Goal: Task Accomplishment & Management: Manage account settings

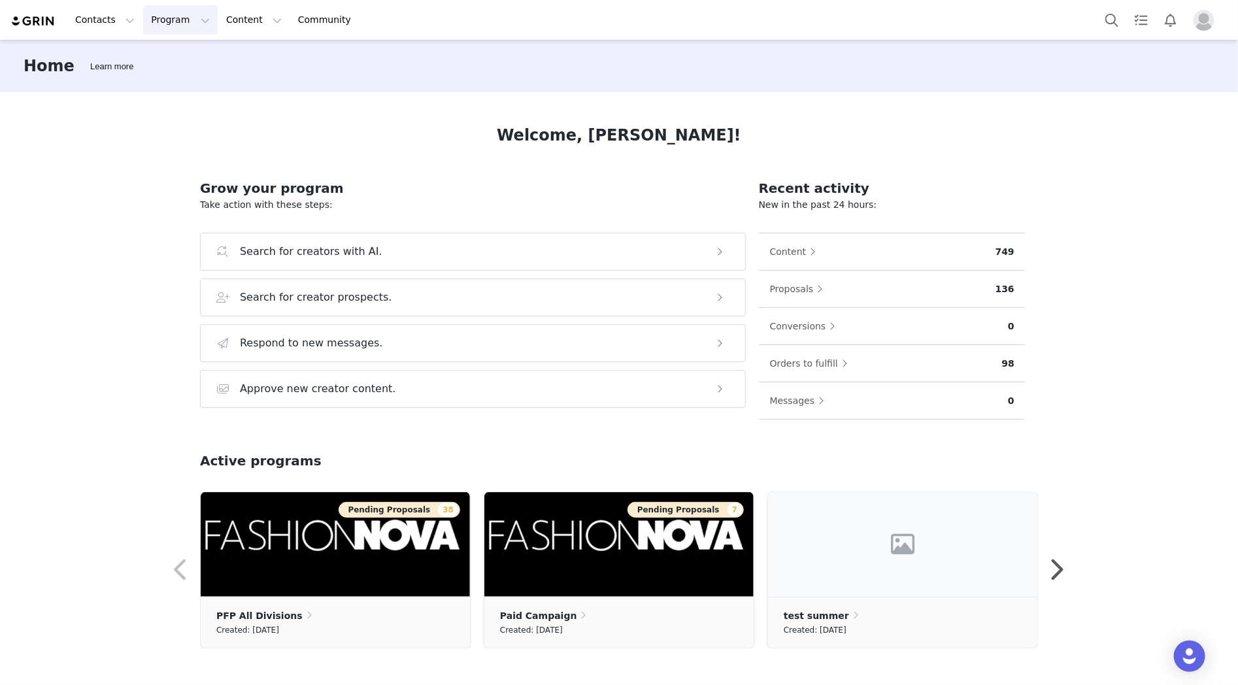
click at [145, 22] on button "Program Program" at bounding box center [180, 19] width 75 height 29
click at [174, 82] on p "Campaigns" at bounding box center [171, 82] width 51 height 14
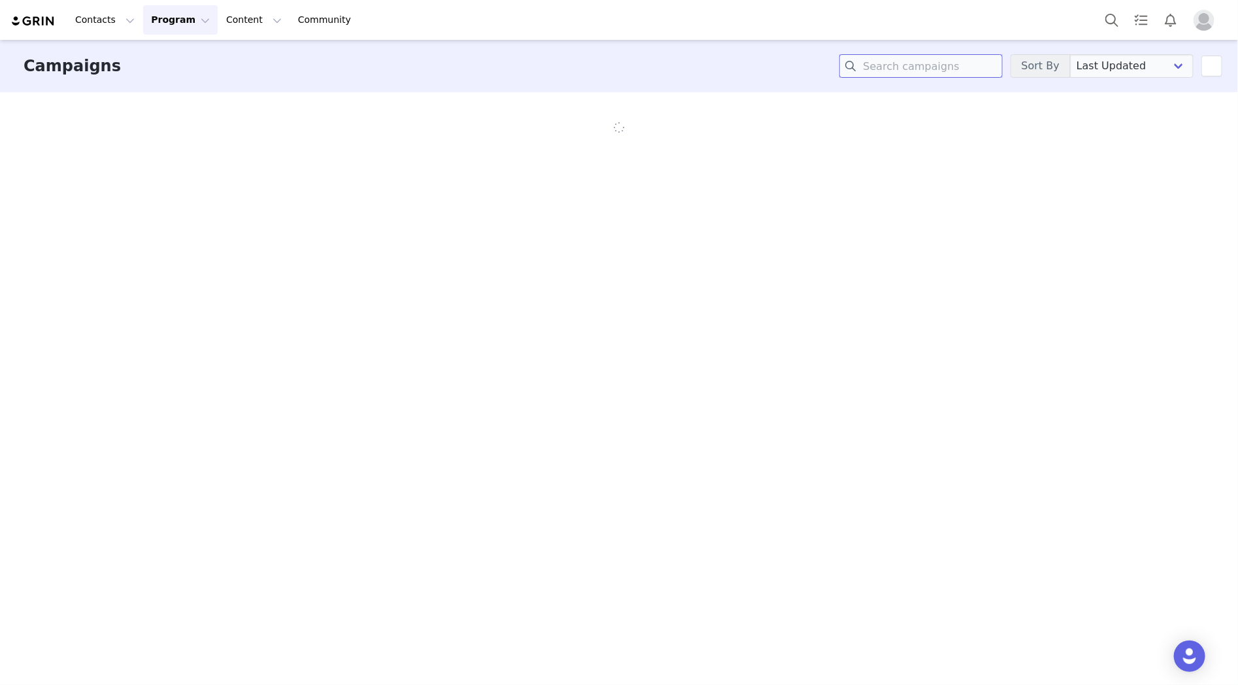
click at [928, 66] on input at bounding box center [921, 66] width 163 height 24
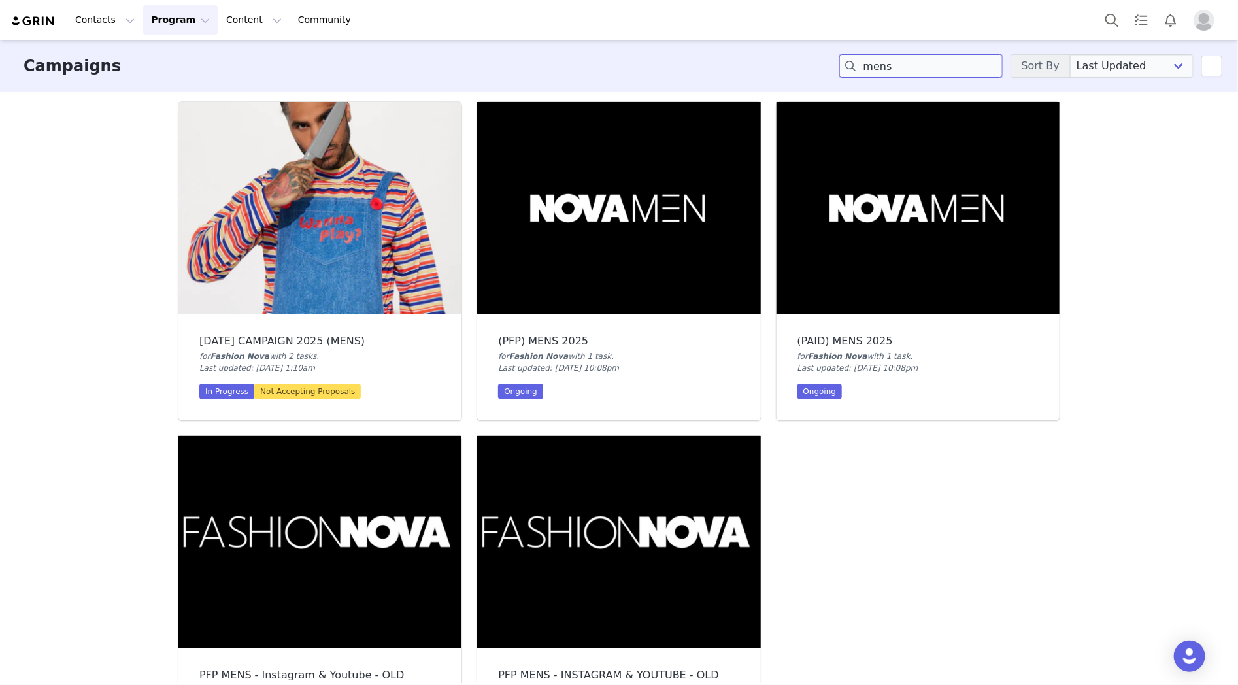
type input "mens"
click at [690, 231] on img at bounding box center [618, 208] width 283 height 212
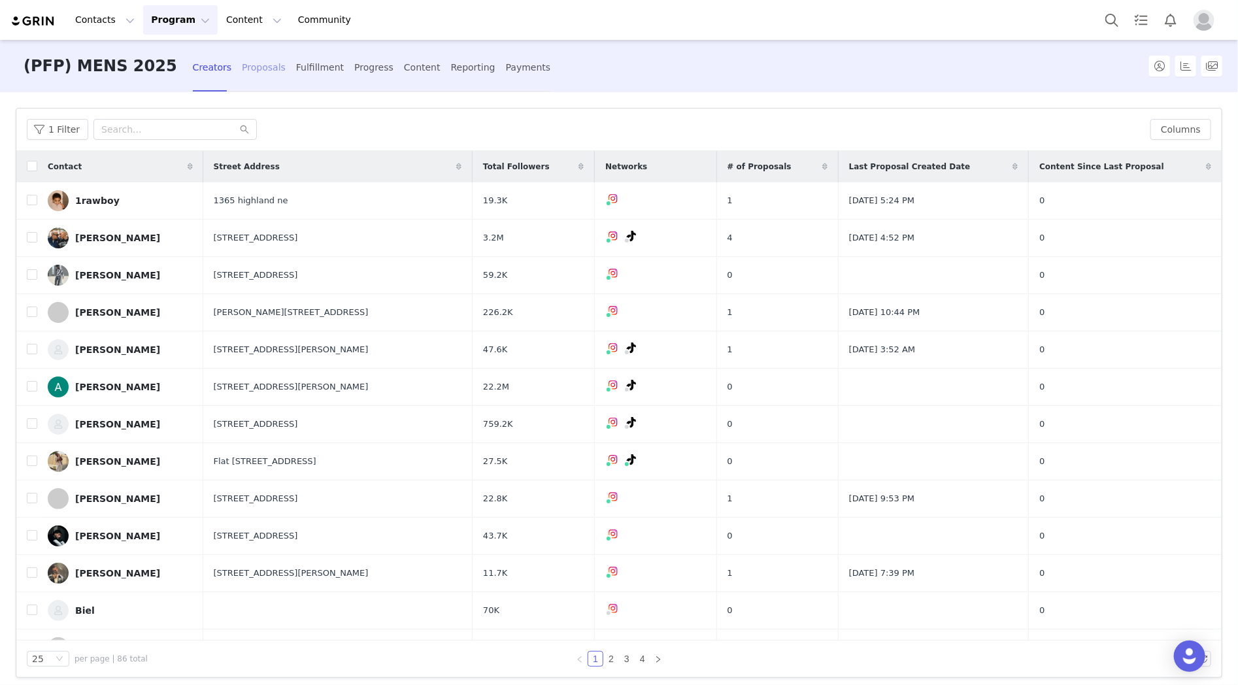
click at [242, 71] on div "Proposals" at bounding box center [264, 67] width 44 height 35
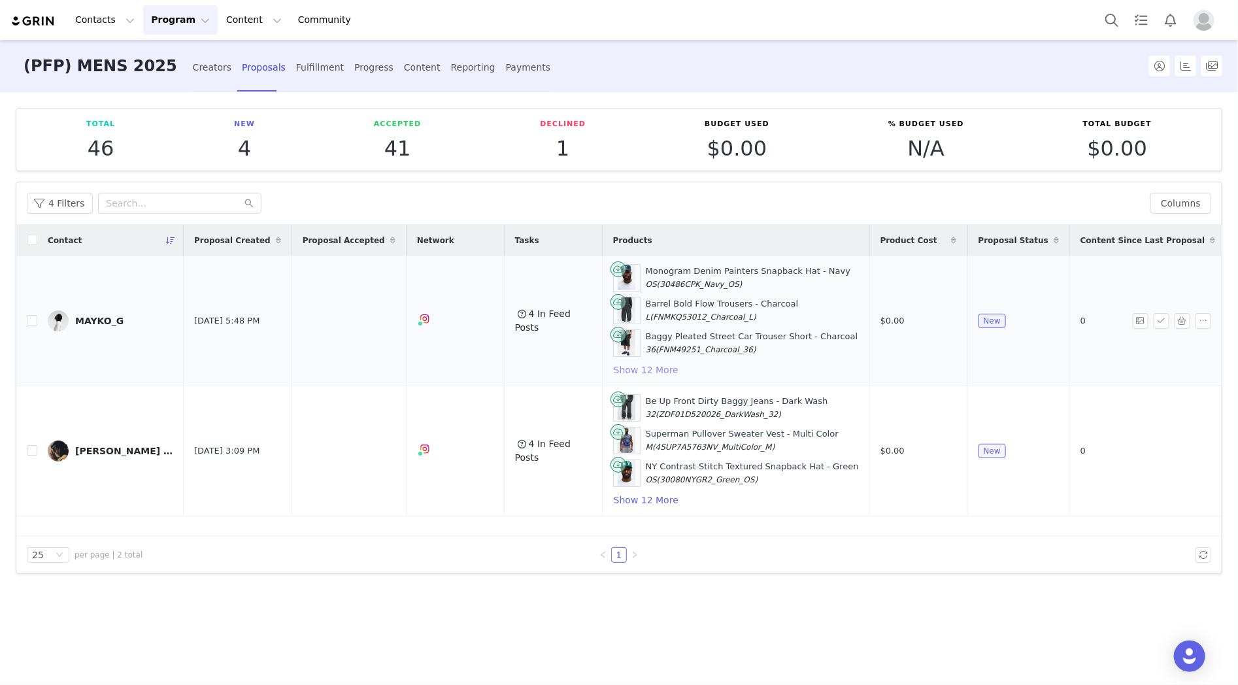
click at [642, 375] on button "Show 12 More" at bounding box center [646, 370] width 66 height 16
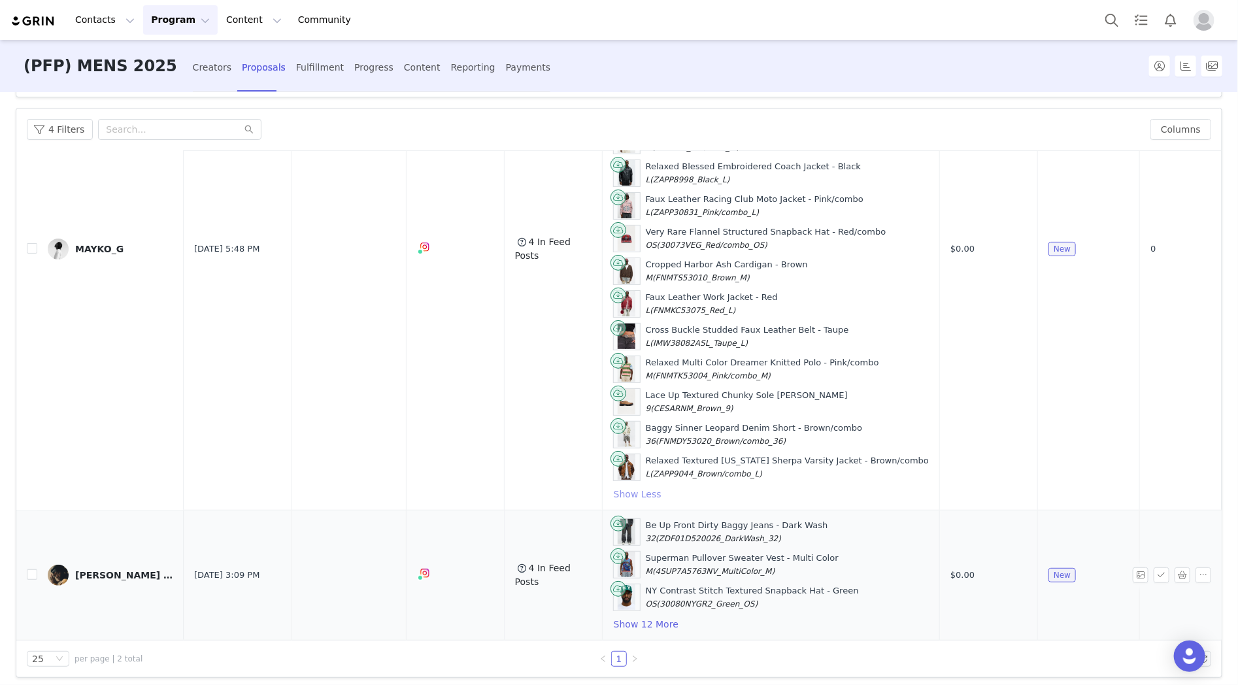
scroll to position [84, 0]
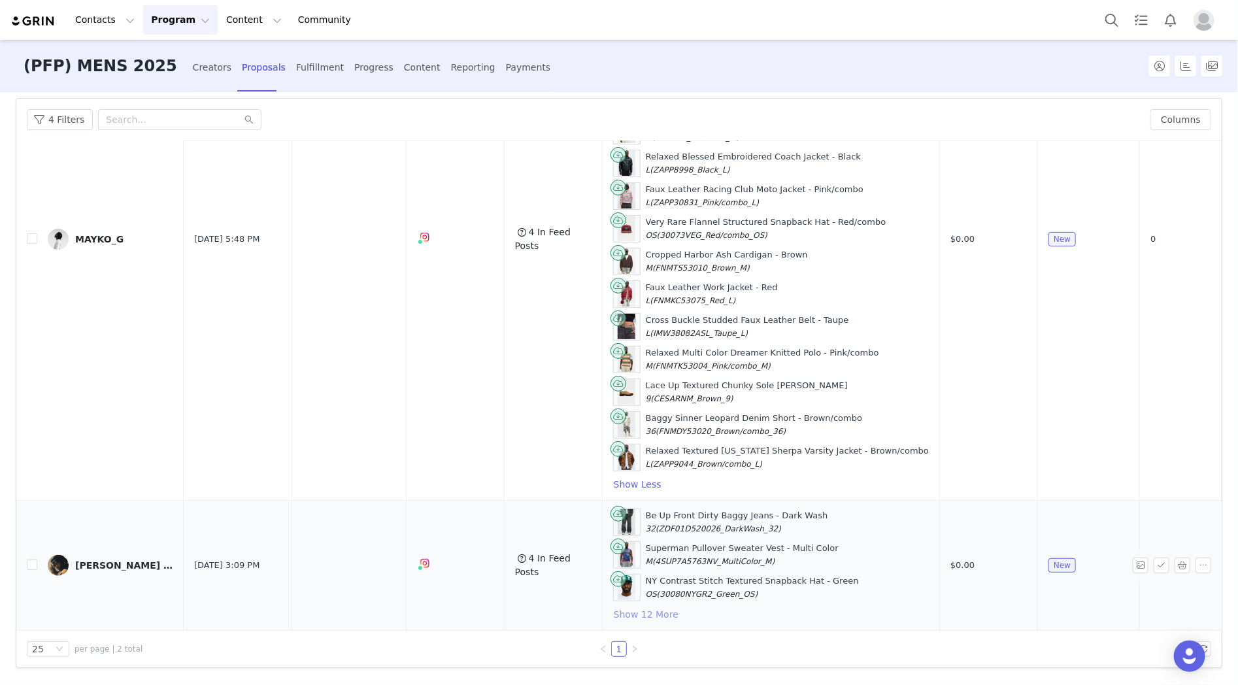
click at [623, 607] on button "Show 12 More" at bounding box center [646, 615] width 66 height 16
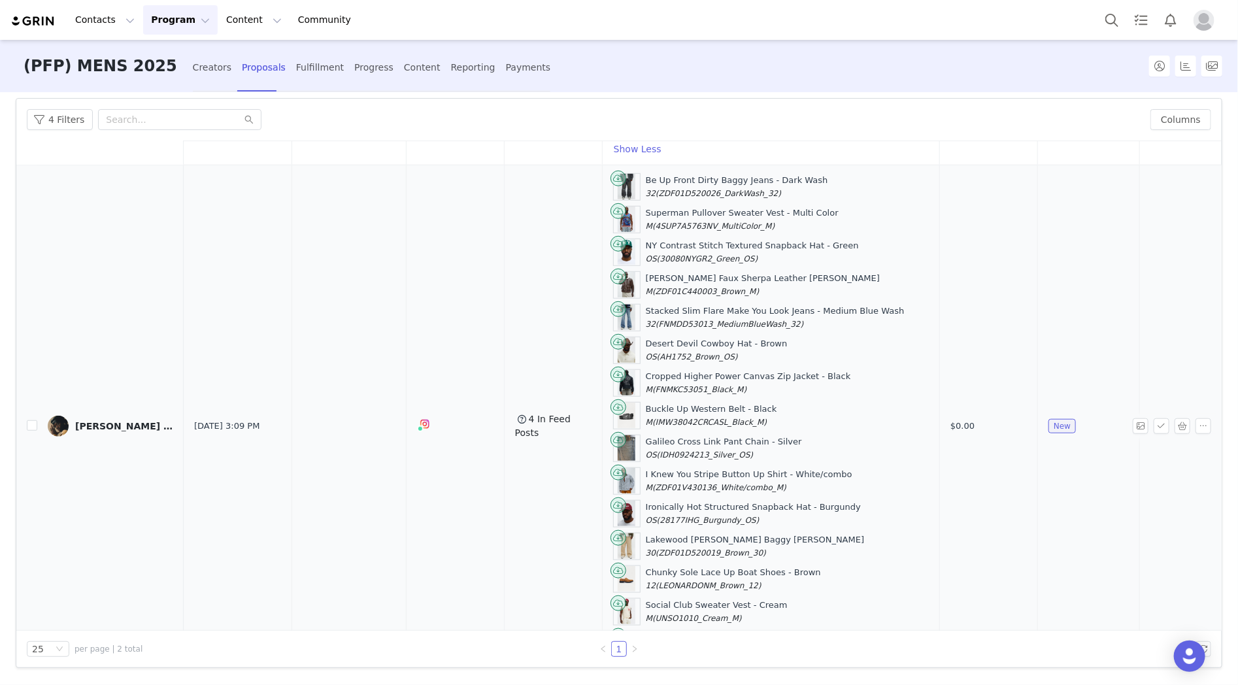
scroll to position [600, 0]
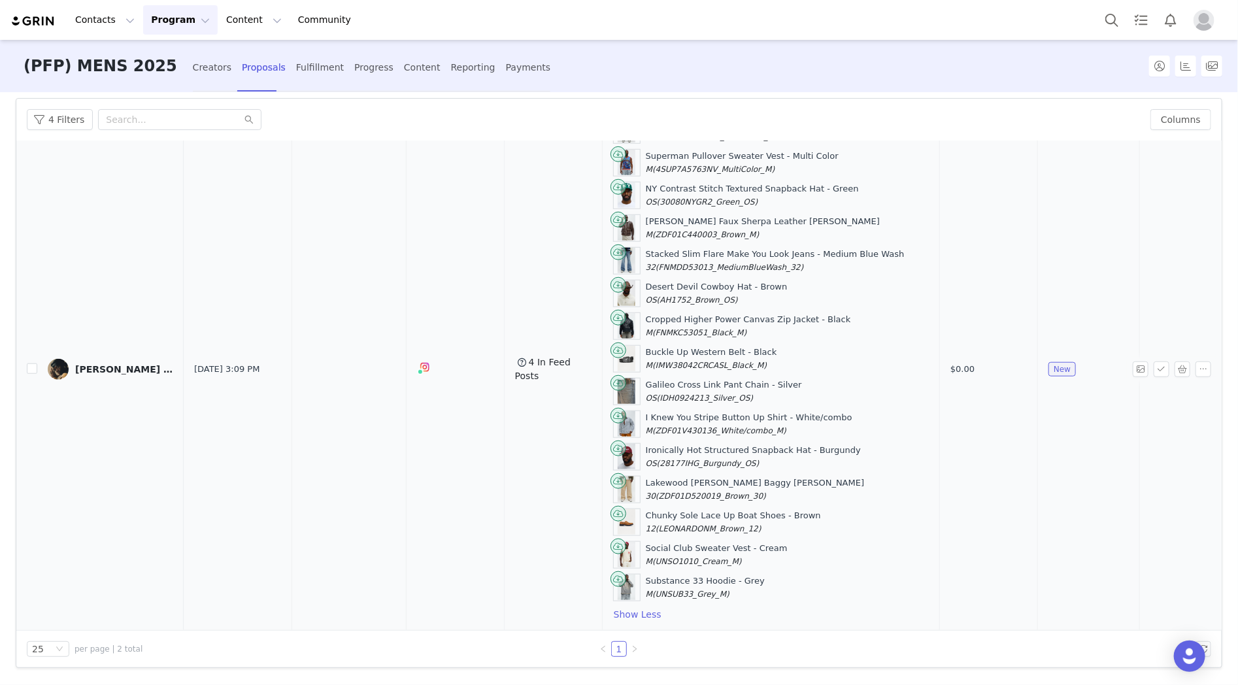
click at [696, 596] on div "Be Up Front Dirty Baggy Jeans - Dark Wash 32 (ZDF01D520026_DarkWash_32) Superma…" at bounding box center [771, 369] width 316 height 506
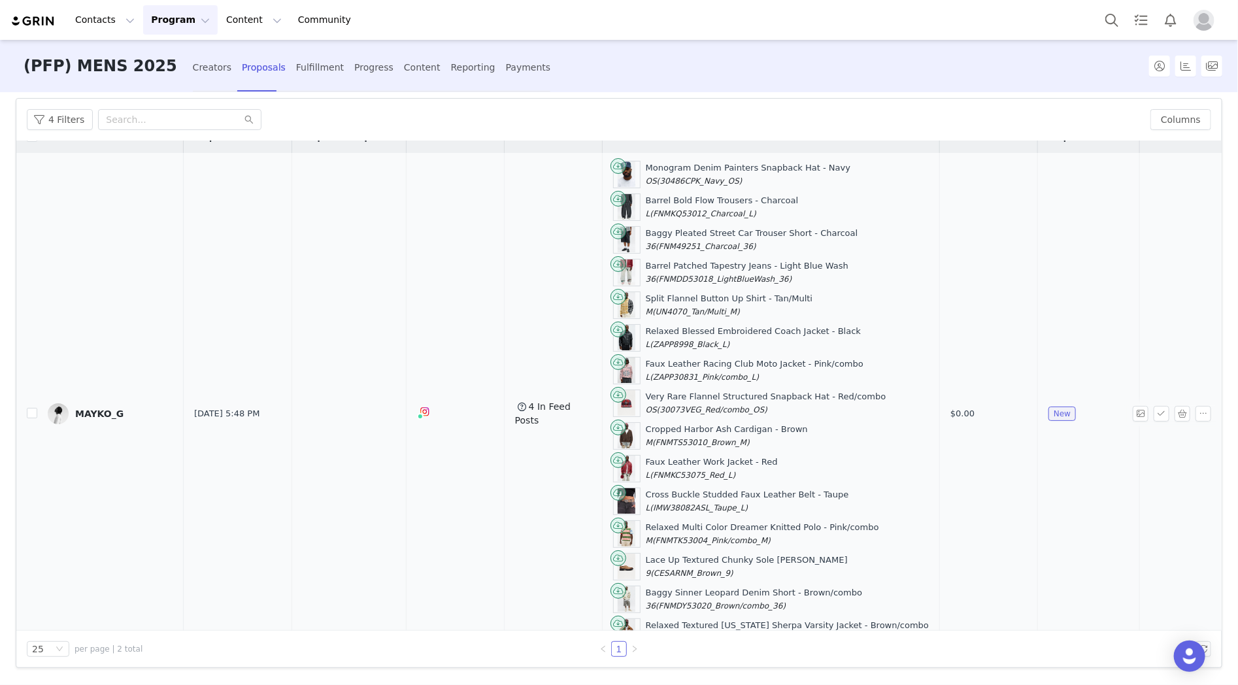
scroll to position [0, 0]
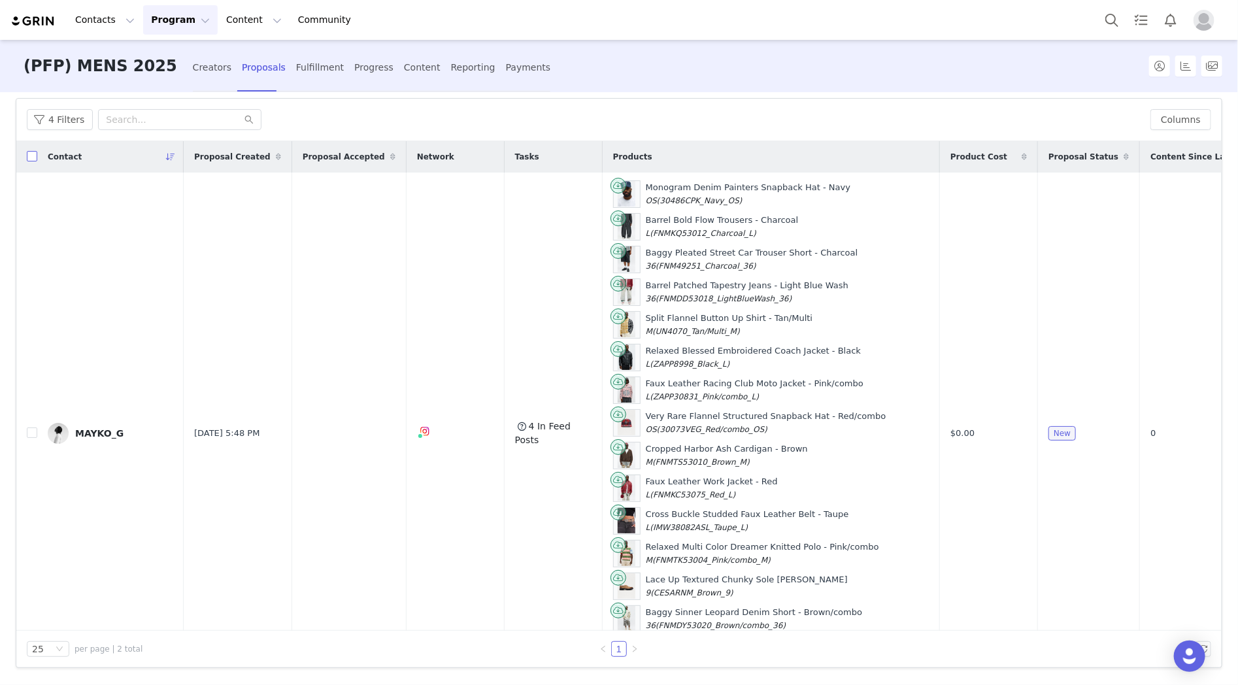
click at [29, 158] on input "checkbox" at bounding box center [32, 156] width 10 height 10
checkbox input "true"
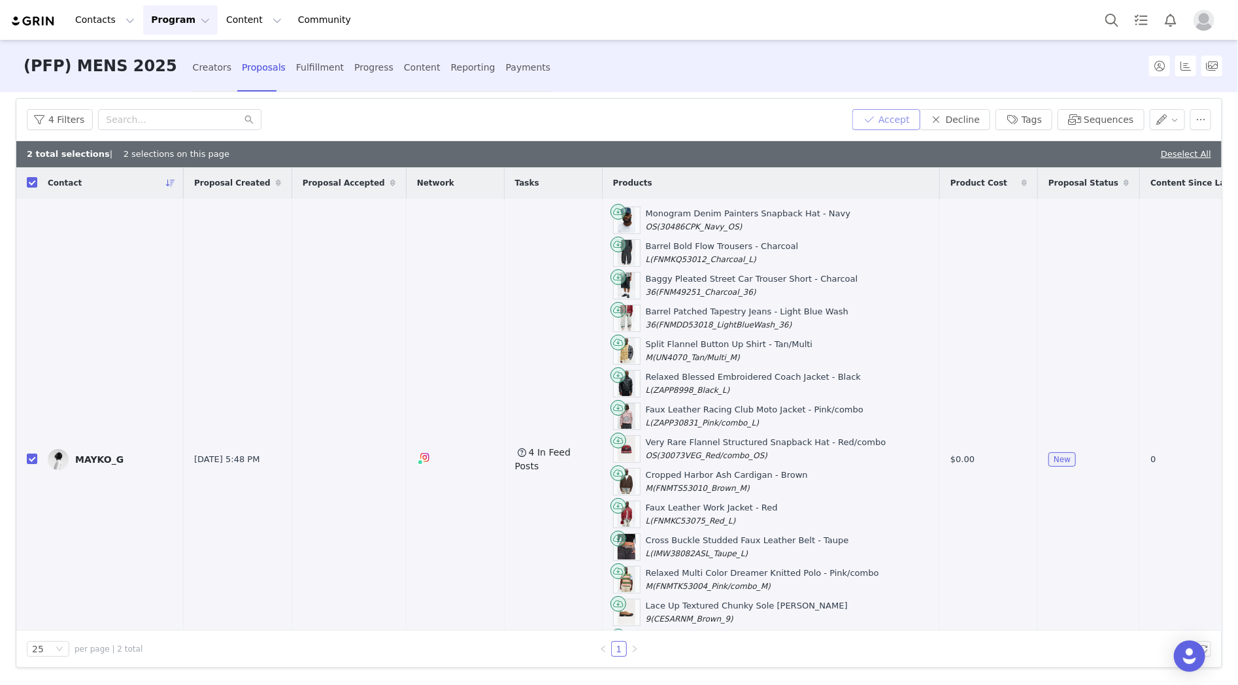
click at [894, 114] on button "Accept" at bounding box center [887, 119] width 68 height 21
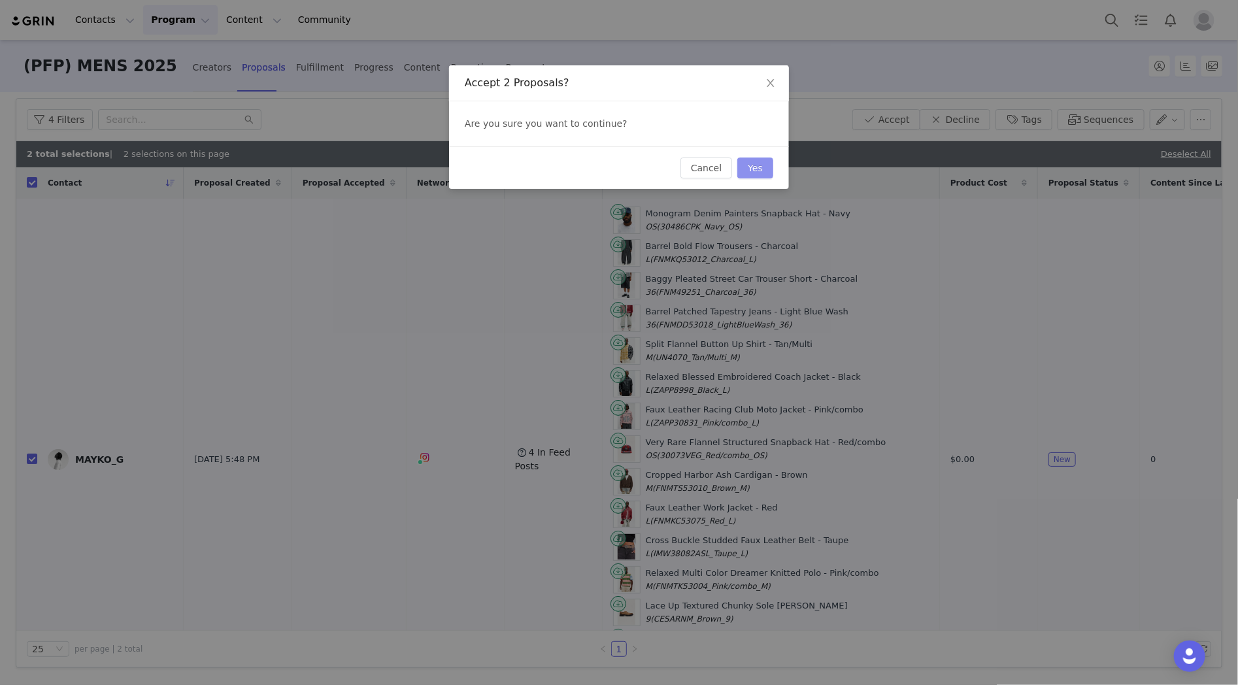
click at [755, 161] on button "Yes" at bounding box center [756, 168] width 36 height 21
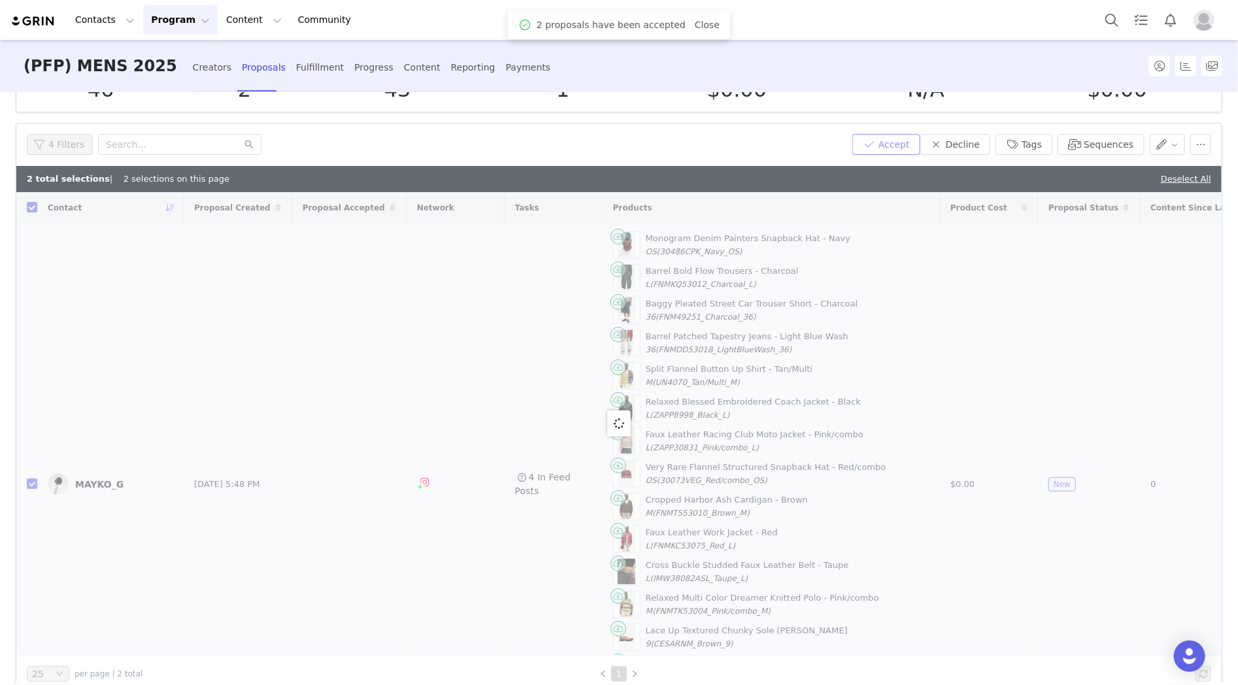
scroll to position [84, 0]
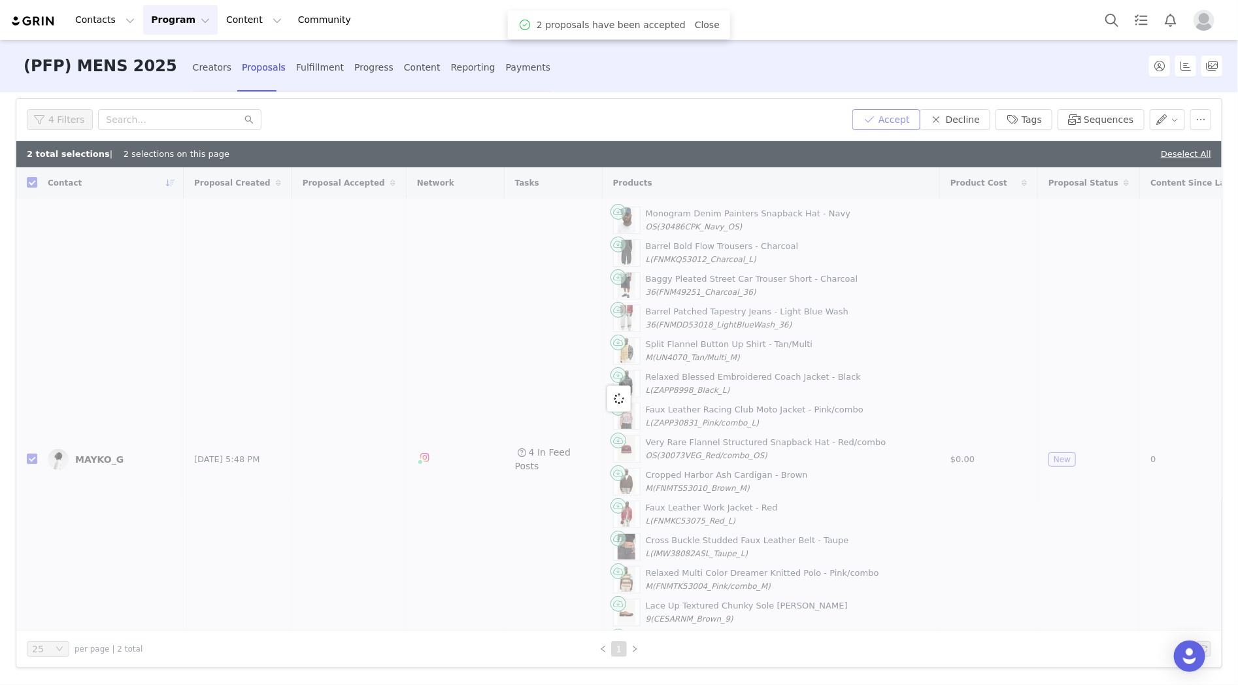
checkbox input "false"
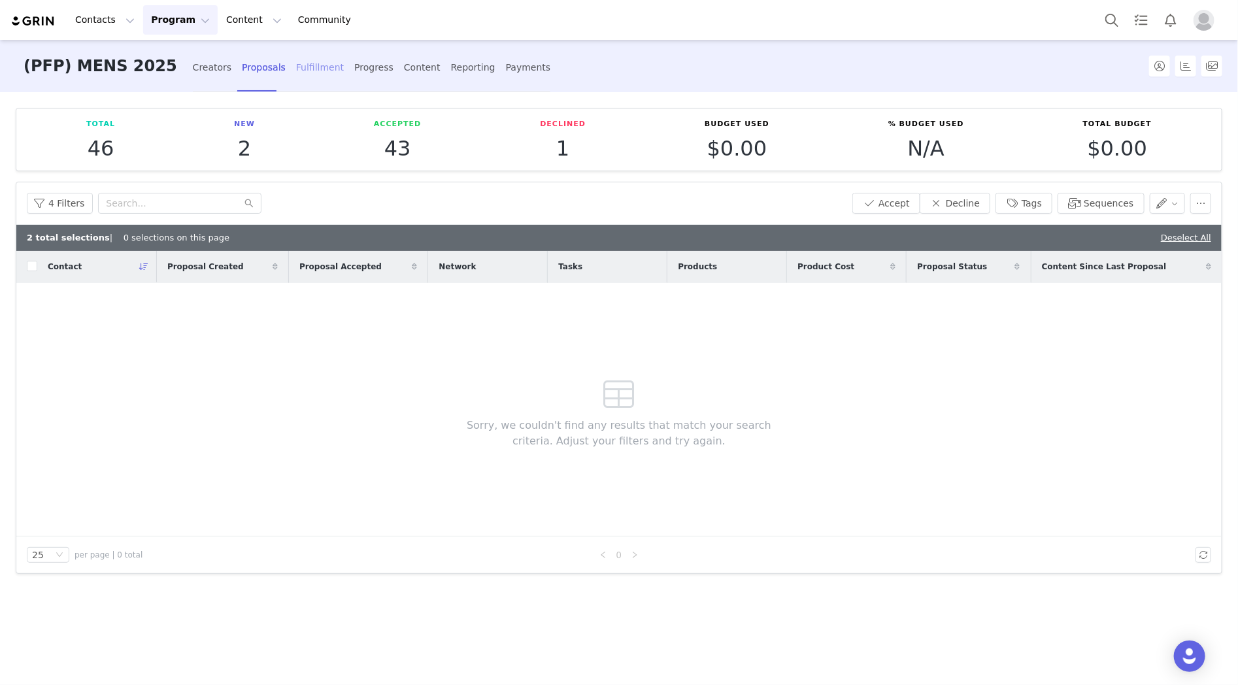
click at [296, 68] on div "Fulfillment" at bounding box center [320, 67] width 48 height 35
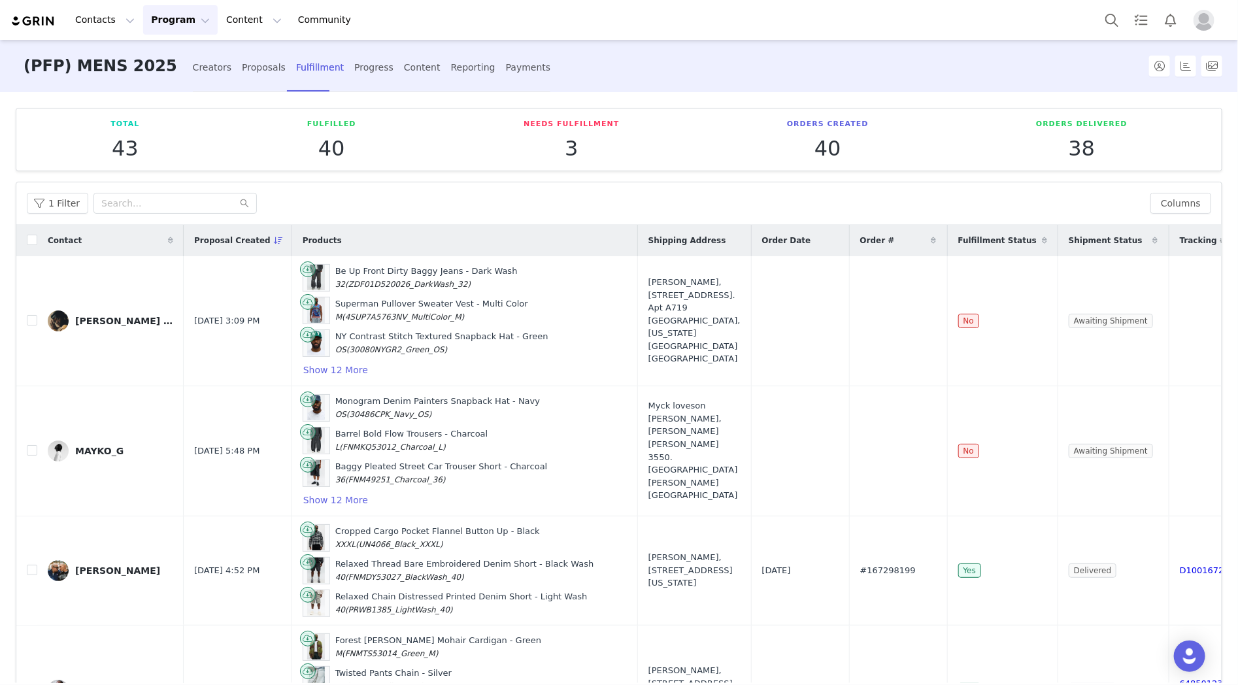
click at [29, 250] on th at bounding box center [26, 240] width 21 height 31
click at [36, 243] on input "checkbox" at bounding box center [32, 240] width 10 height 10
checkbox input "true"
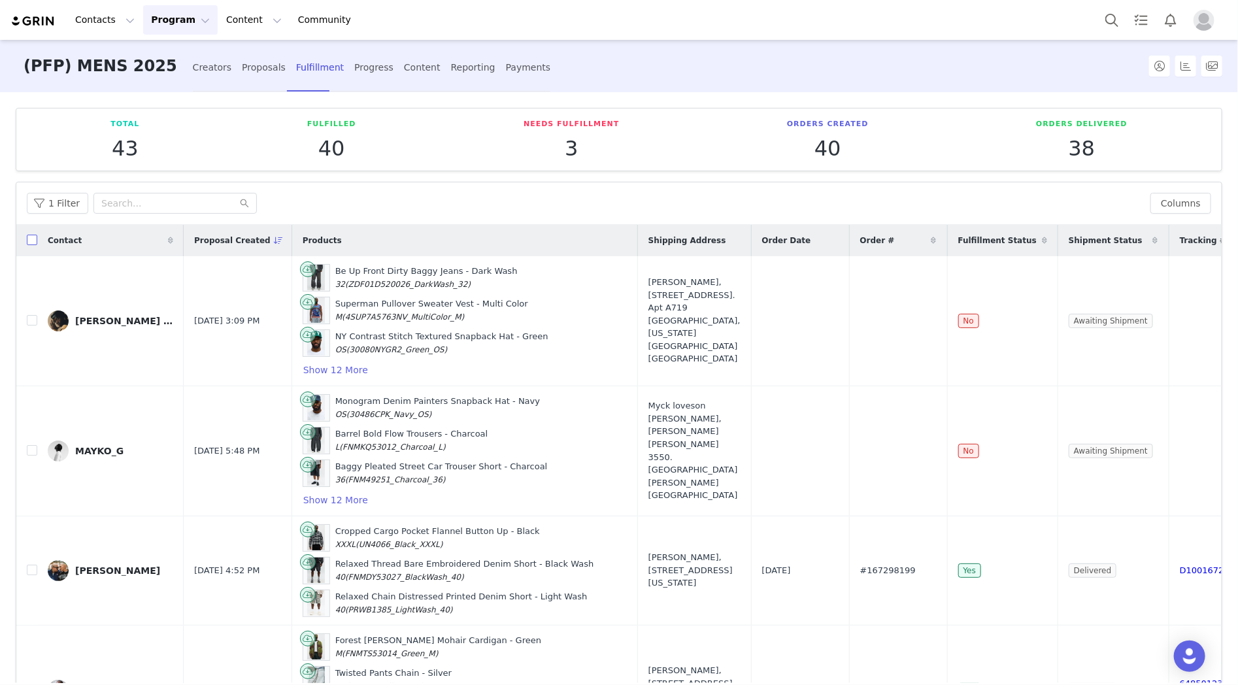
checkbox input "true"
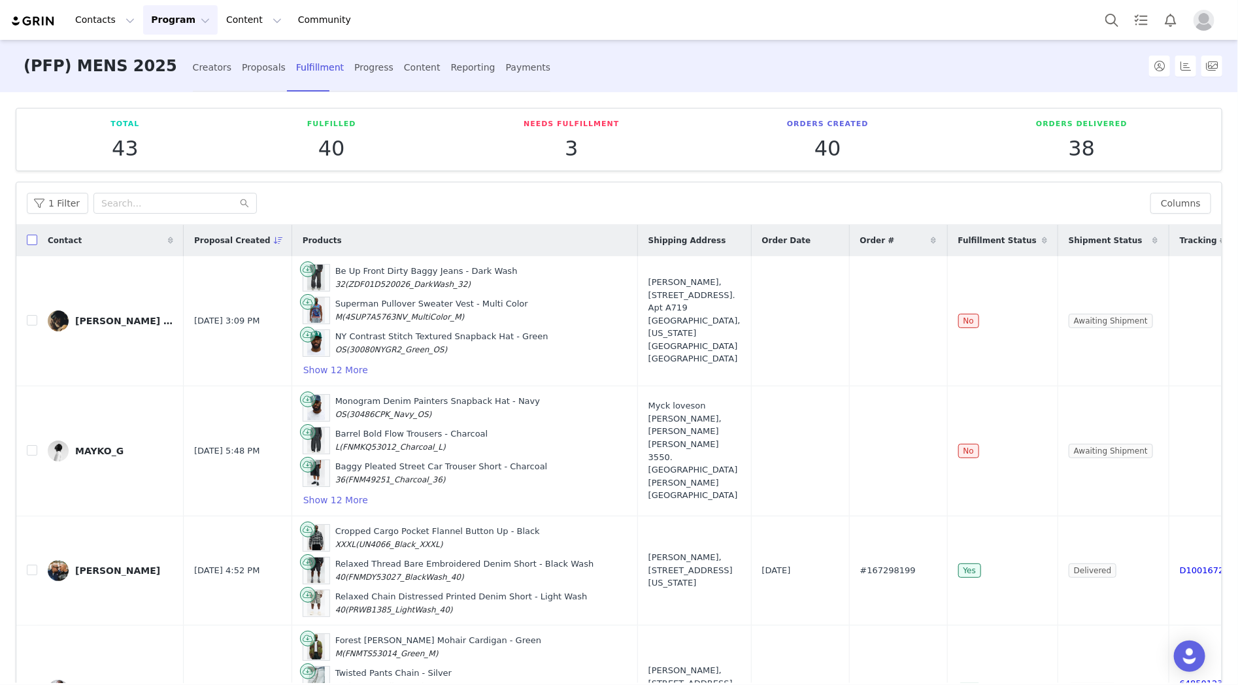
checkbox input "true"
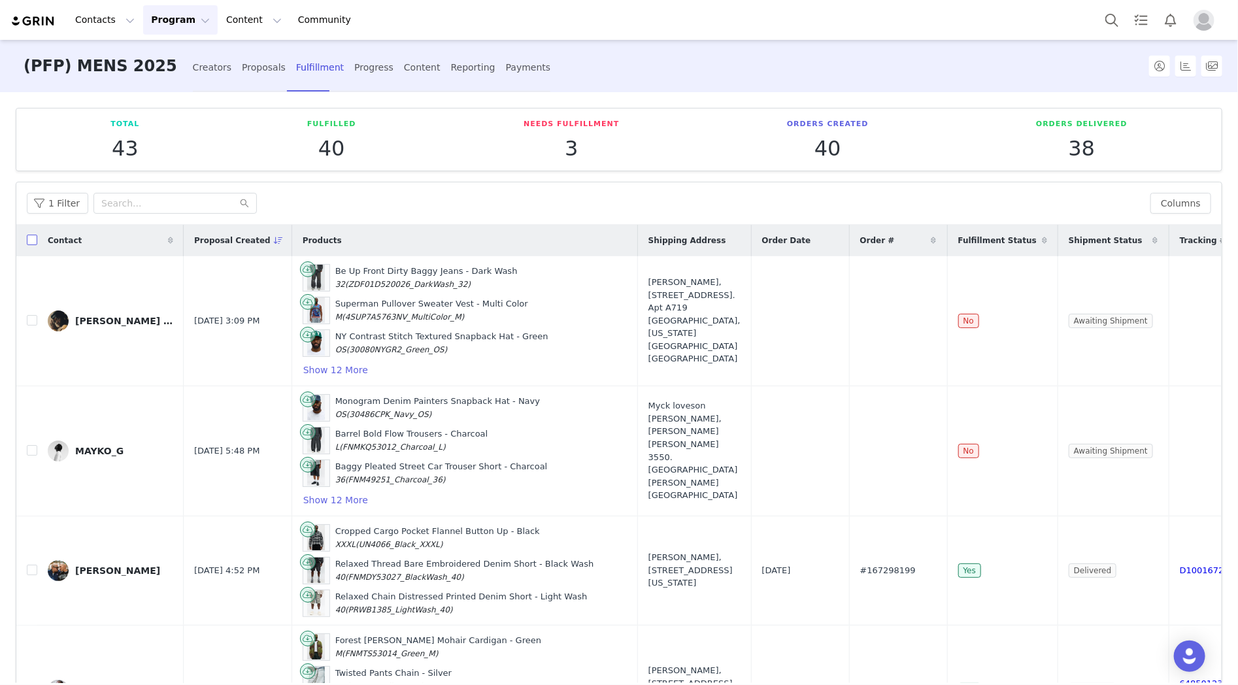
checkbox input "true"
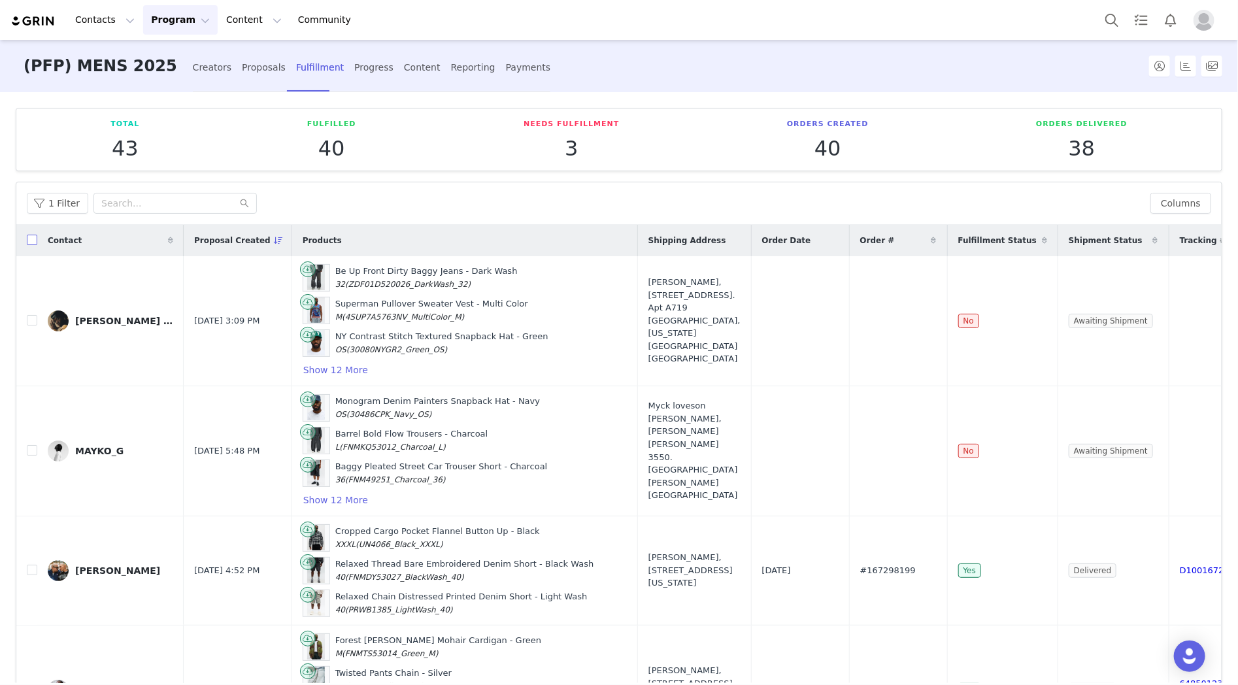
checkbox input "true"
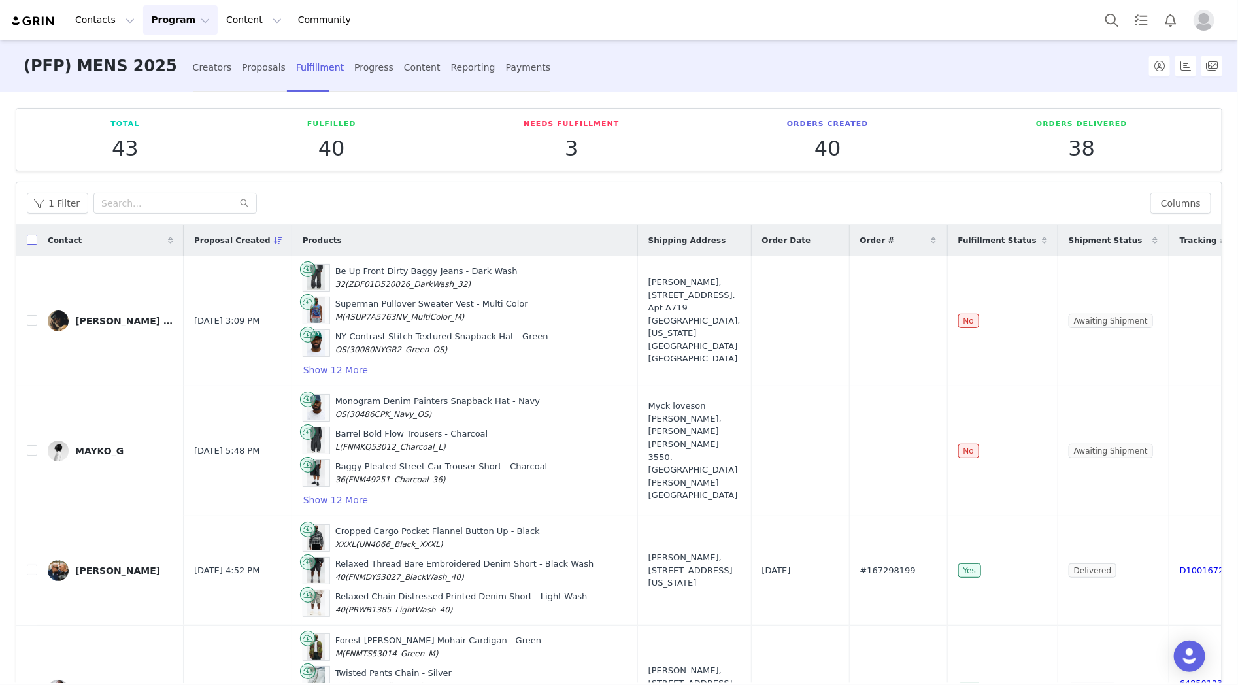
checkbox input "true"
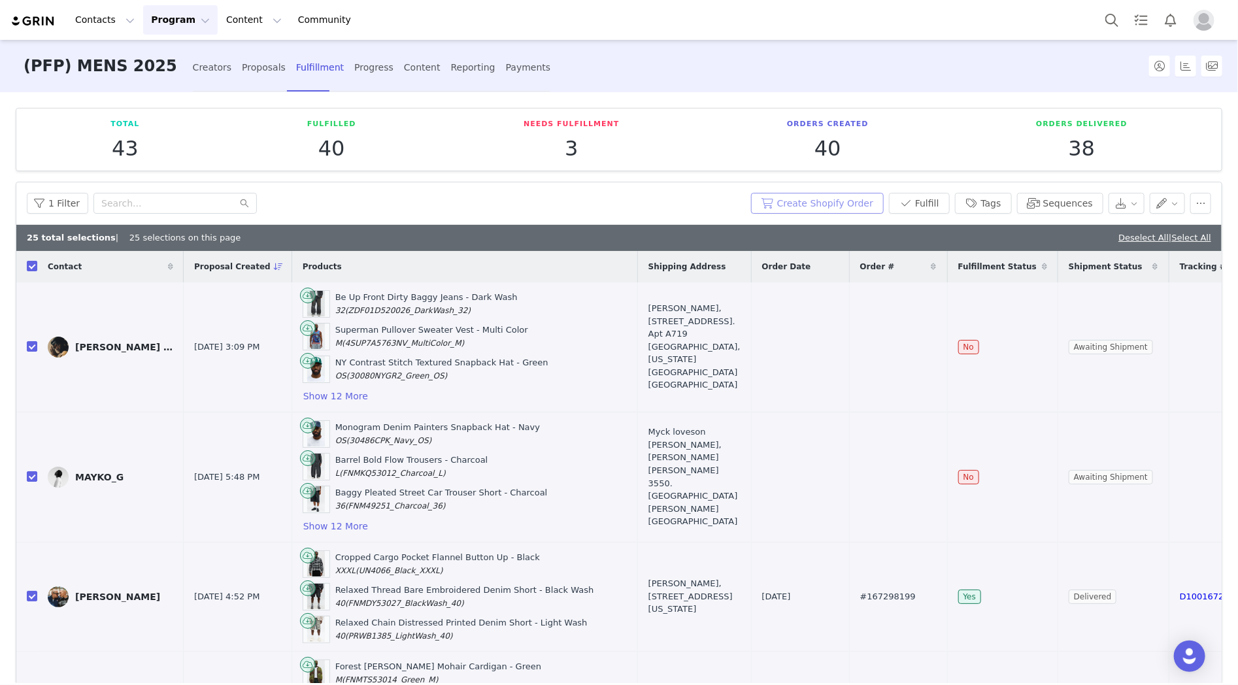
click at [850, 205] on button "Create Shopify Order" at bounding box center [817, 203] width 133 height 21
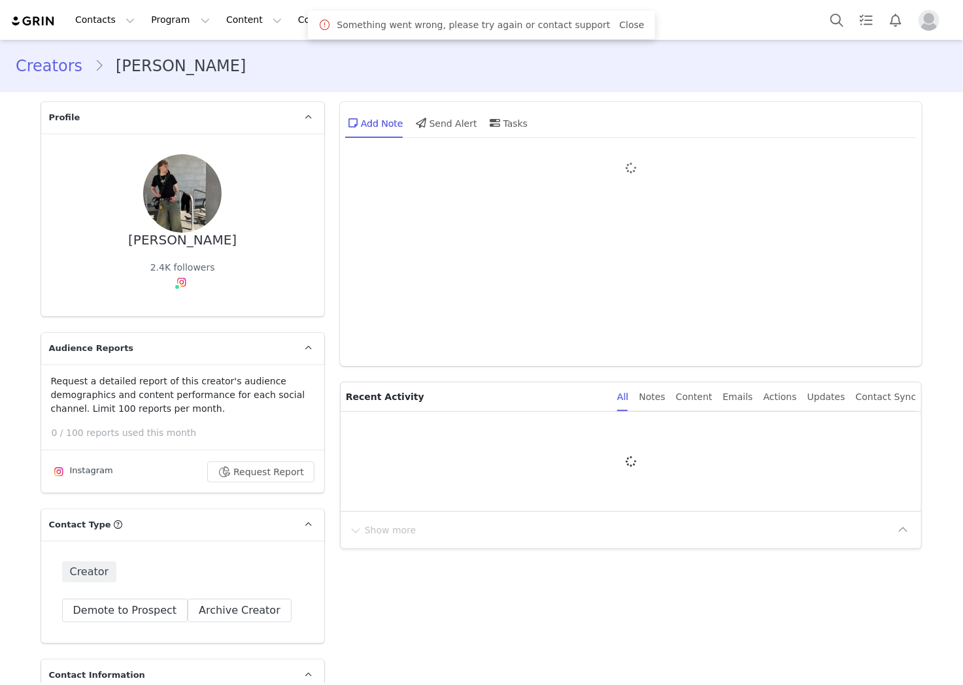
type input "+358 ([GEOGRAPHIC_DATA])"
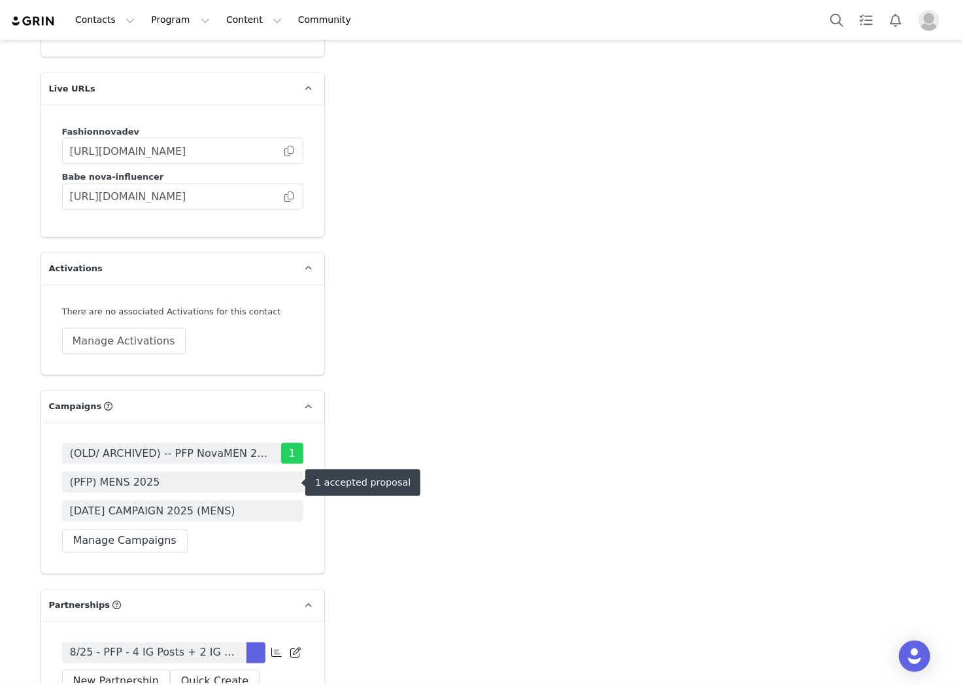
scroll to position [4068, 0]
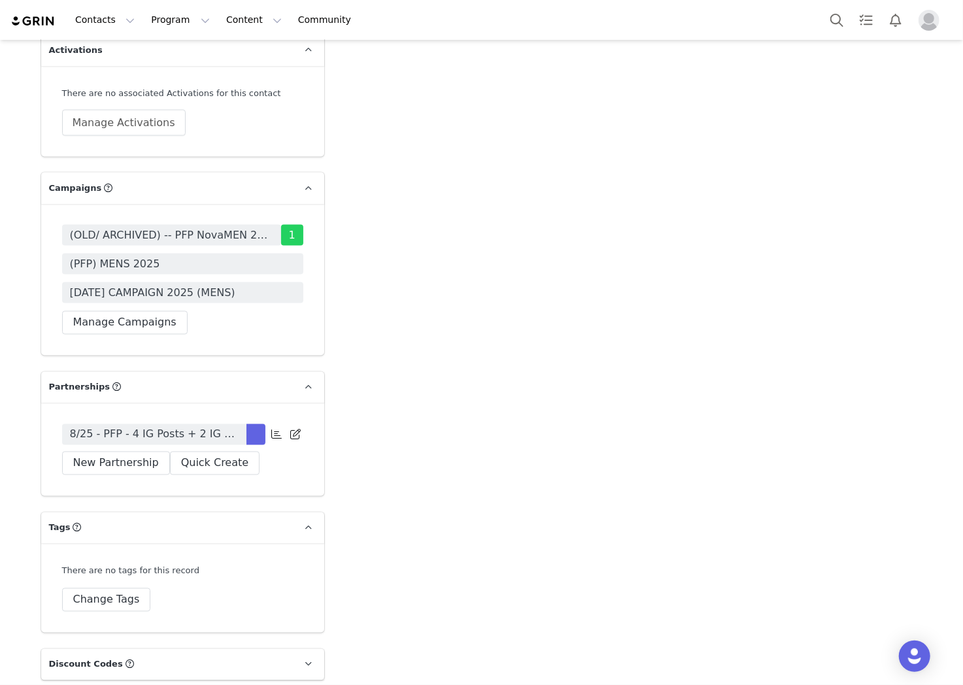
click at [216, 443] on span "8/25 - PFP - 4 IG Posts + 2 IG Stories per month for 3 months - 15 items" at bounding box center [154, 435] width 169 height 16
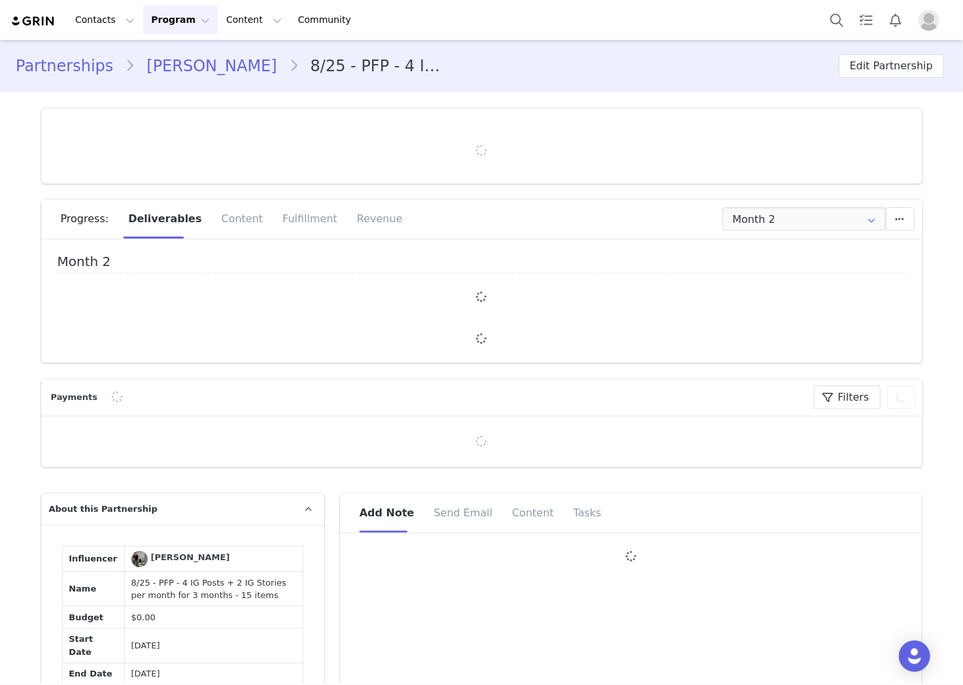
type input "+358 ([GEOGRAPHIC_DATA])"
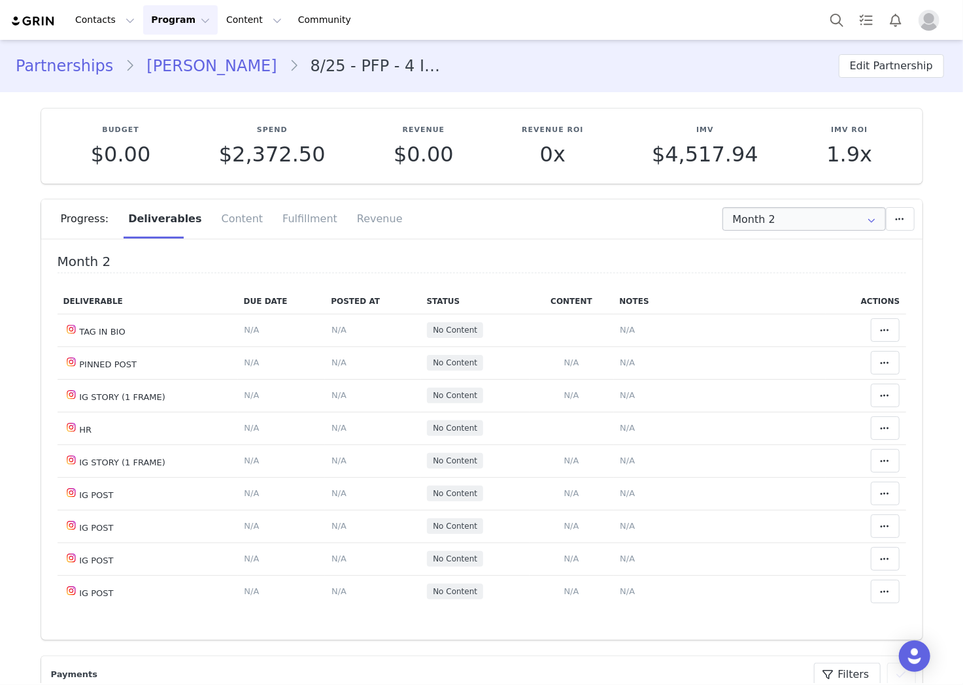
click at [862, 220] on icon at bounding box center [872, 219] width 21 height 24
click at [785, 324] on li "All Months" at bounding box center [803, 320] width 173 height 22
type input "All"
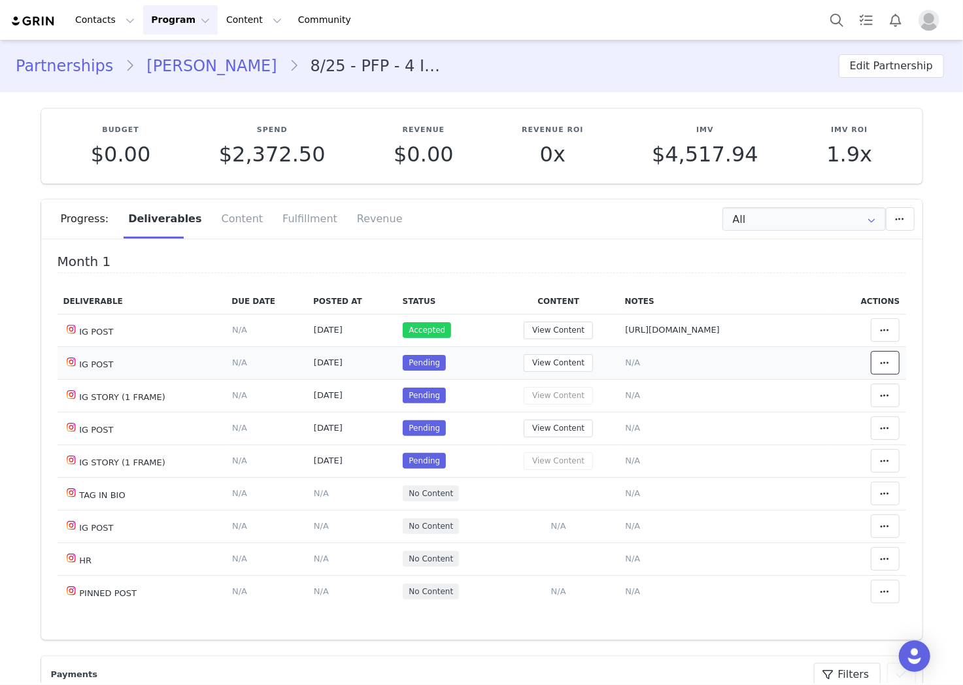
click at [881, 367] on icon at bounding box center [885, 363] width 9 height 10
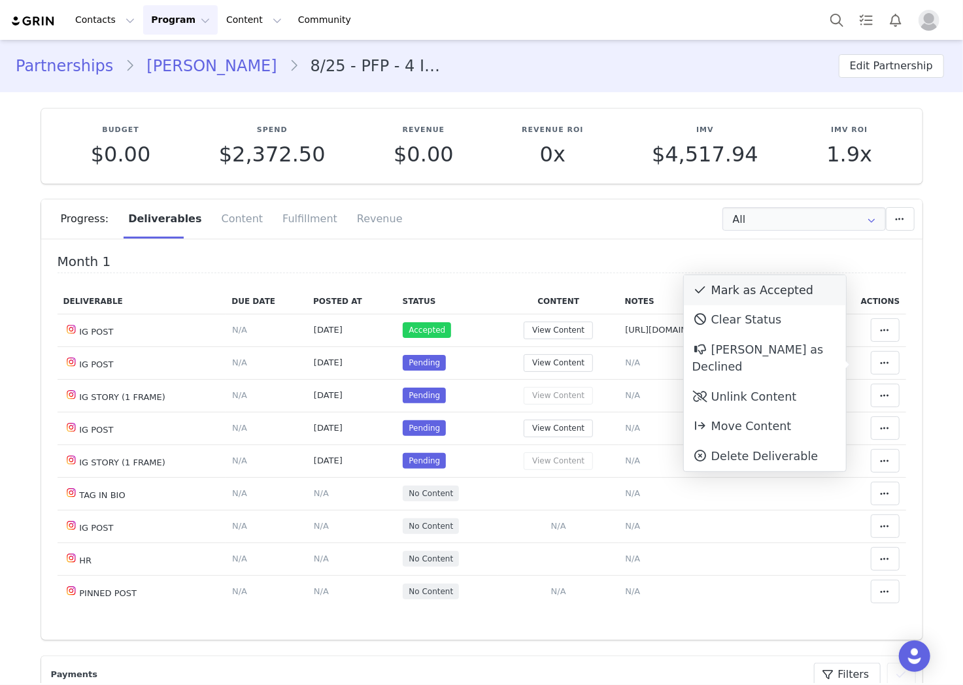
click at [800, 290] on div "Mark as Accepted" at bounding box center [765, 290] width 162 height 30
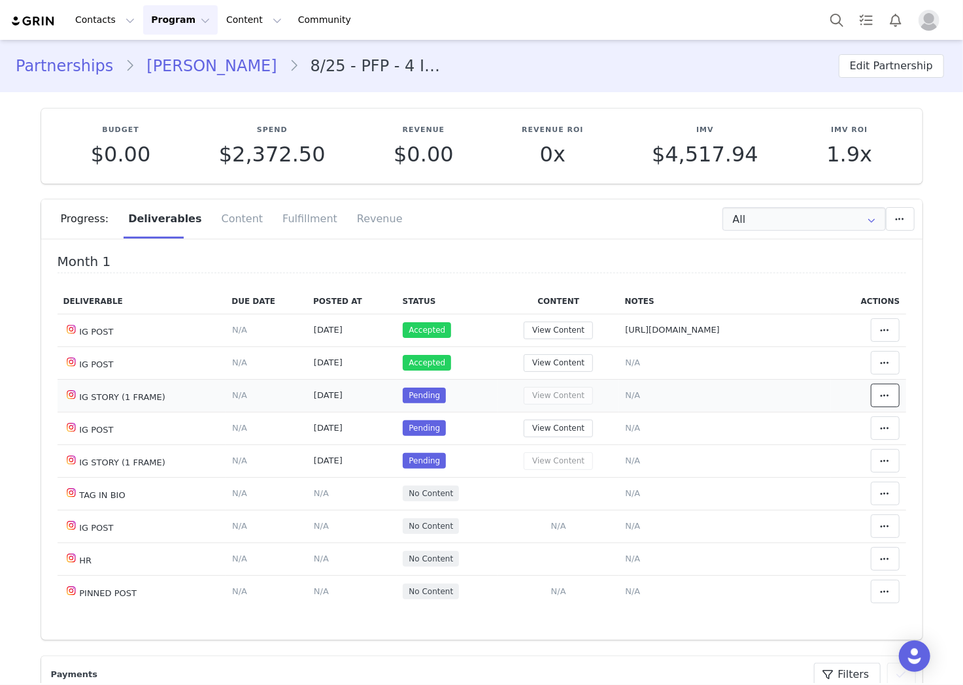
click at [881, 401] on icon at bounding box center [885, 395] width 9 height 10
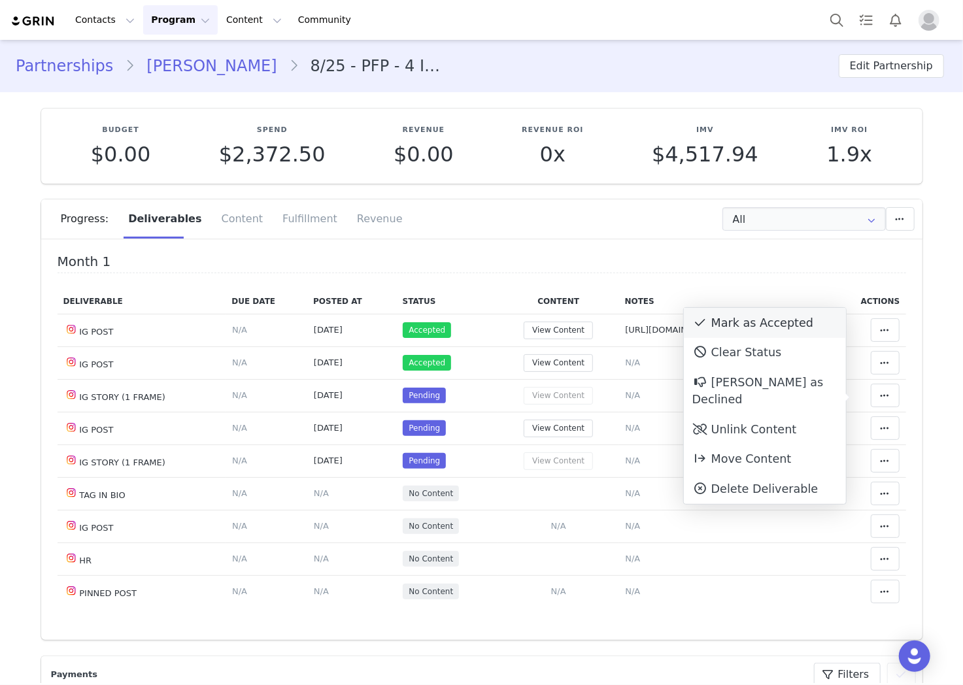
click at [807, 314] on div "Mark as Accepted" at bounding box center [765, 323] width 162 height 30
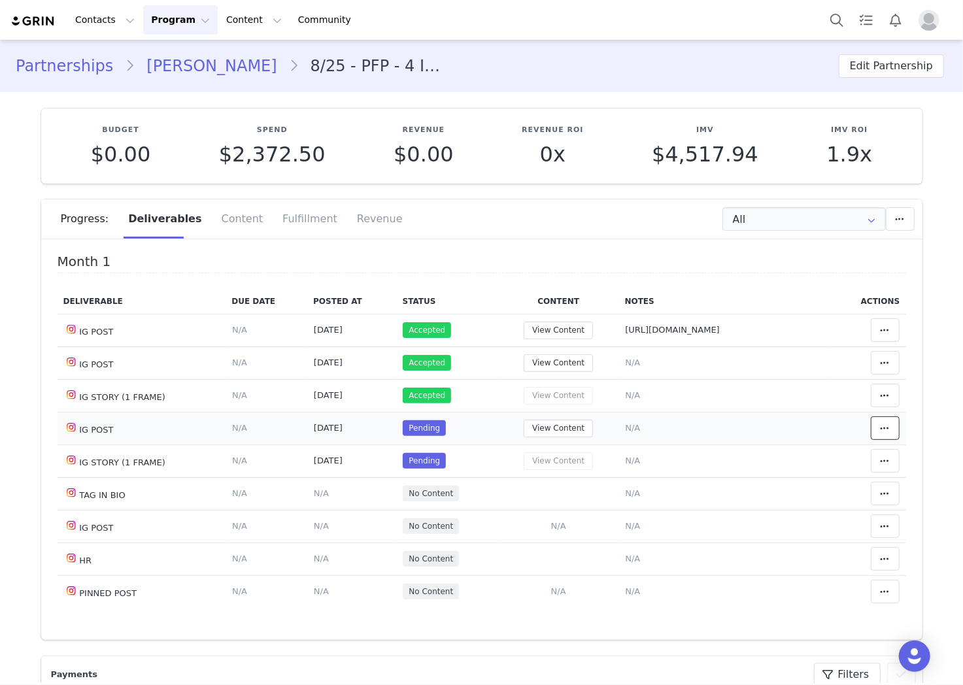
click at [877, 430] on span at bounding box center [885, 428] width 16 height 16
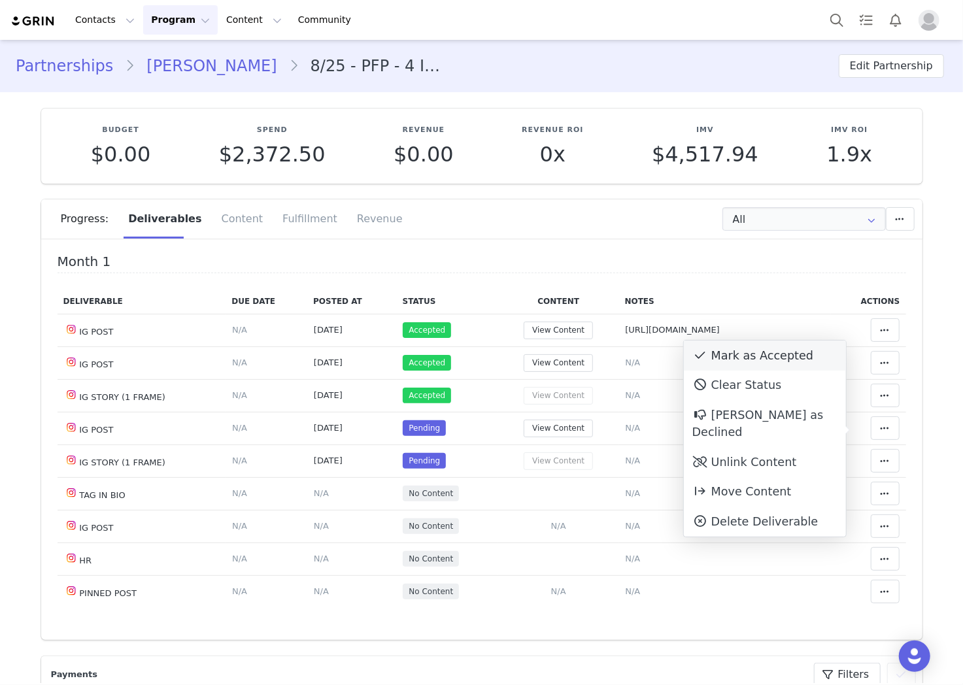
click at [815, 354] on div "Mark as Accepted" at bounding box center [765, 356] width 162 height 30
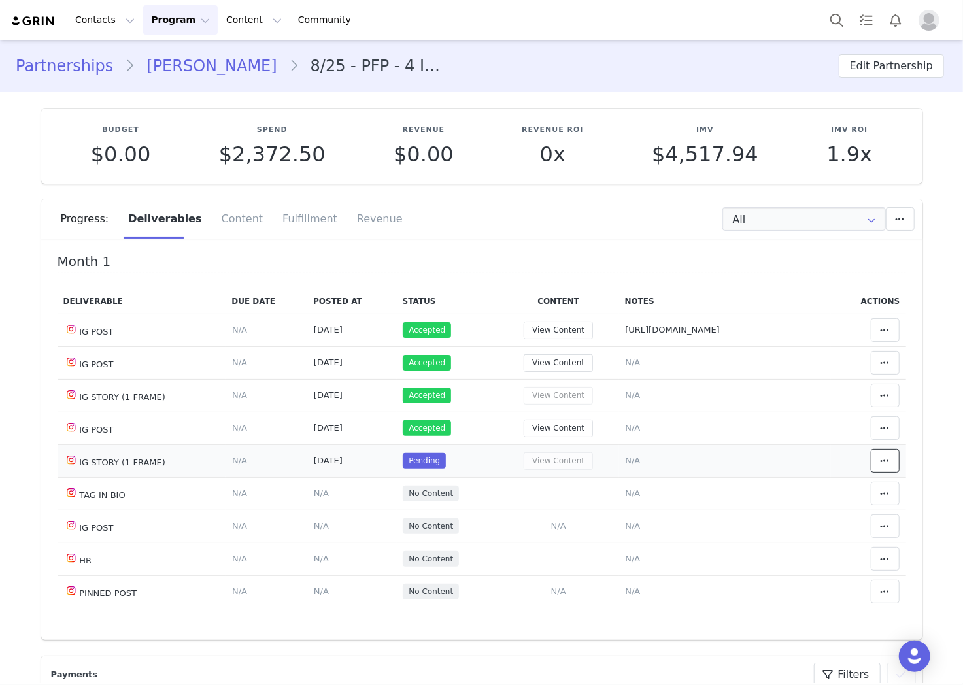
click at [877, 467] on span at bounding box center [885, 461] width 16 height 16
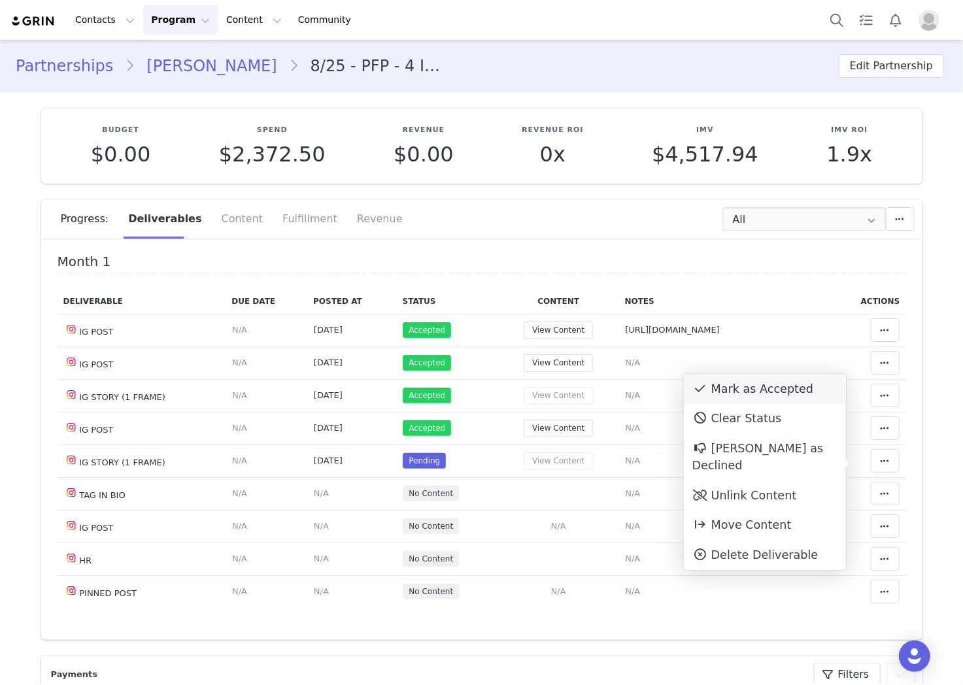
click at [773, 379] on div "Mark as Accepted" at bounding box center [765, 389] width 162 height 30
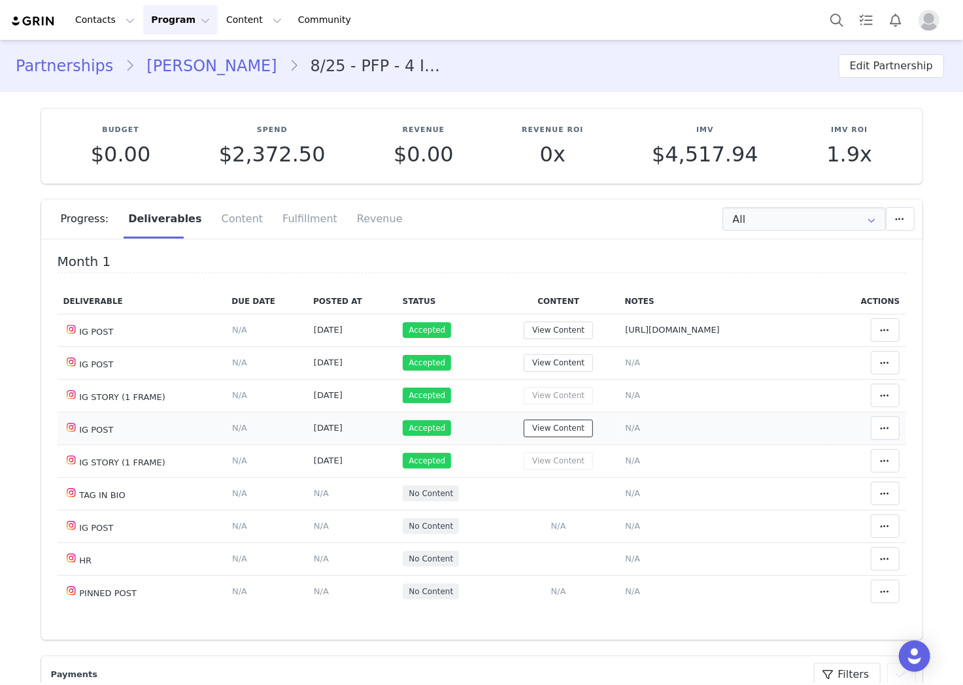
click at [545, 427] on button "View Content" at bounding box center [558, 429] width 69 height 18
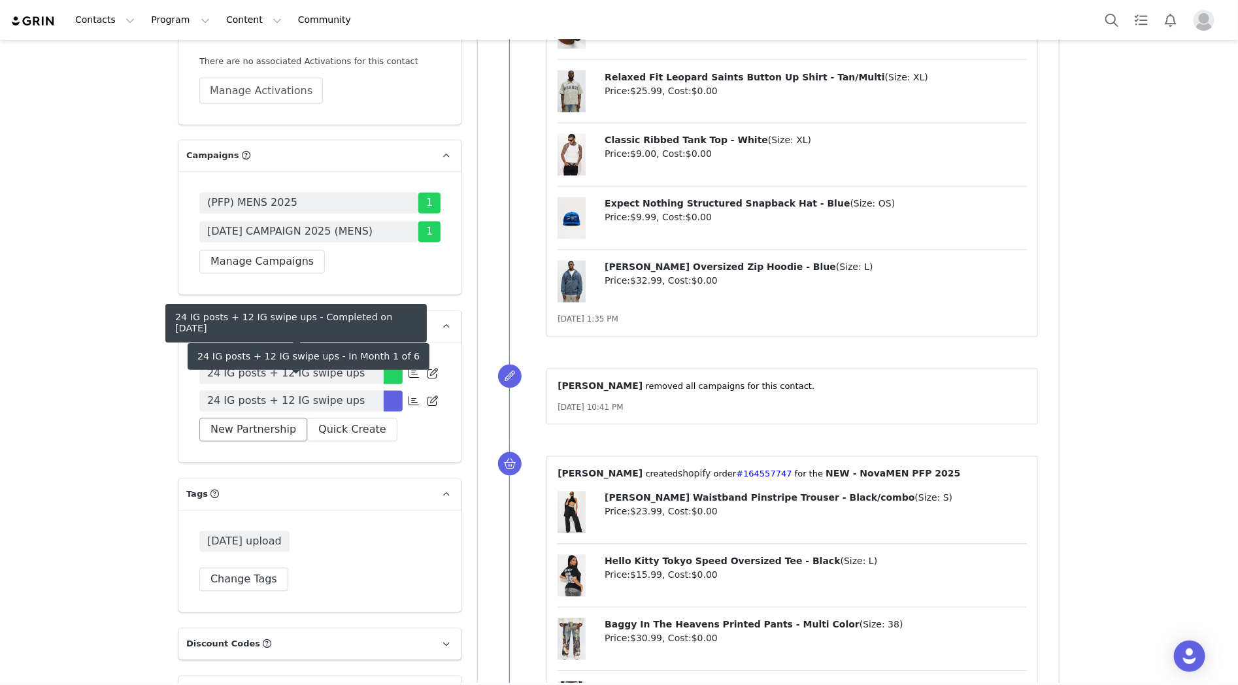
scroll to position [4141, 0]
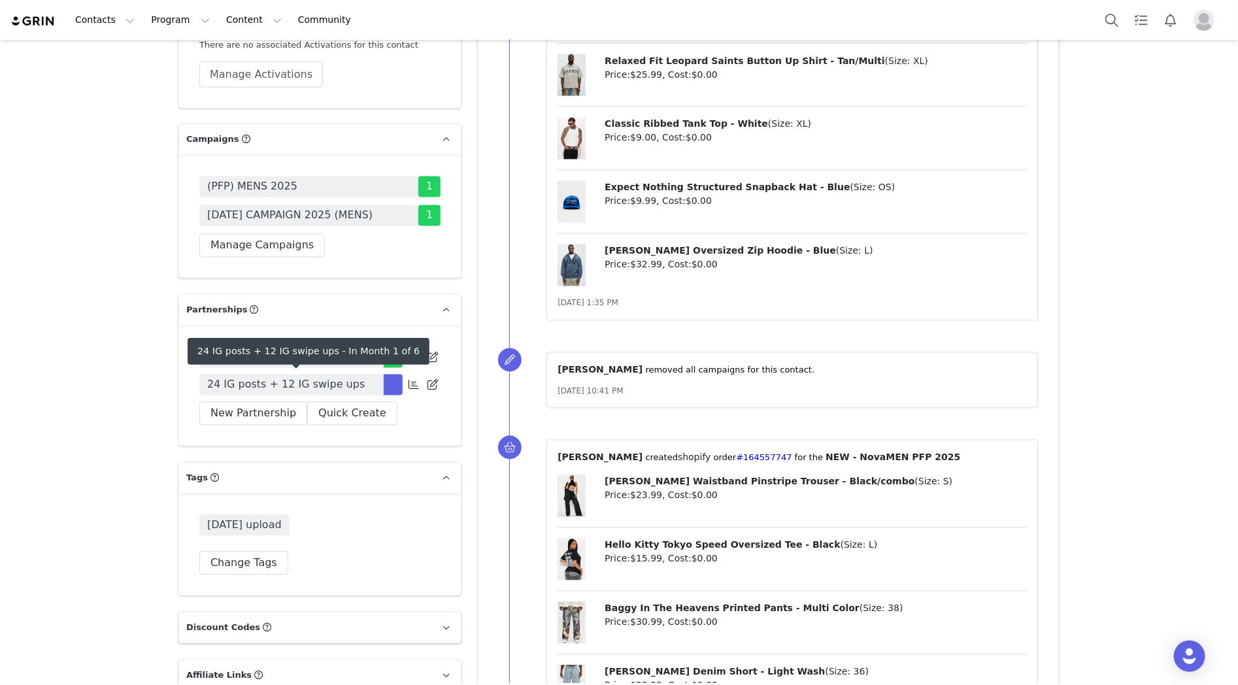
click at [297, 388] on span "24 IG posts + 12 IG swipe ups" at bounding box center [286, 385] width 158 height 16
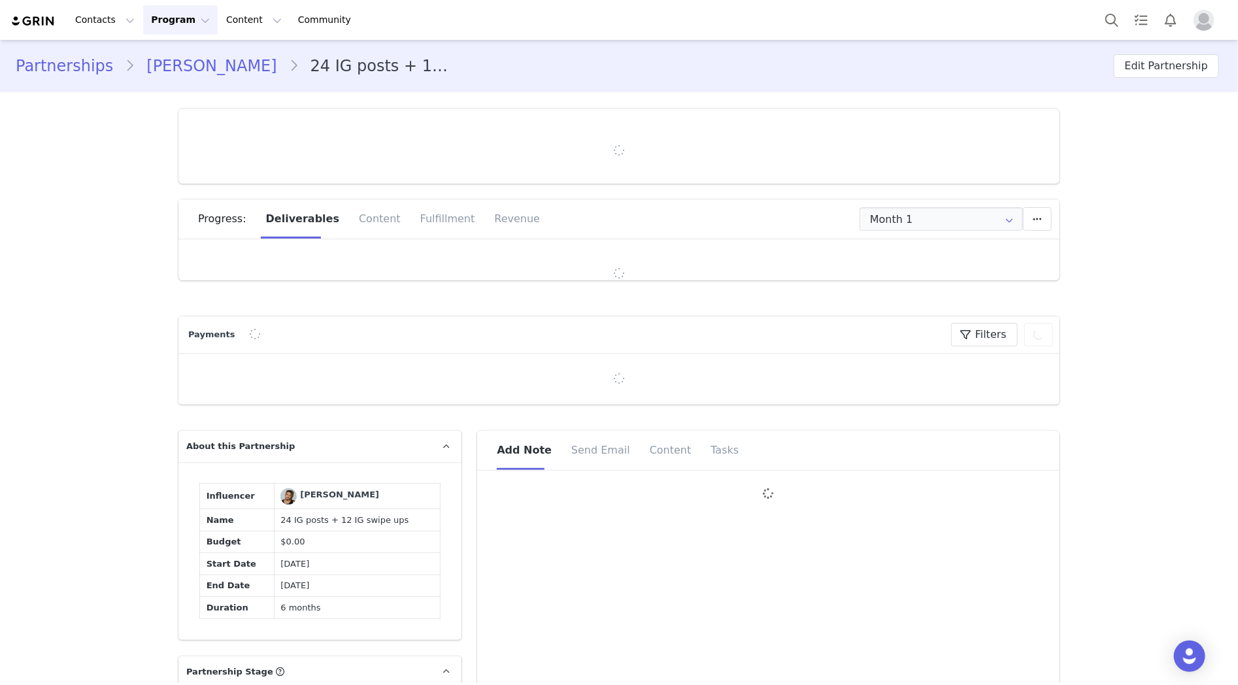
type input "+33 ([GEOGRAPHIC_DATA])"
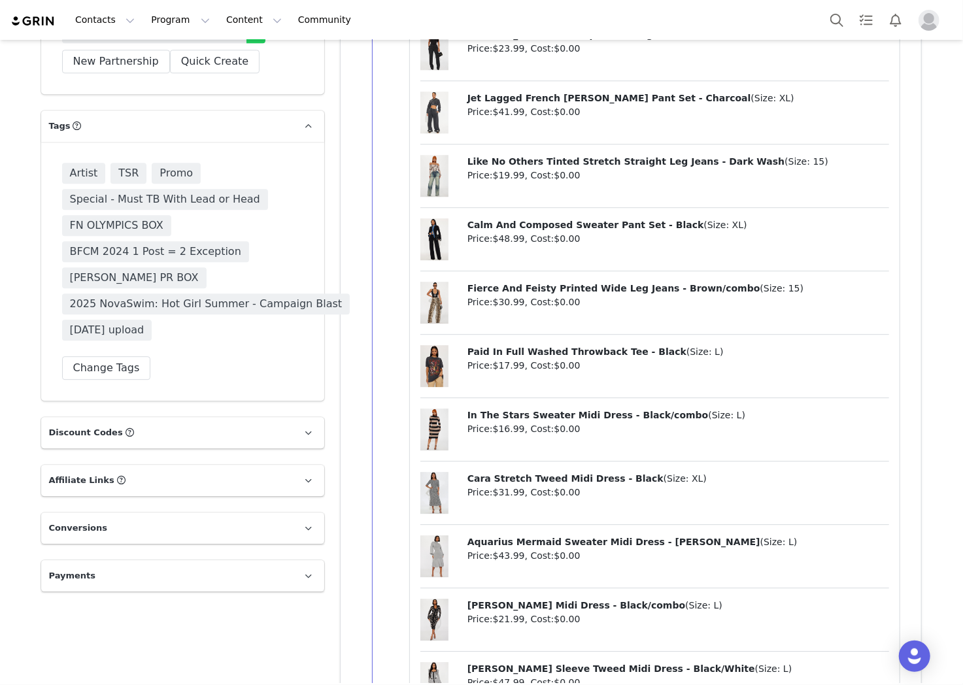
scroll to position [4577, 0]
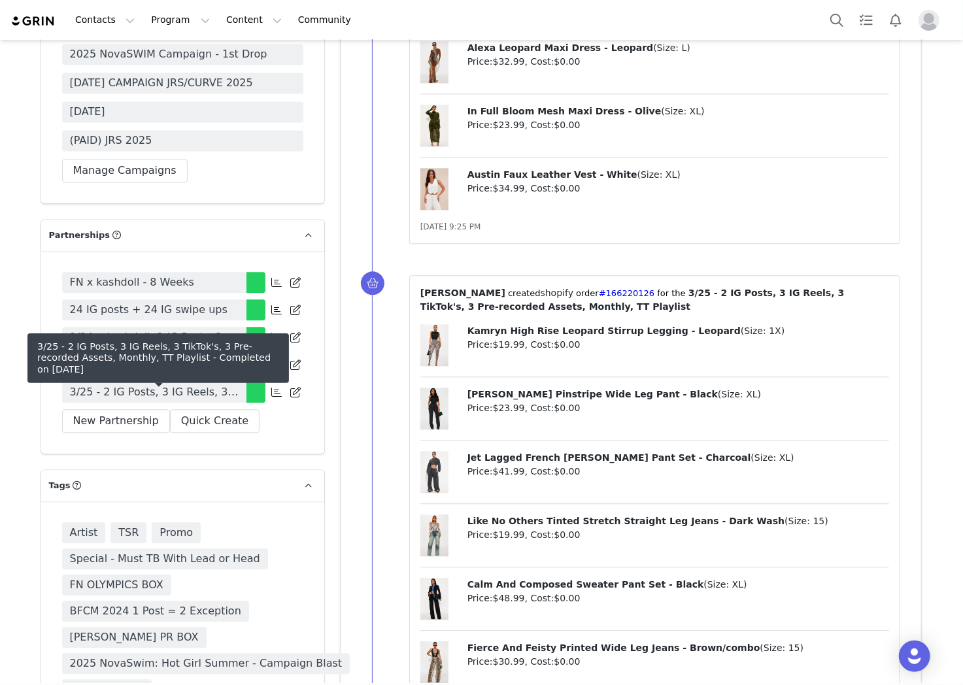
drag, startPoint x: 183, startPoint y: 388, endPoint x: 376, endPoint y: 382, distance: 193.0
click at [183, 388] on span "3/25 - 2 IG Posts, 3 IG Reels, 3 TikTok's, 3 Pre-recorded Assets, Monthly, TT P…" at bounding box center [154, 392] width 169 height 16
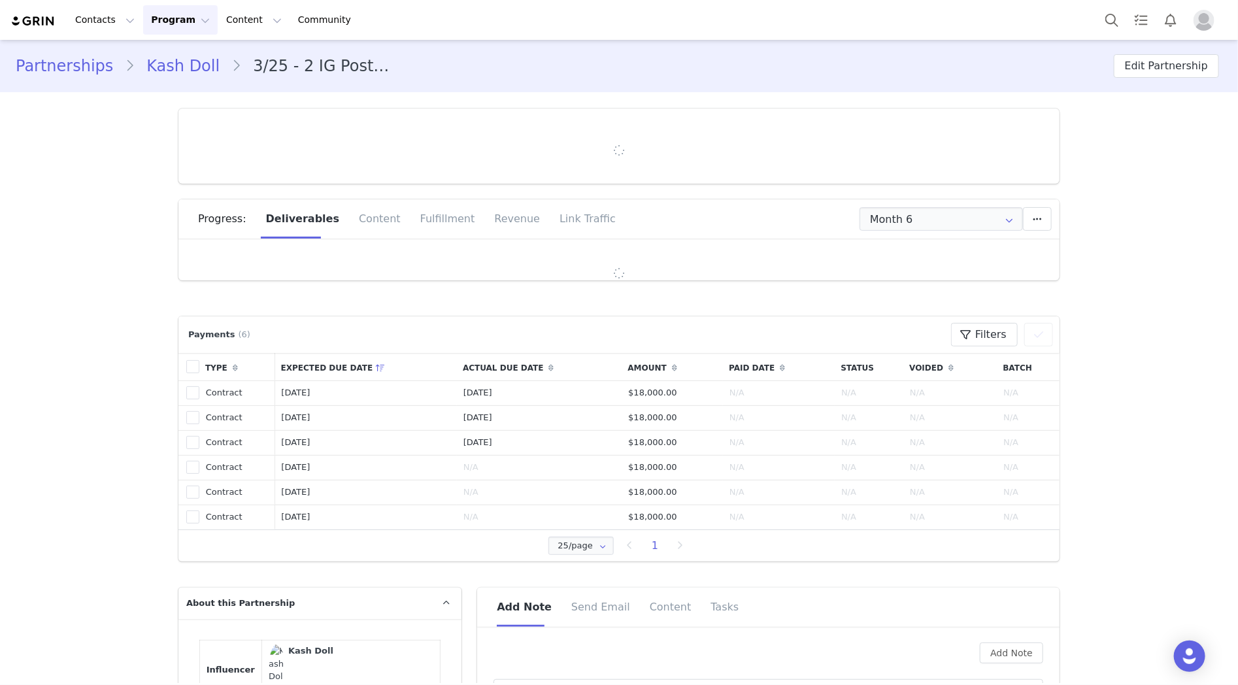
type input "+1 ([GEOGRAPHIC_DATA])"
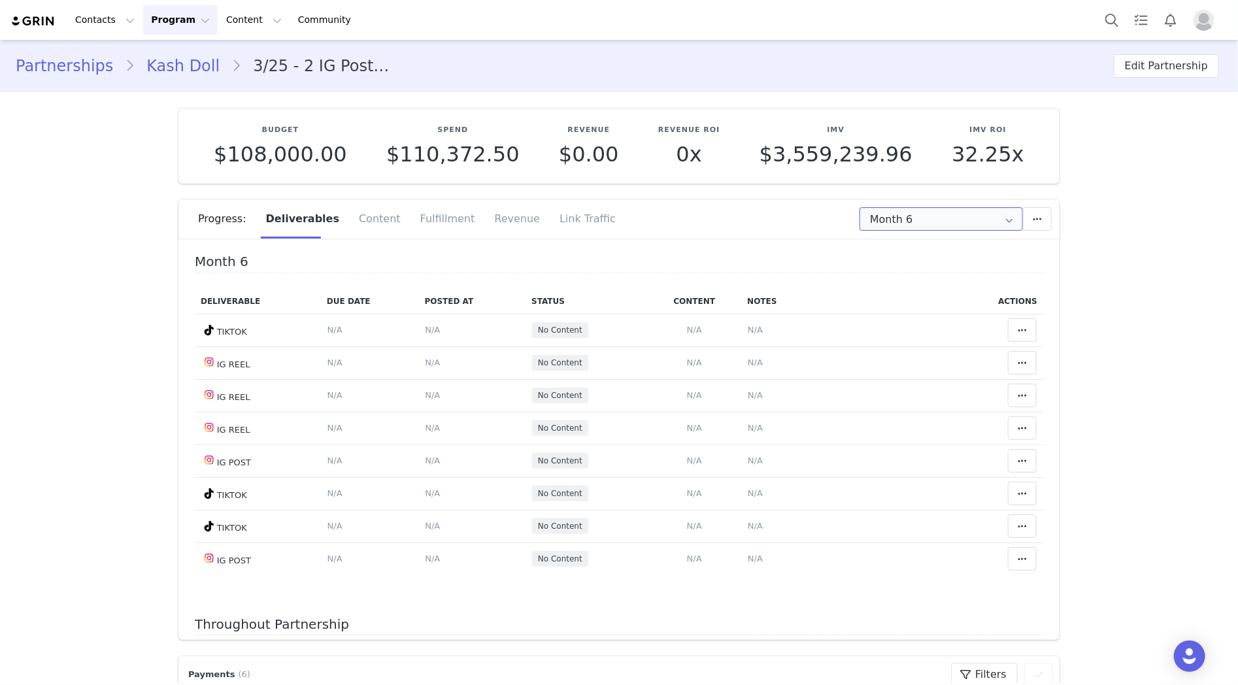
click at [915, 217] on input "Month 6" at bounding box center [941, 219] width 163 height 24
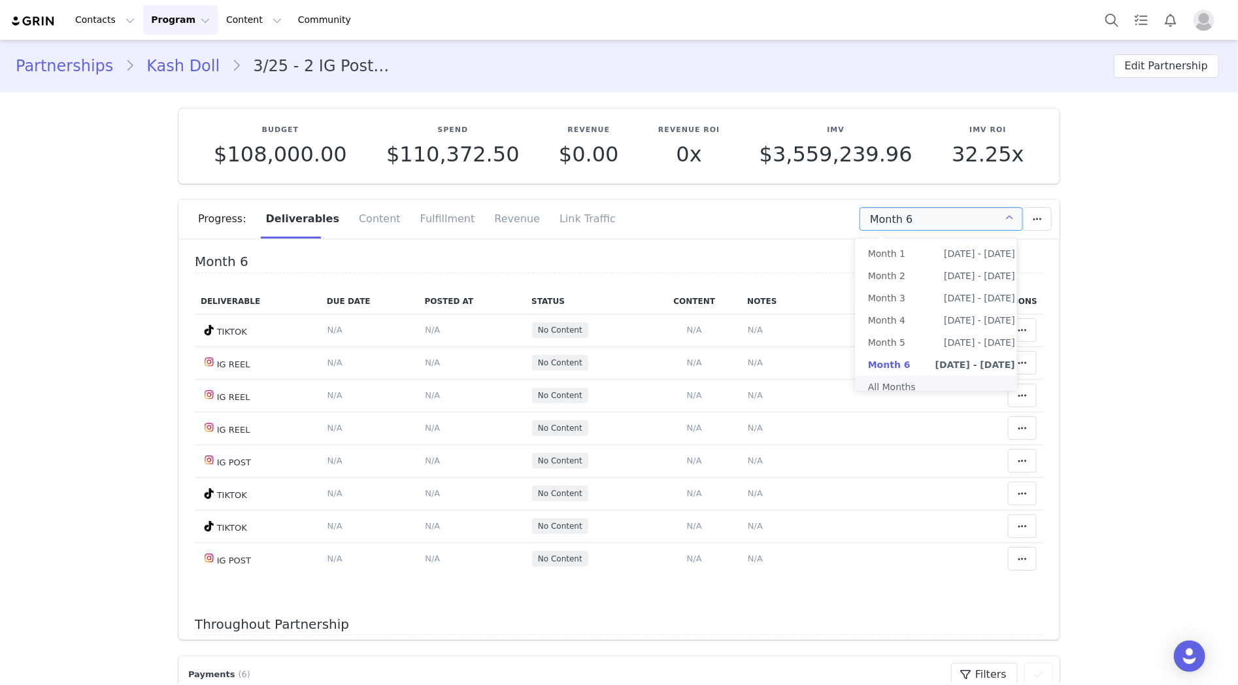
click at [919, 384] on li "All Months" at bounding box center [941, 387] width 173 height 22
type input "All"
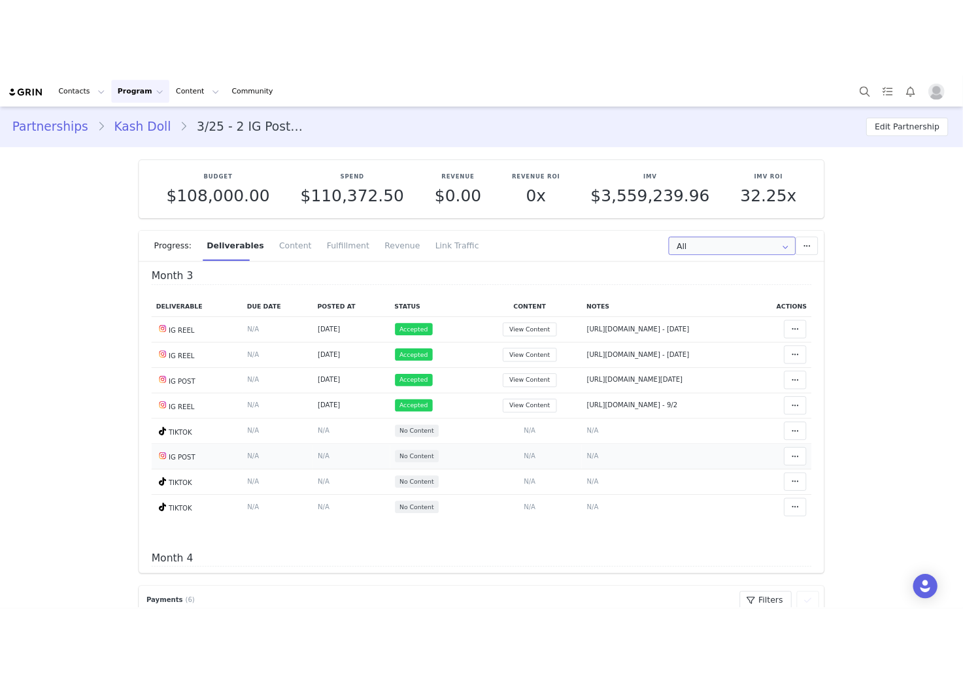
scroll to position [732, 0]
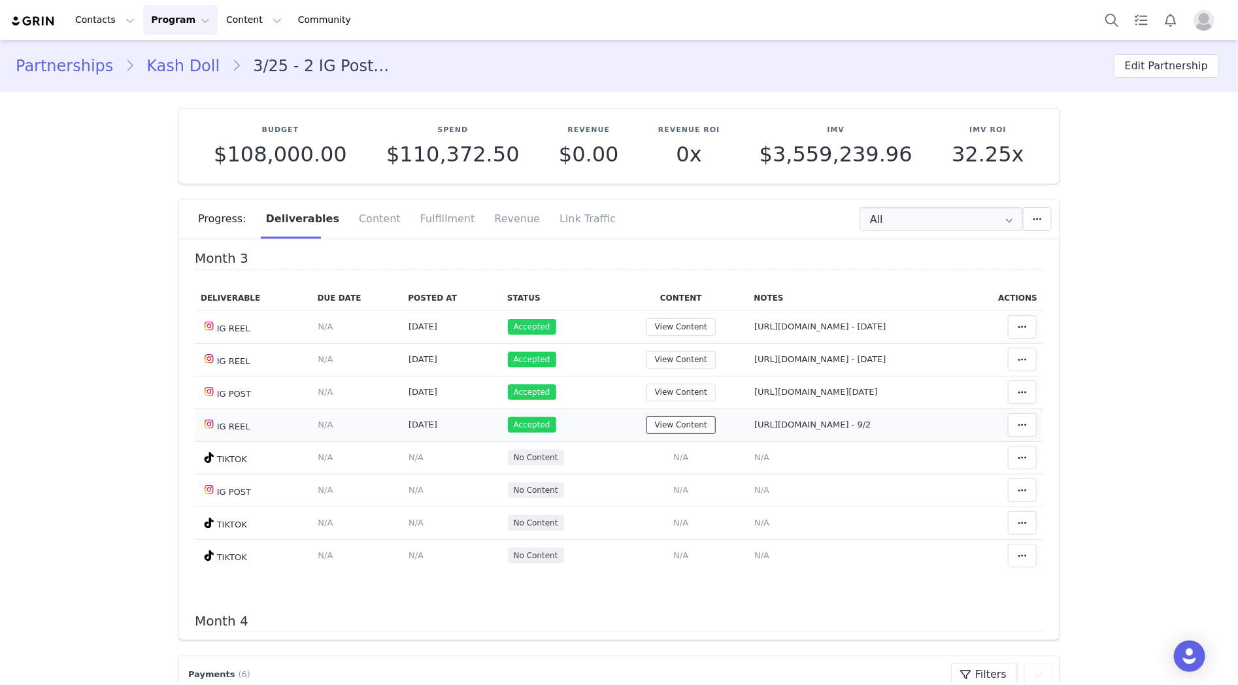
click at [680, 433] on button "View Content" at bounding box center [681, 425] width 69 height 18
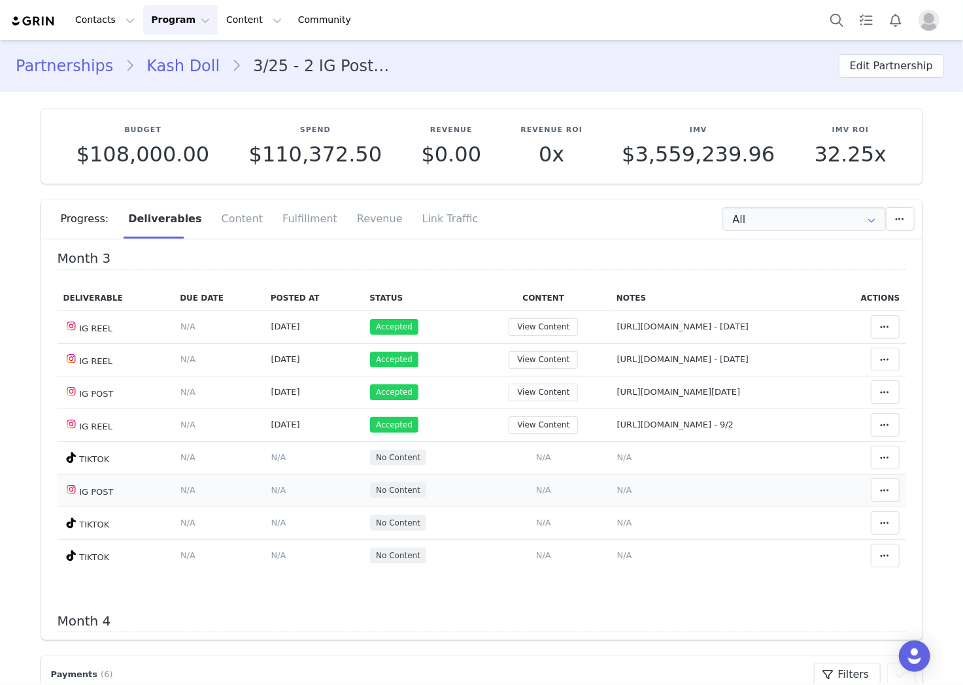
click at [539, 495] on span "N/A" at bounding box center [543, 490] width 15 height 10
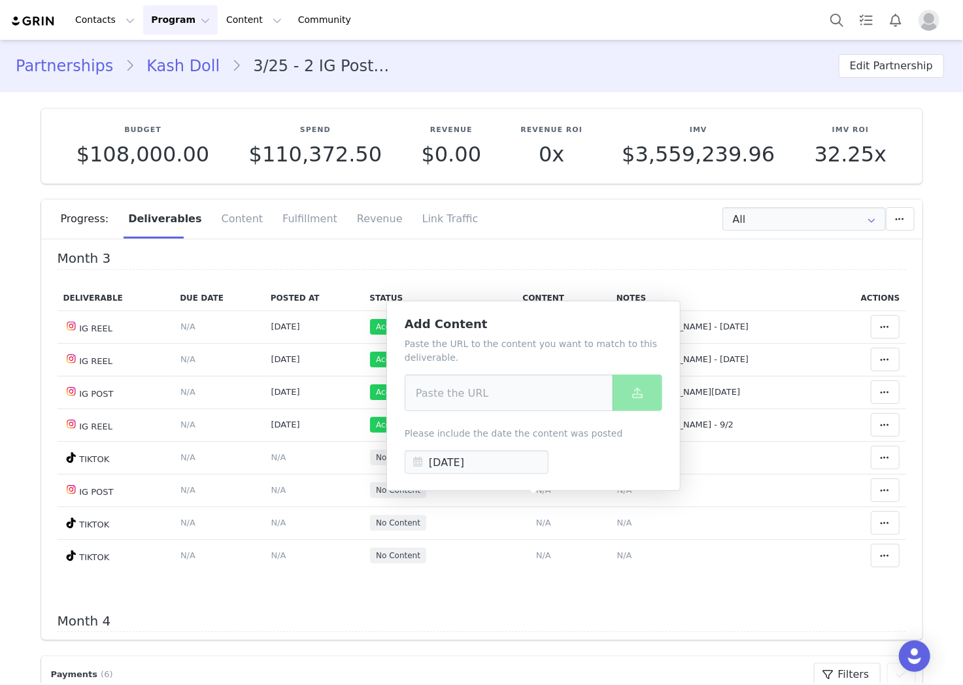
click at [547, 415] on div "Paste the URL to the content you want to match to this deliverable. Please incl…" at bounding box center [534, 405] width 258 height 137
click at [552, 399] on input at bounding box center [509, 393] width 209 height 37
paste input "[URL][DOMAIN_NAME]"
type input "[URL][DOMAIN_NAME]"
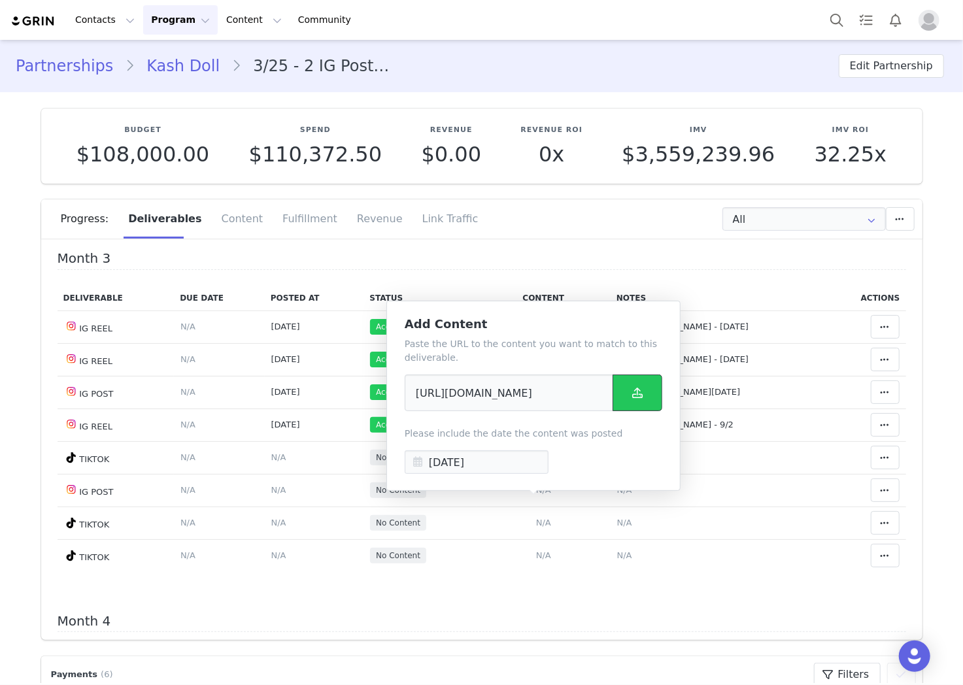
click at [649, 396] on button at bounding box center [638, 393] width 50 height 37
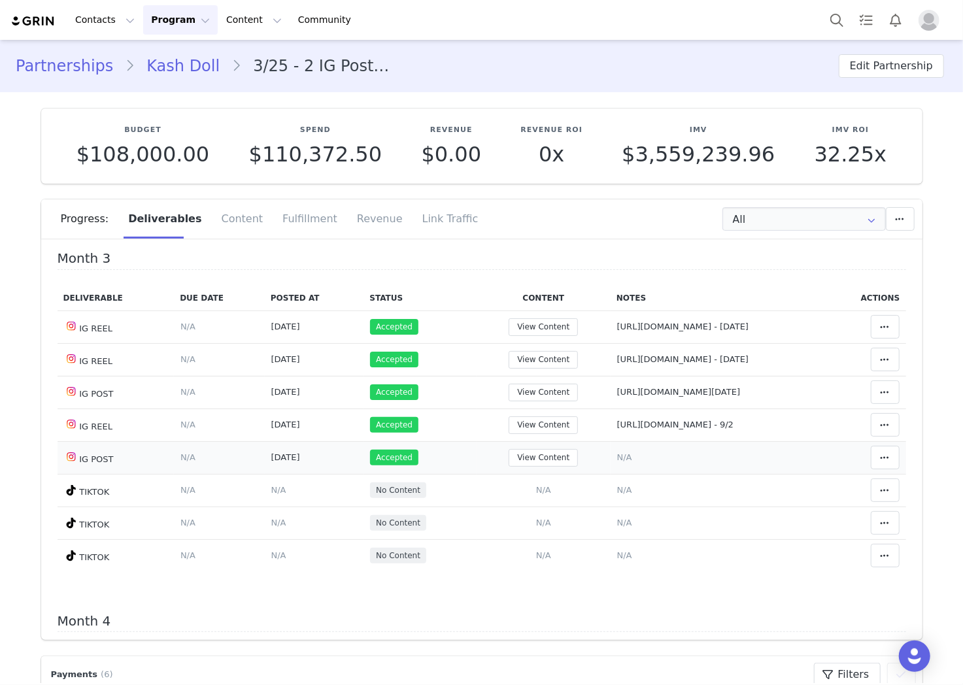
click at [618, 462] on span "N/A" at bounding box center [624, 457] width 15 height 10
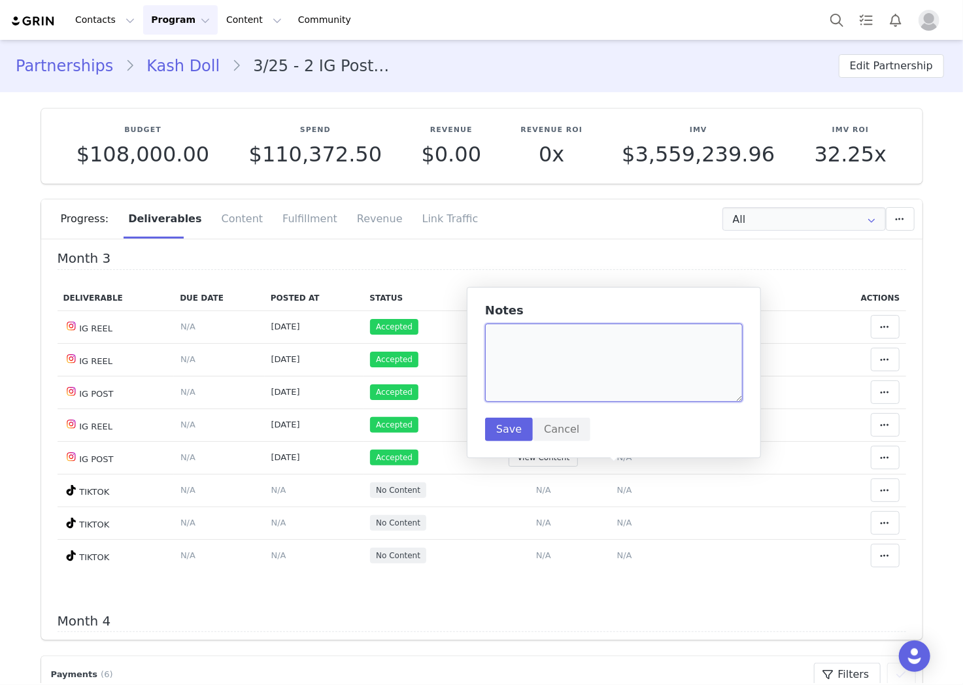
click at [636, 392] on textarea at bounding box center [614, 363] width 258 height 78
paste textarea "[URL][DOMAIN_NAME]"
type textarea "[URL][DOMAIN_NAME]"
click at [505, 427] on button "Save" at bounding box center [509, 430] width 48 height 24
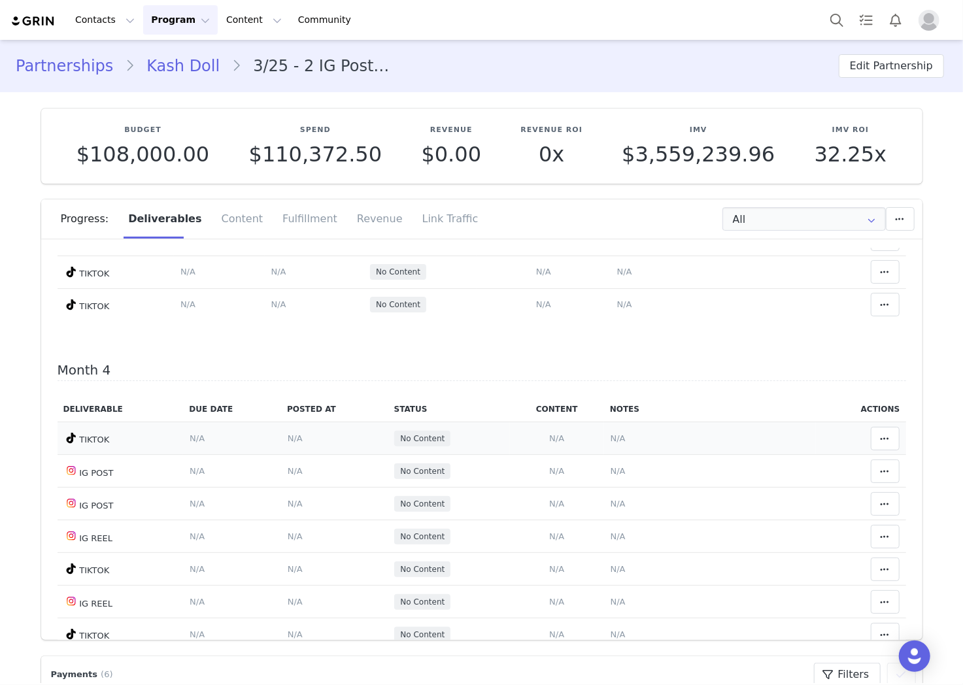
scroll to position [1023, 0]
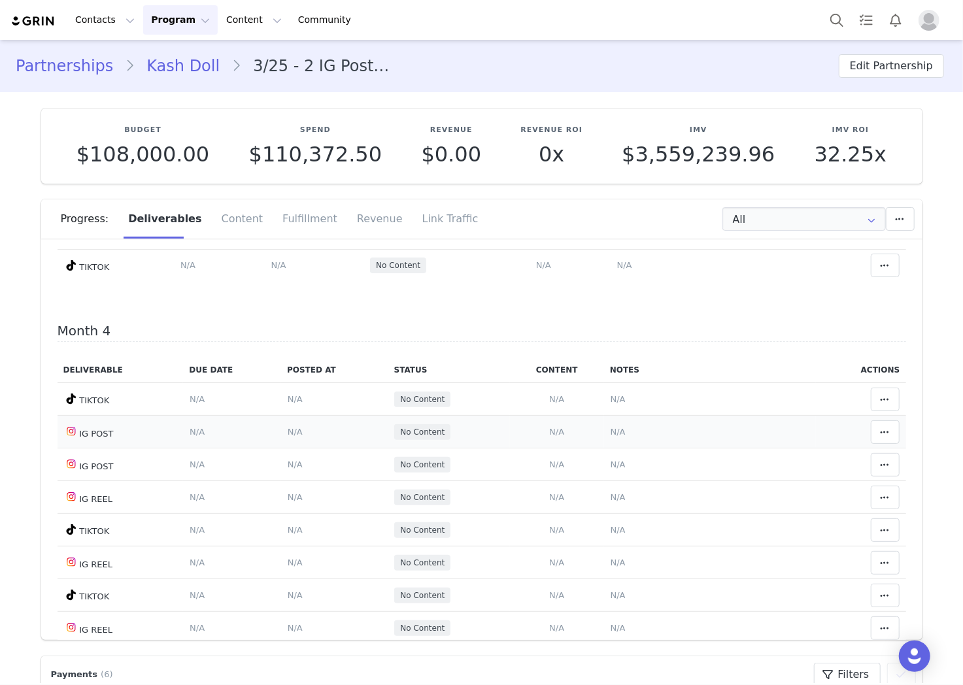
click at [611, 437] on span "N/A" at bounding box center [618, 432] width 15 height 10
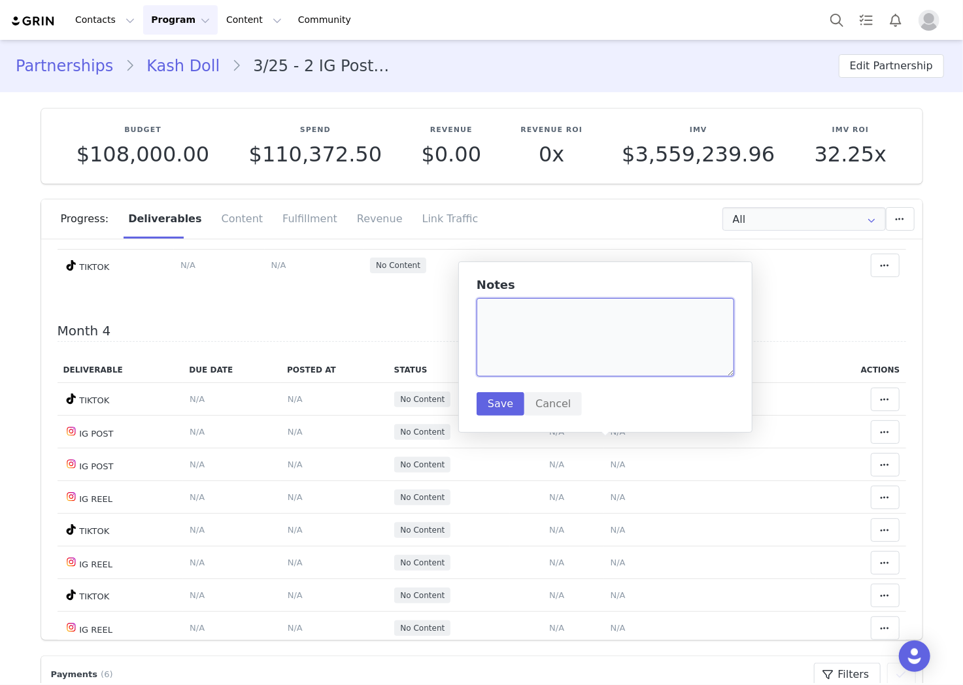
click at [605, 342] on textarea at bounding box center [606, 337] width 258 height 78
paste textarea "[URL][DOMAIN_NAME]"
type textarea "[URL][DOMAIN_NAME]"
click at [502, 394] on button "Save" at bounding box center [501, 404] width 48 height 24
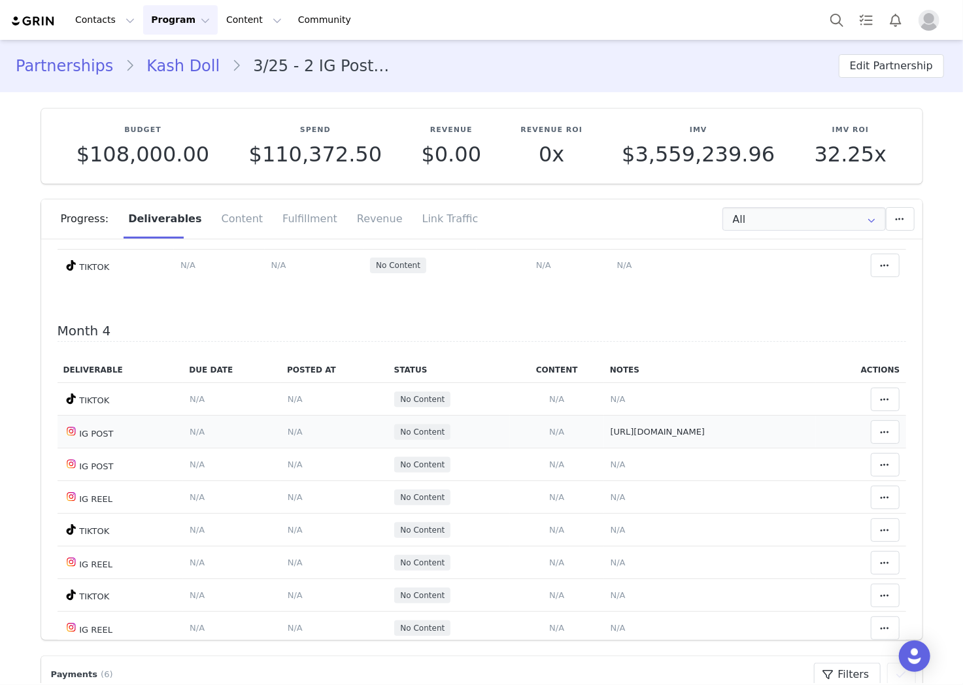
click at [549, 437] on span "N/A" at bounding box center [556, 432] width 15 height 10
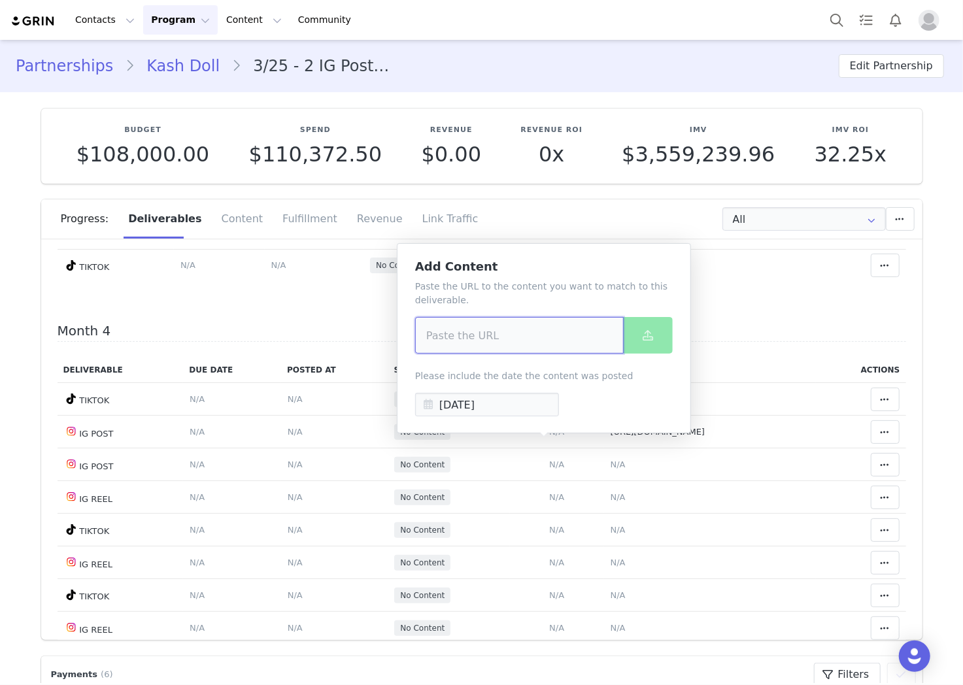
click at [551, 333] on input at bounding box center [519, 335] width 209 height 37
paste input "[URL][DOMAIN_NAME]"
type input "[URL][DOMAIN_NAME]"
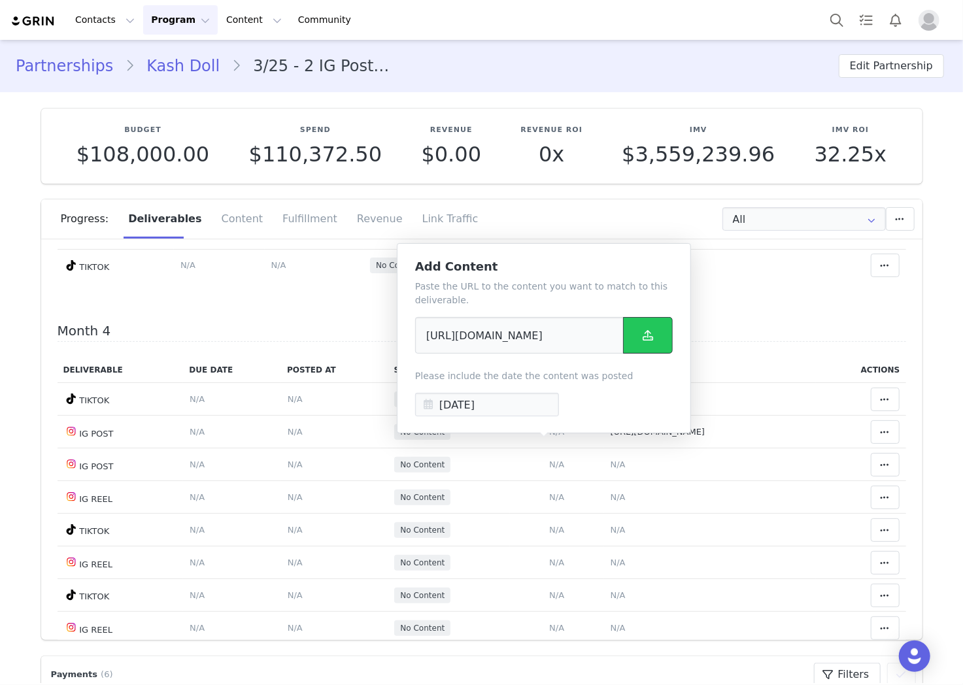
click at [643, 333] on icon at bounding box center [648, 335] width 10 height 10
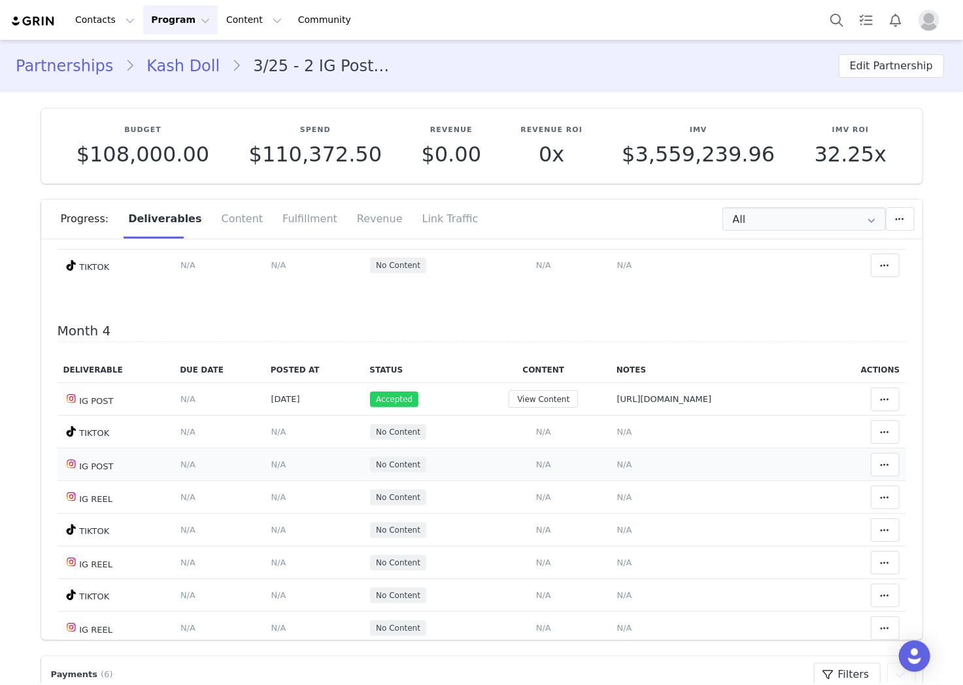
click at [536, 469] on span "N/A" at bounding box center [543, 465] width 15 height 10
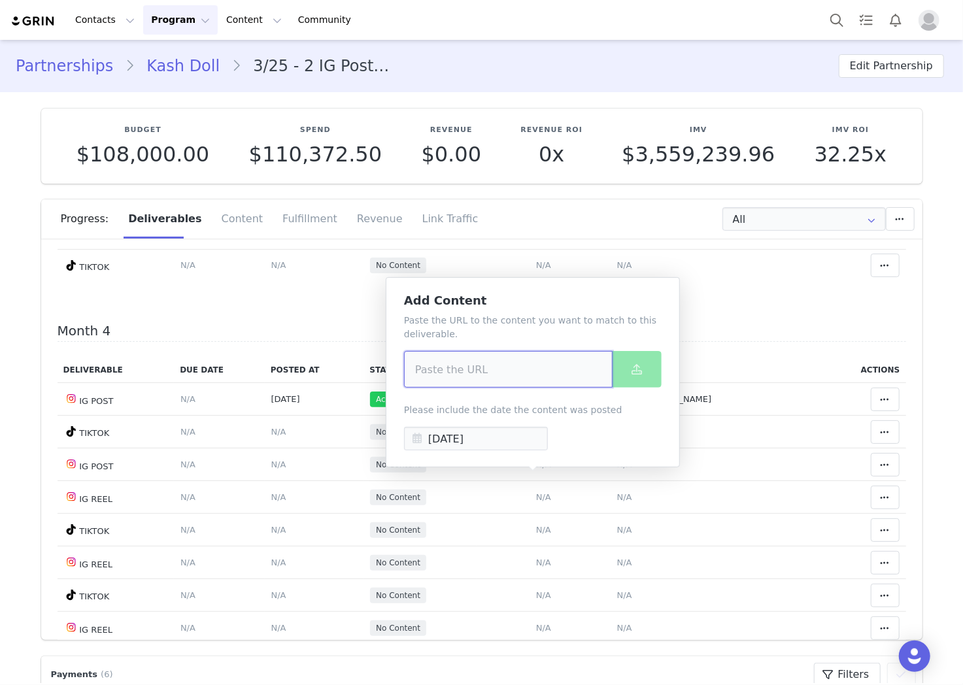
click at [539, 377] on input at bounding box center [508, 369] width 209 height 37
paste input "[URL][DOMAIN_NAME]"
type input "[URL][DOMAIN_NAME]"
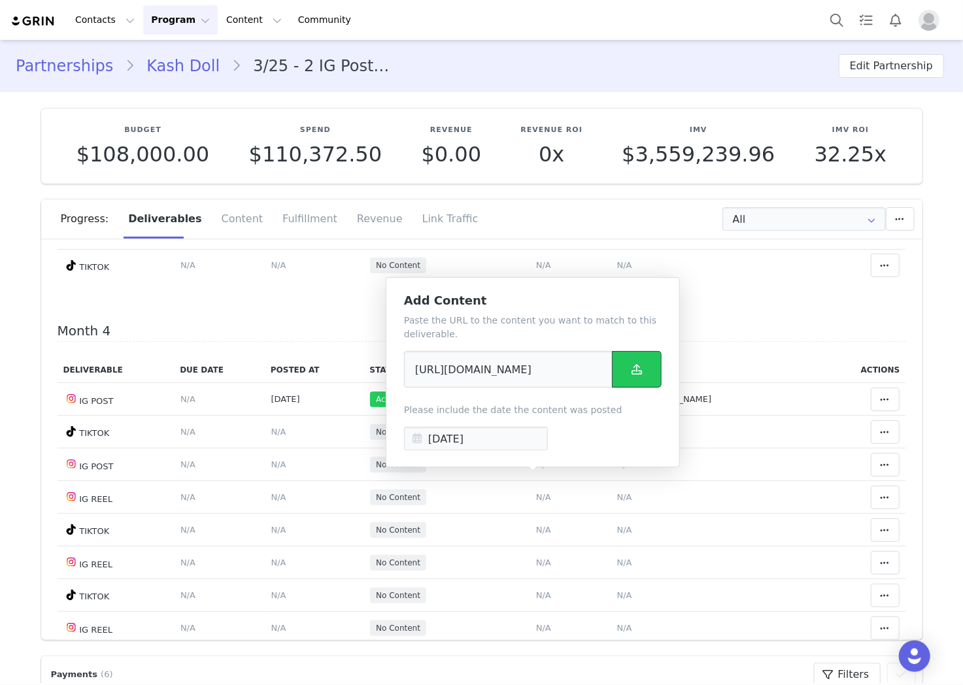
click at [639, 367] on icon at bounding box center [637, 369] width 10 height 10
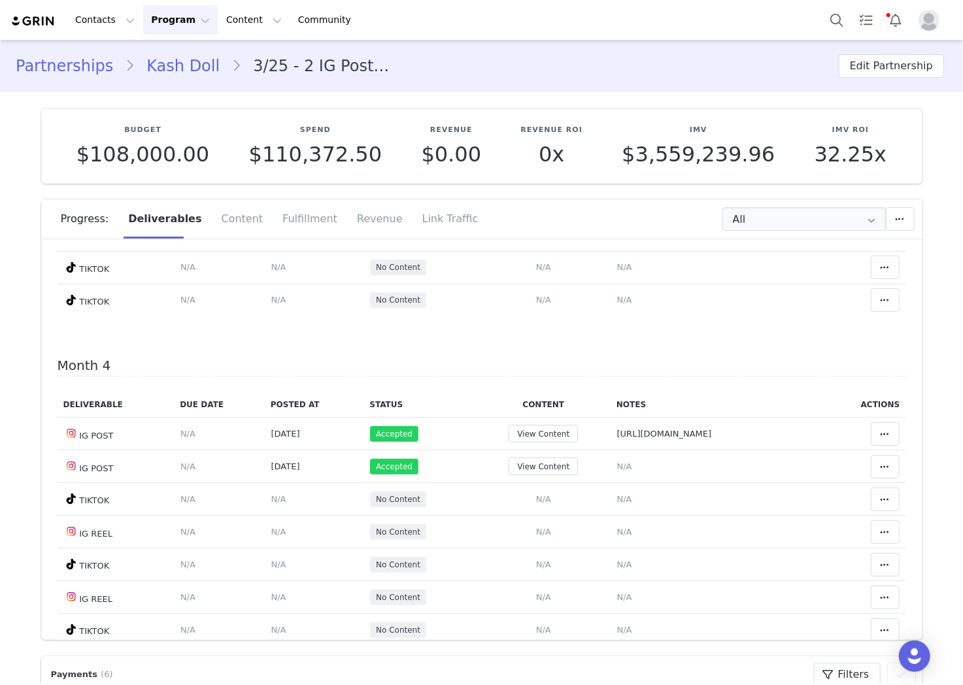
scroll to position [950, 0]
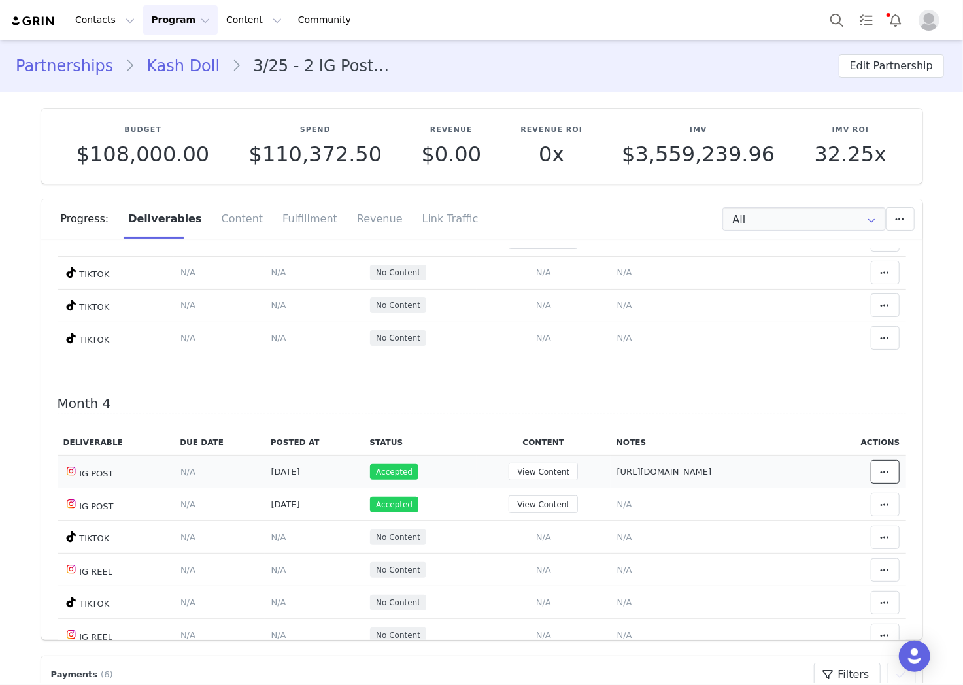
click at [881, 477] on icon at bounding box center [885, 472] width 9 height 10
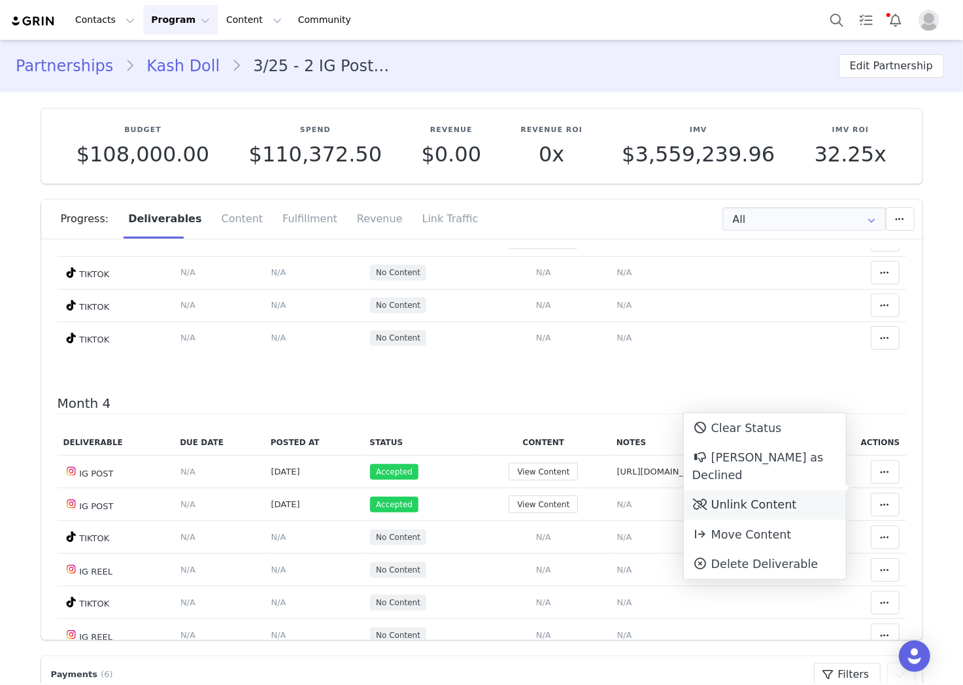
click at [809, 492] on div "Unlink Content" at bounding box center [765, 505] width 162 height 30
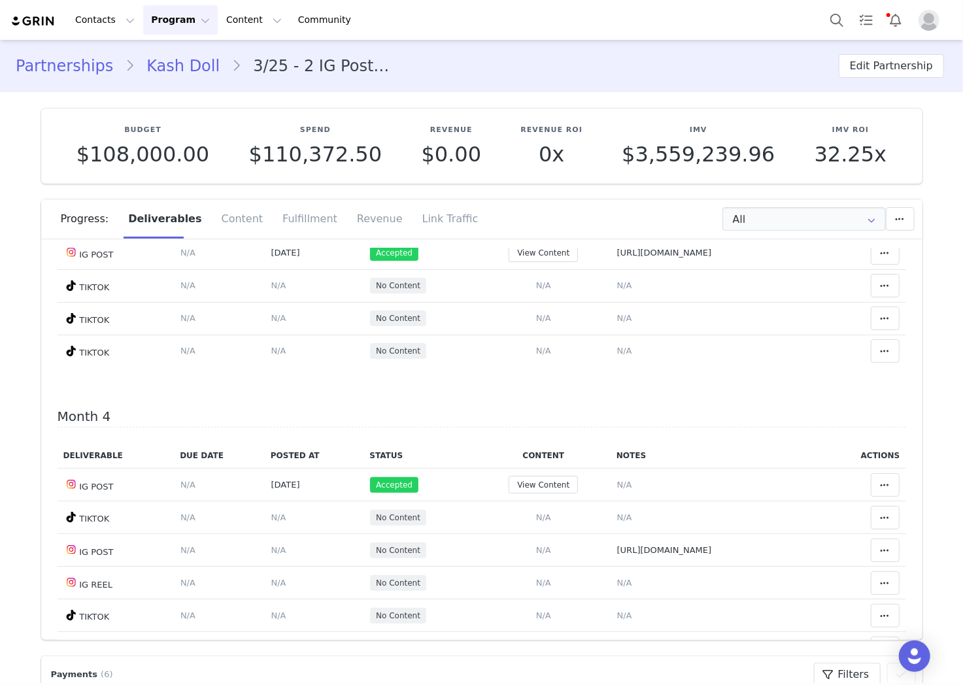
scroll to position [944, 0]
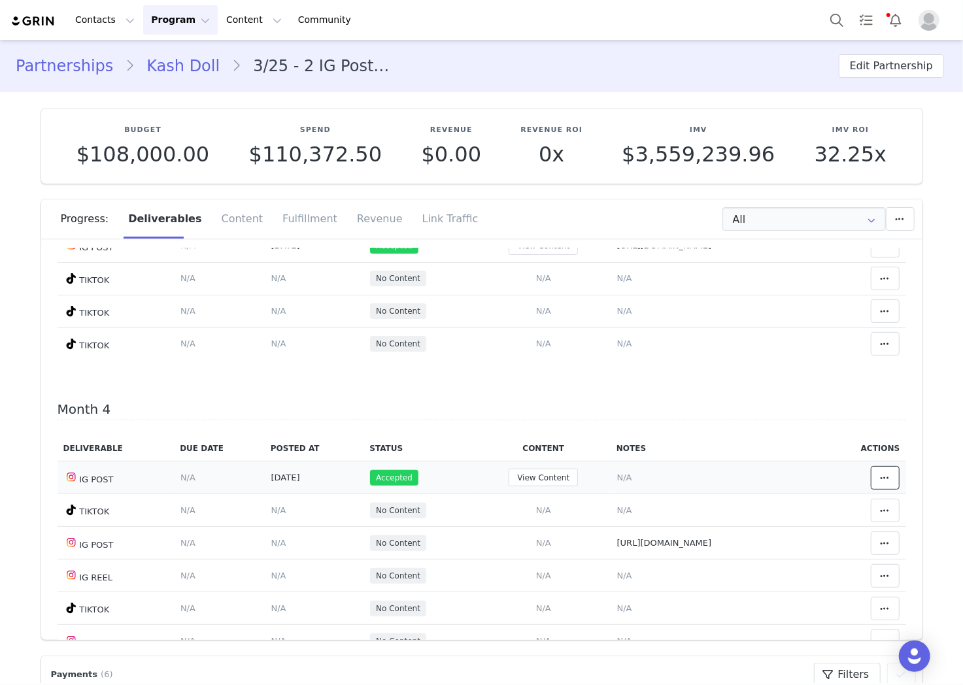
click at [871, 490] on button at bounding box center [885, 478] width 29 height 24
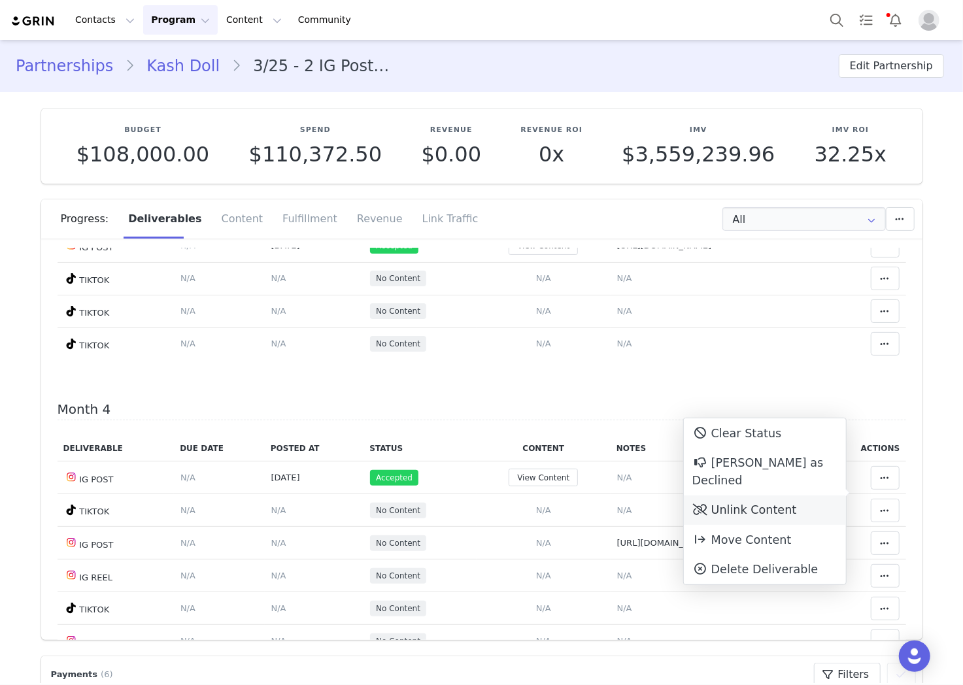
click at [802, 498] on div "Unlink Content" at bounding box center [765, 511] width 162 height 30
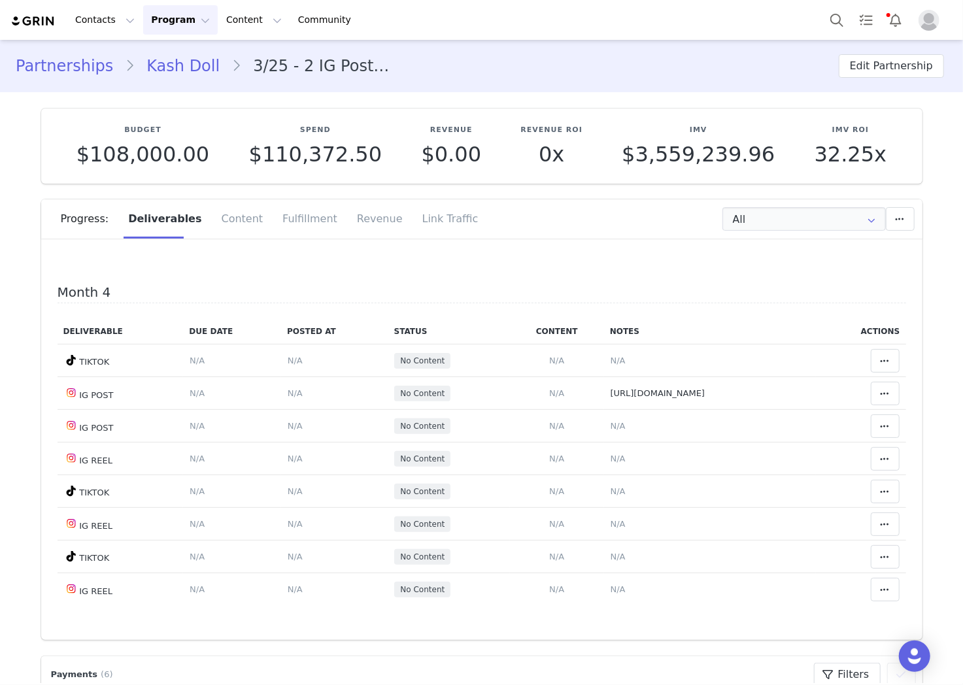
scroll to position [1023, 0]
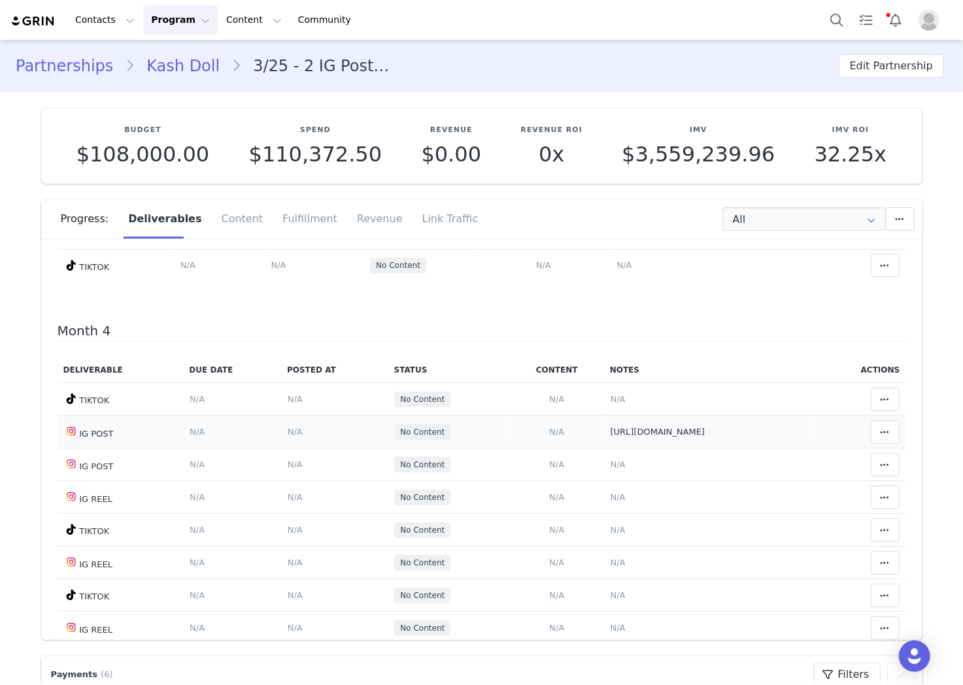
click at [706, 449] on td "Notes Save Cancel https://www.instagram.com/p/DPPTh69kYRM/?hl=en" at bounding box center [710, 432] width 212 height 33
click at [696, 437] on span "[URL][DOMAIN_NAME]" at bounding box center [658, 432] width 95 height 10
type textarea "[URL][DOMAIN_NAME]"
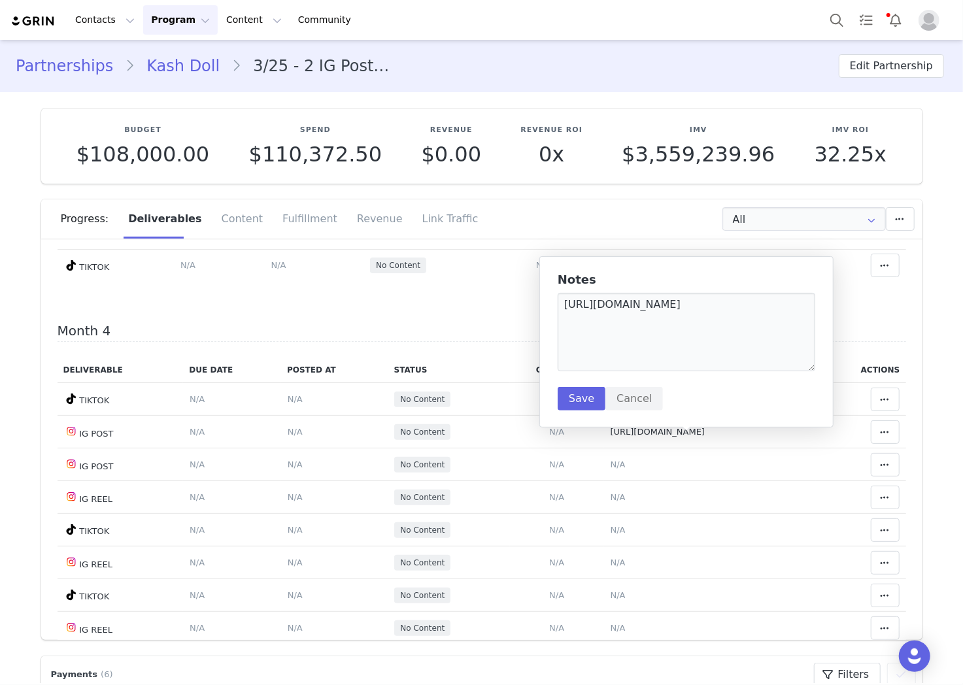
click at [540, 328] on div "Notes https://www.instagram.com/p/DPPTh69kYRM/?hl=en Save Cancel" at bounding box center [686, 341] width 294 height 171
click at [586, 318] on textarea "[URL][DOMAIN_NAME]" at bounding box center [687, 332] width 258 height 78
click at [577, 397] on button "Save" at bounding box center [582, 399] width 48 height 24
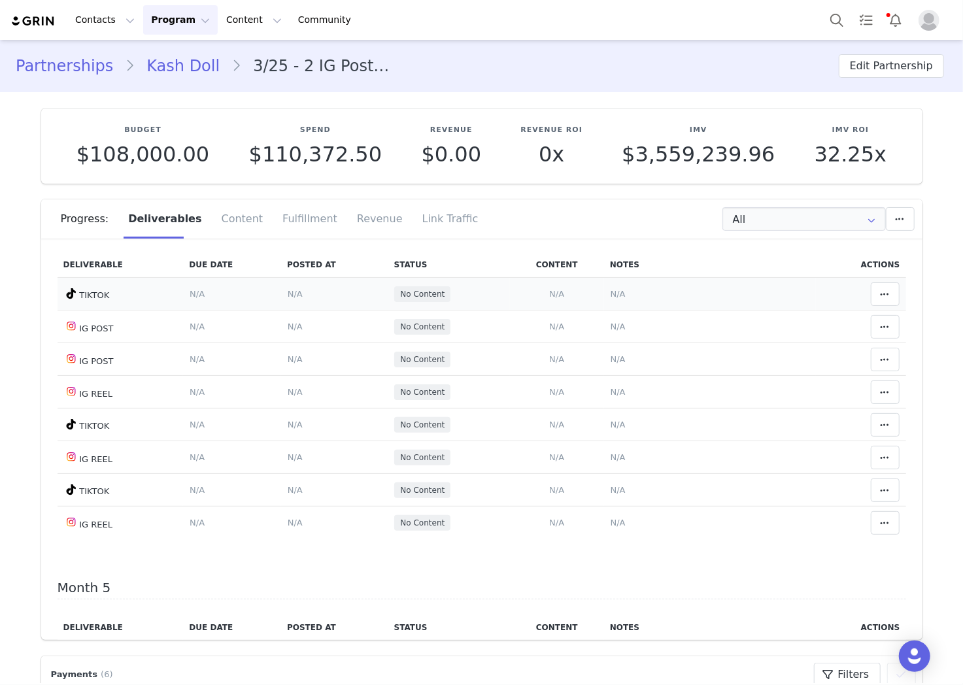
scroll to position [1168, 0]
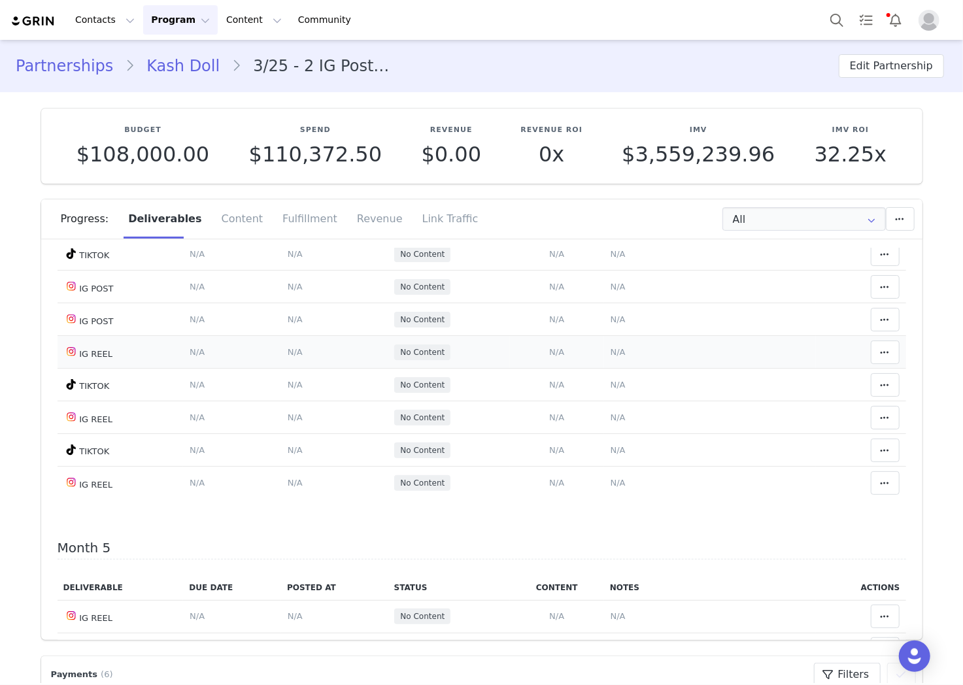
click at [549, 357] on span "N/A" at bounding box center [556, 352] width 15 height 10
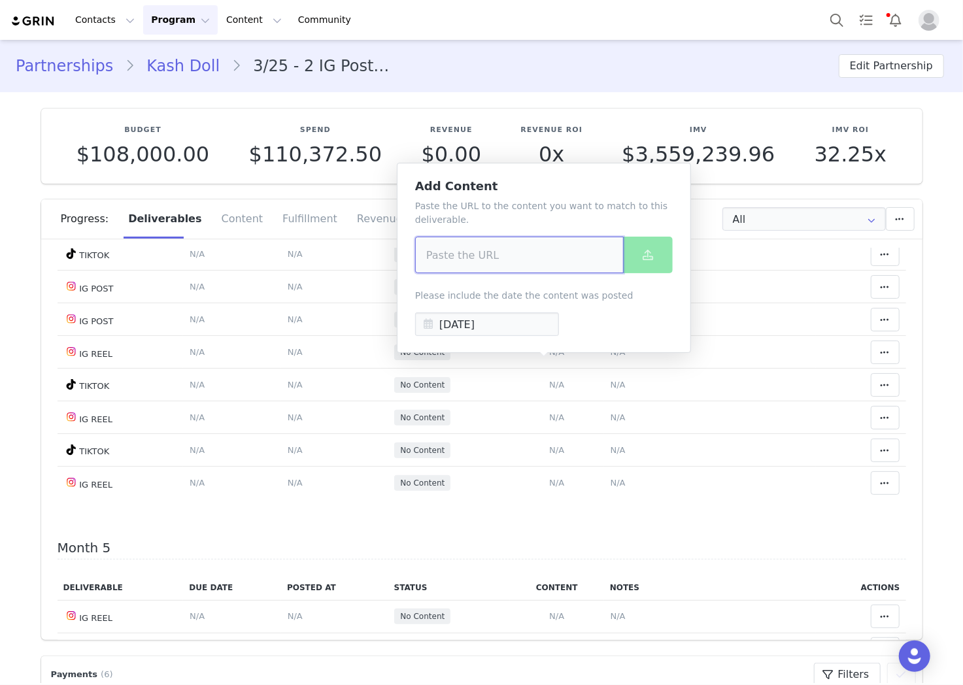
click at [518, 255] on input at bounding box center [519, 255] width 209 height 37
paste input "[URL][DOMAIN_NAME]"
type input "[URL][DOMAIN_NAME]"
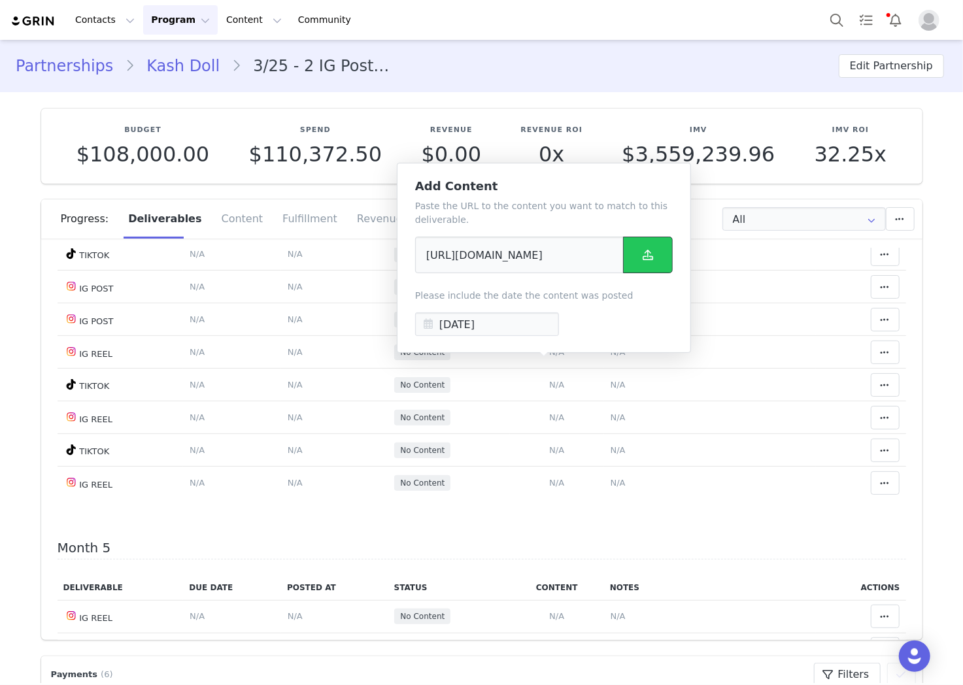
click at [630, 253] on button at bounding box center [648, 255] width 50 height 37
click at [743, 238] on div "Progress: Deliverables Content Fulfillment Revenue Link Traffic" at bounding box center [492, 218] width 862 height 39
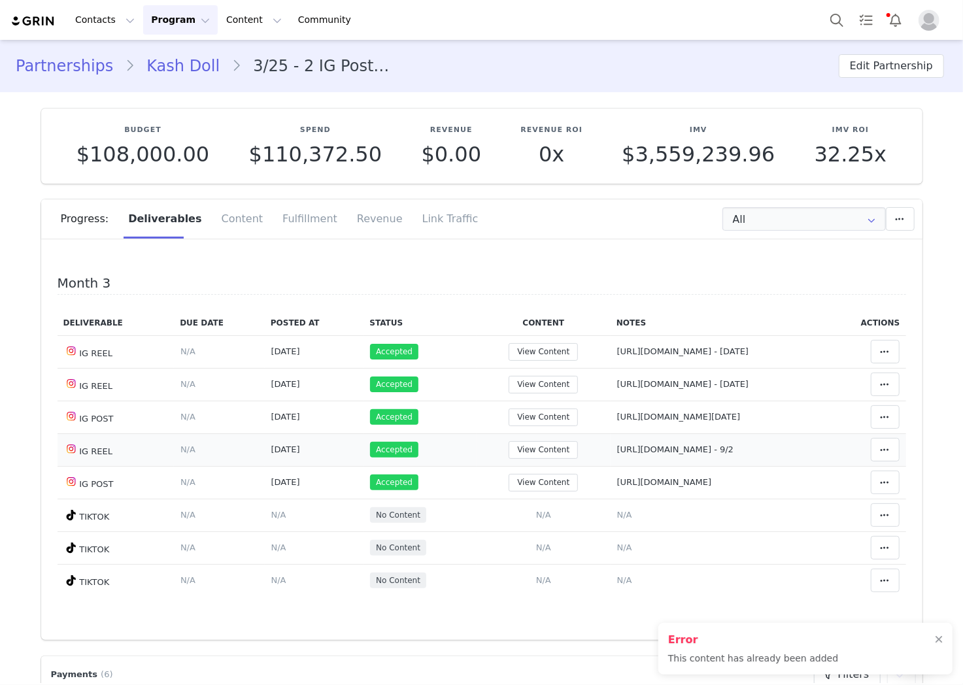
scroll to position [659, 0]
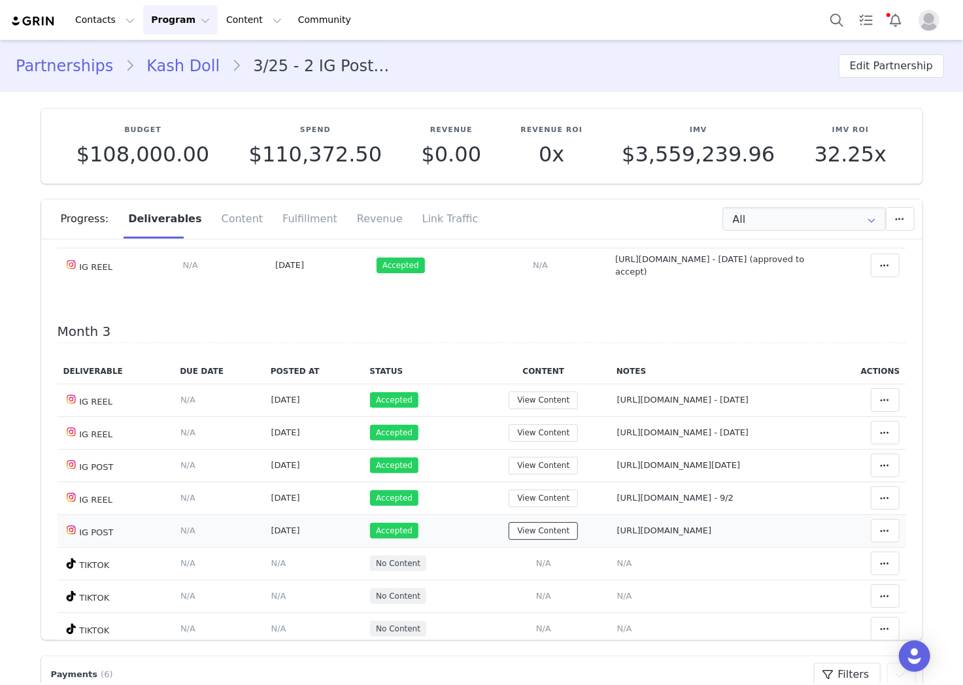
click at [557, 539] on button "View Content" at bounding box center [543, 531] width 69 height 18
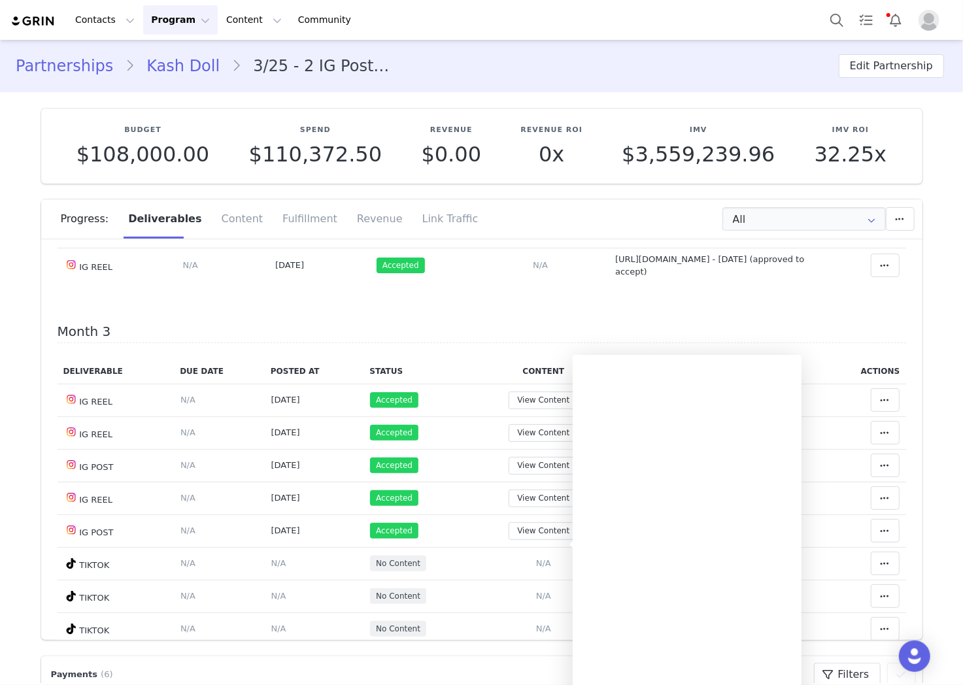
click at [809, 293] on div "Deliverable Due Date Posted At Status Content Notes Actions IG POST Deliverable…" at bounding box center [482, 145] width 849 height 306
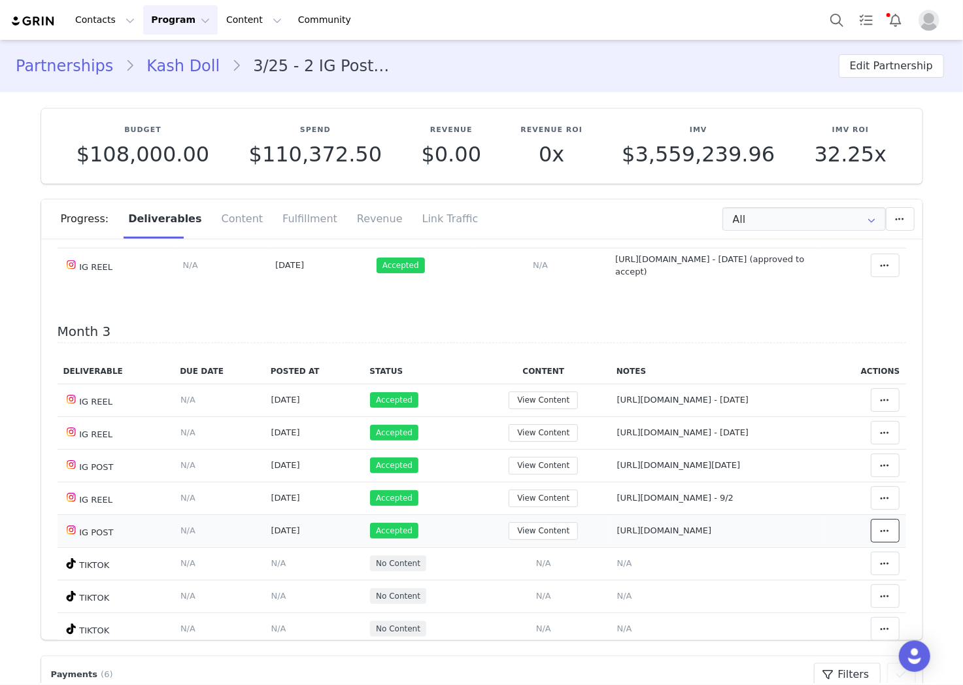
click at [881, 536] on icon at bounding box center [885, 531] width 9 height 10
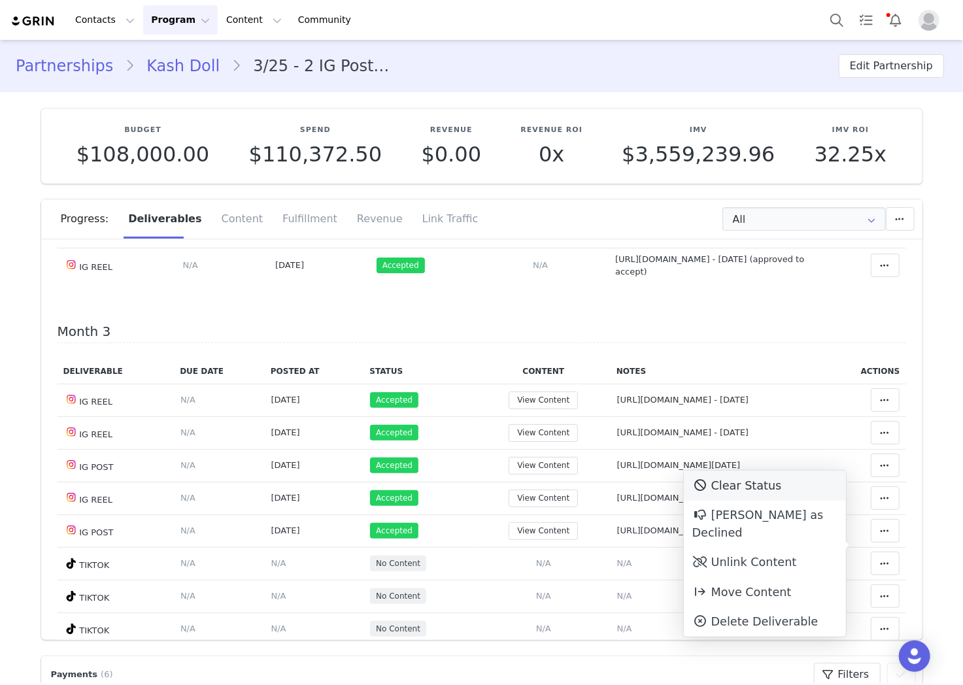
click at [804, 487] on div "Clear Status" at bounding box center [765, 486] width 162 height 30
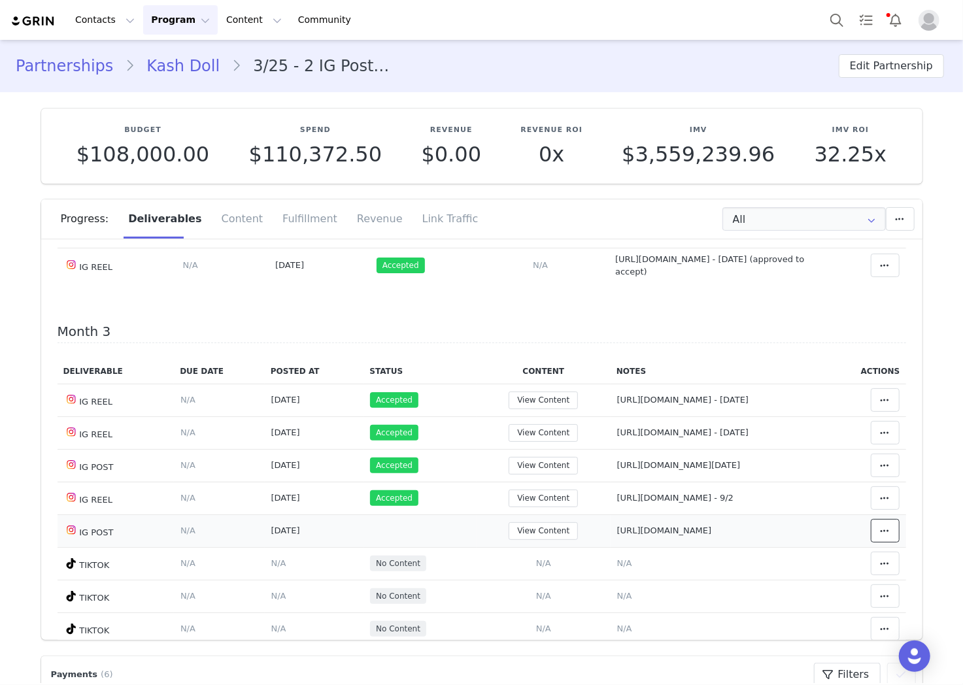
click at [877, 539] on span at bounding box center [885, 531] width 16 height 16
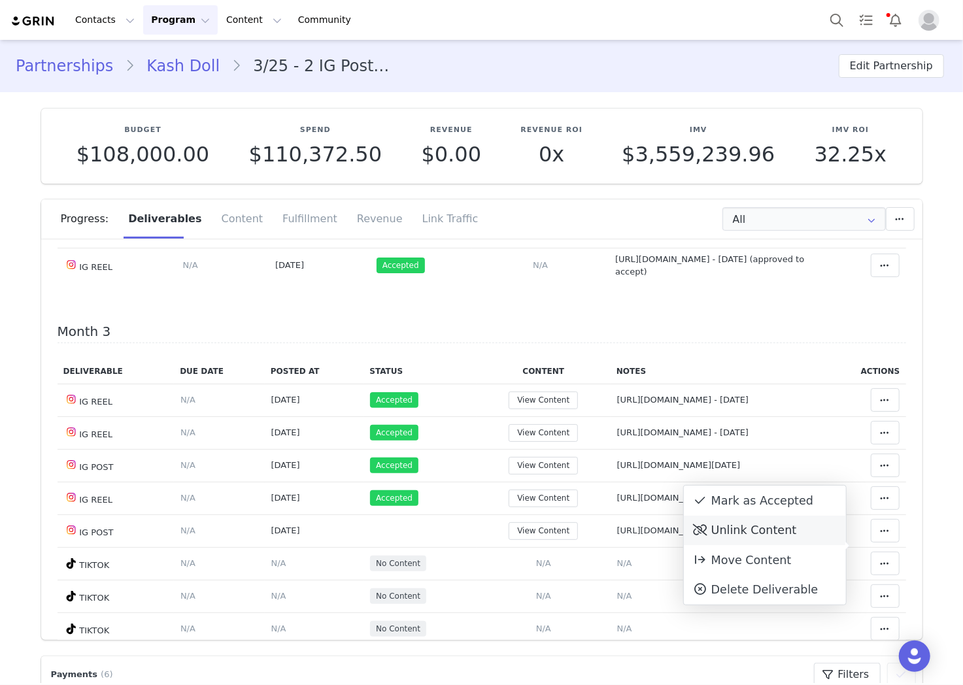
click at [792, 527] on div "Unlink Content" at bounding box center [765, 531] width 162 height 30
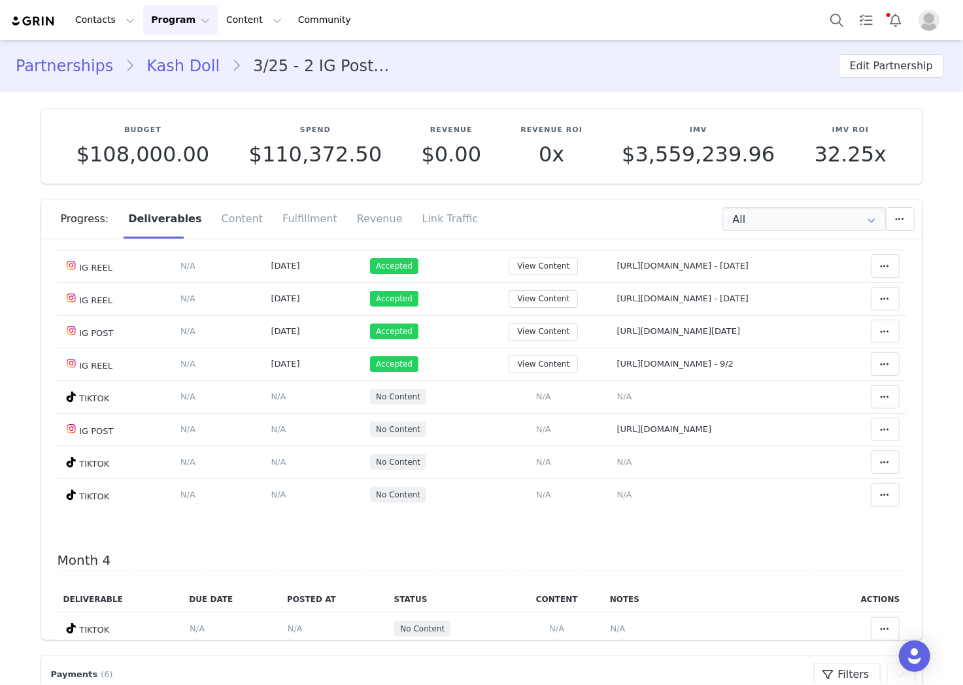
scroll to position [654, 0]
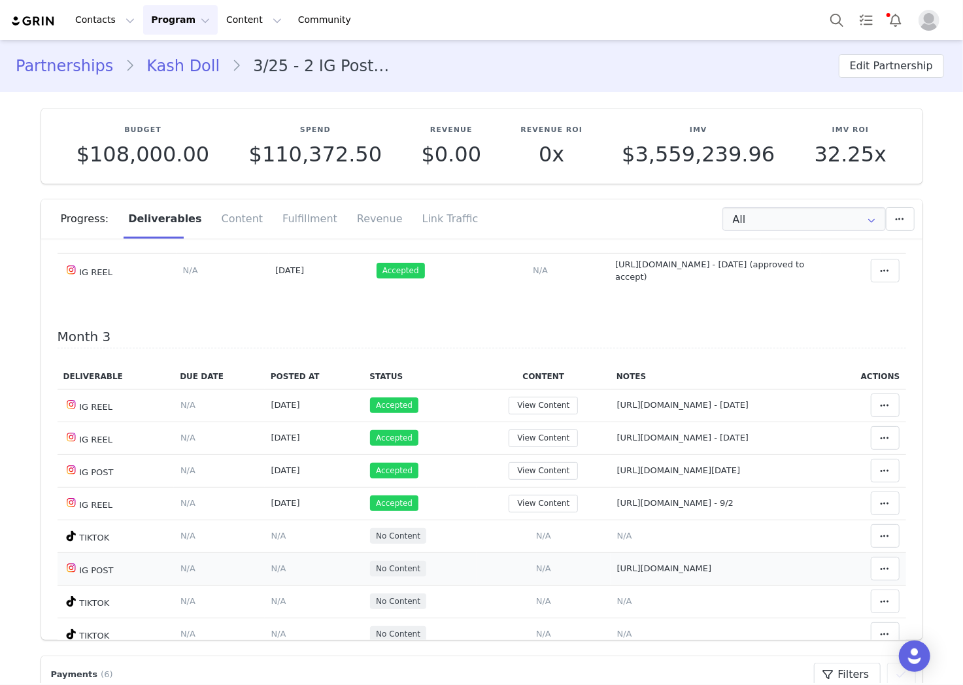
click at [624, 573] on span "[URL][DOMAIN_NAME]" at bounding box center [664, 569] width 95 height 10
type textarea "[URL][DOMAIN_NAME]"
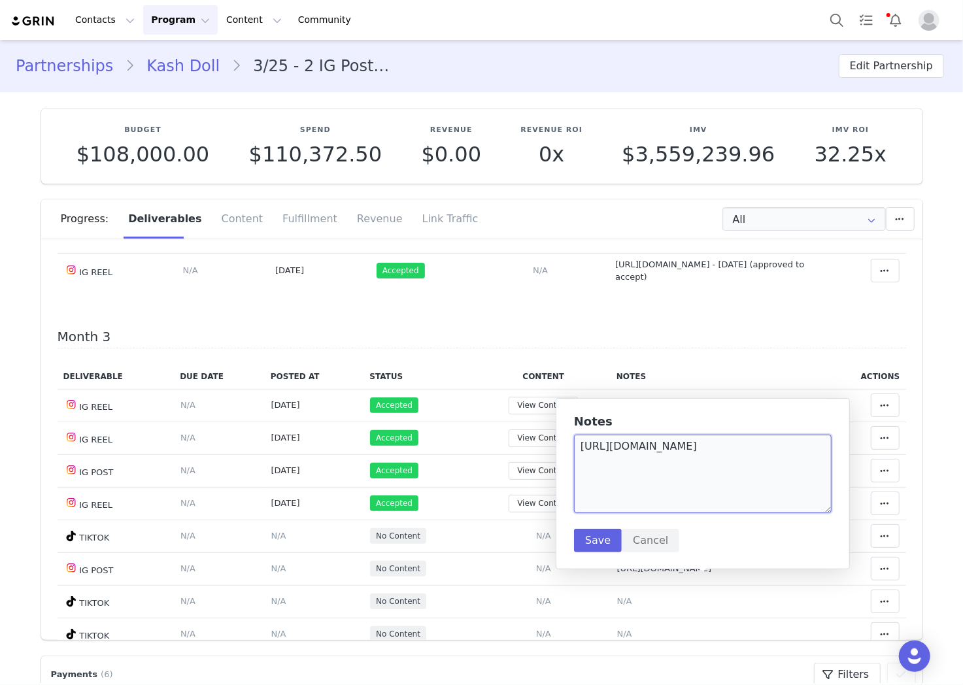
click at [641, 451] on textarea "[URL][DOMAIN_NAME]" at bounding box center [703, 474] width 258 height 78
click at [590, 537] on button "Save" at bounding box center [598, 541] width 48 height 24
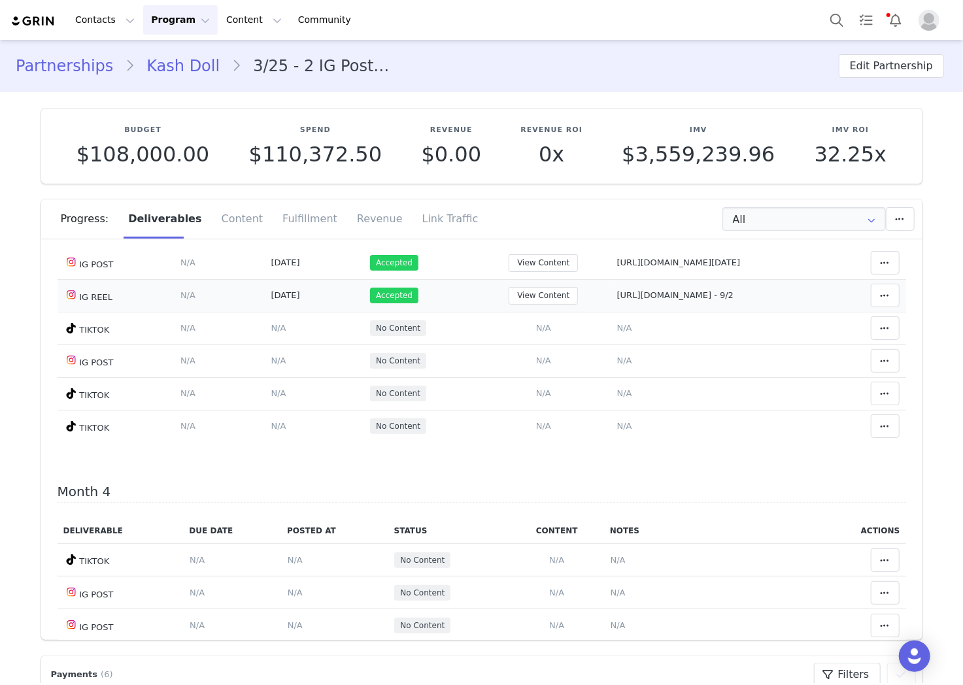
scroll to position [872, 0]
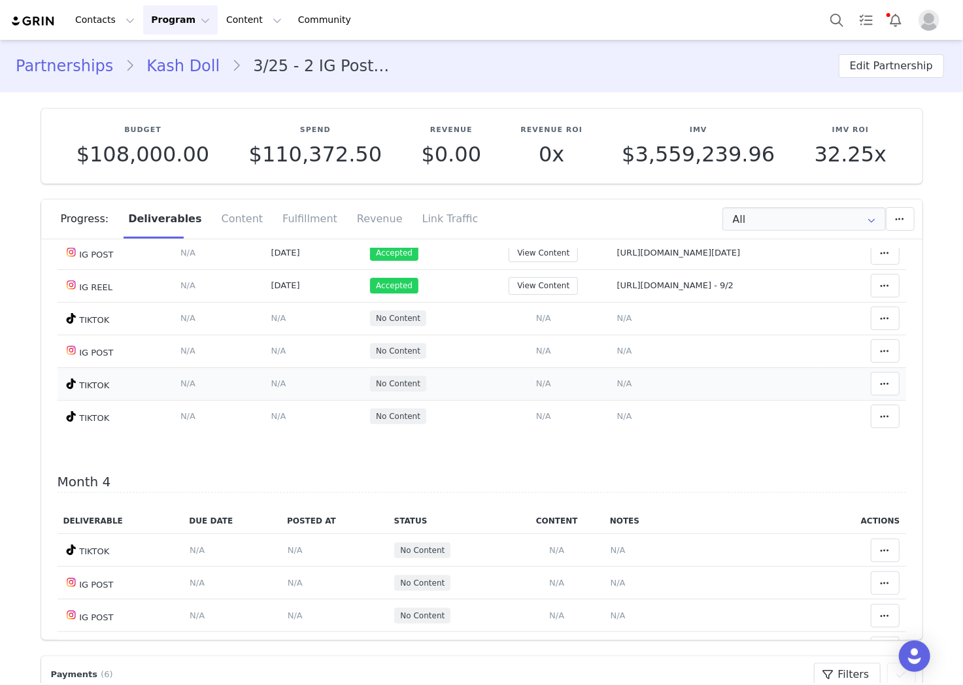
click at [550, 388] on td "Add Content Paste the URL to the content you want to match to this deliverable.…" at bounding box center [544, 383] width 134 height 33
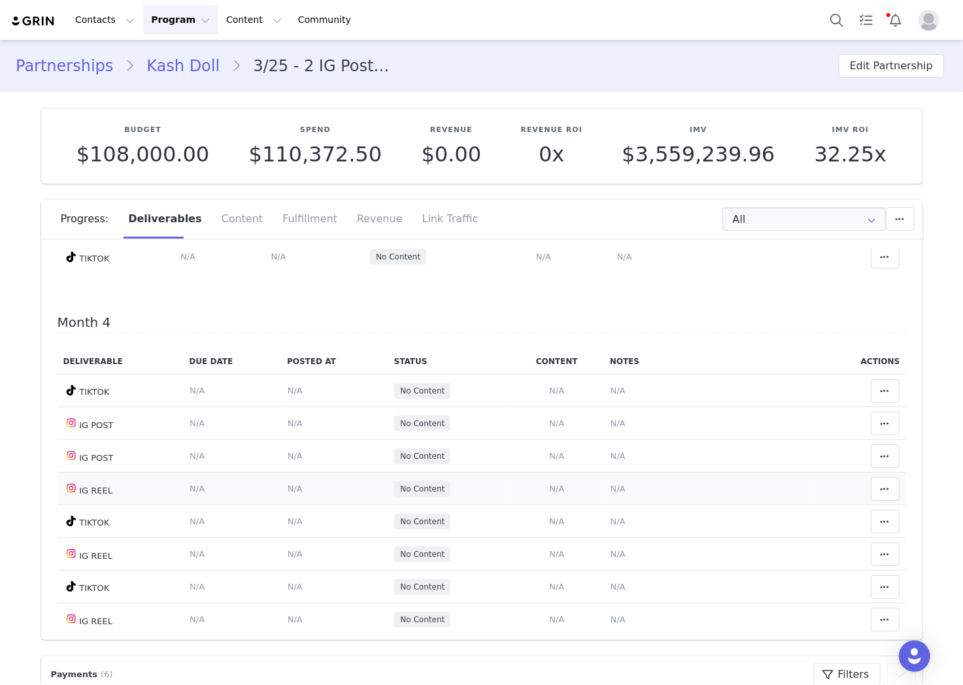
scroll to position [1089, 0]
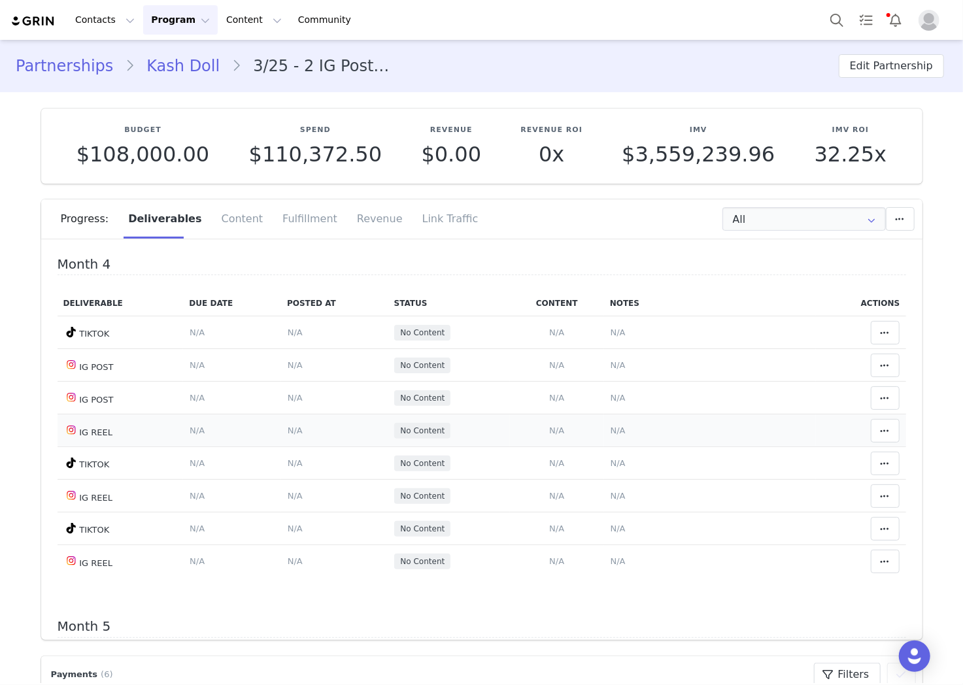
click at [611, 435] on span "N/A" at bounding box center [618, 431] width 15 height 10
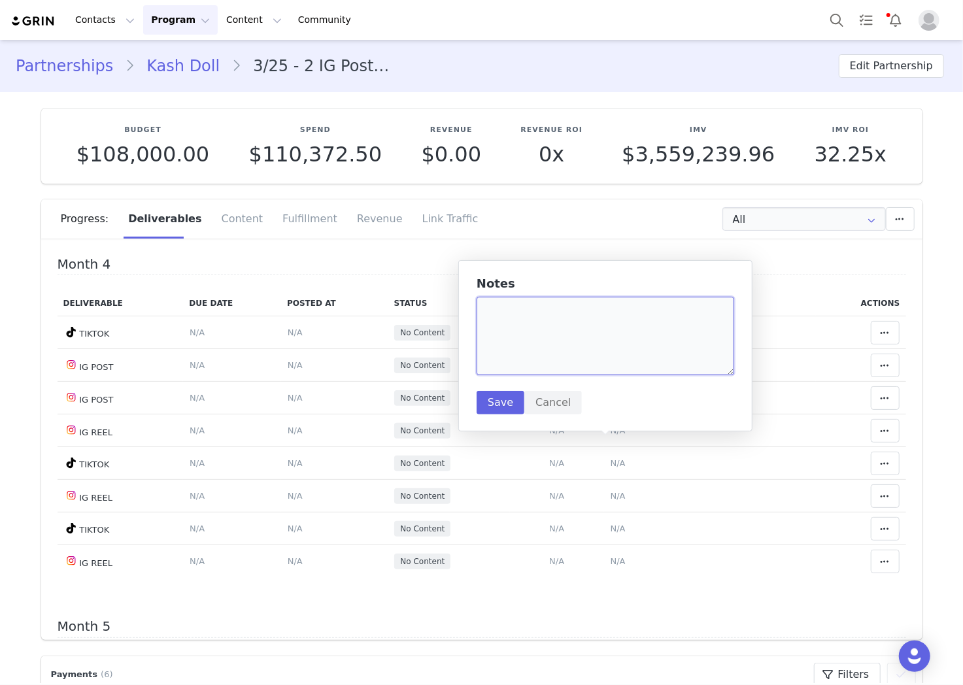
click at [618, 341] on textarea at bounding box center [606, 336] width 258 height 78
paste textarea "[URL][DOMAIN_NAME]"
type textarea "[URL][DOMAIN_NAME]"
click at [513, 408] on button "Save" at bounding box center [501, 403] width 48 height 24
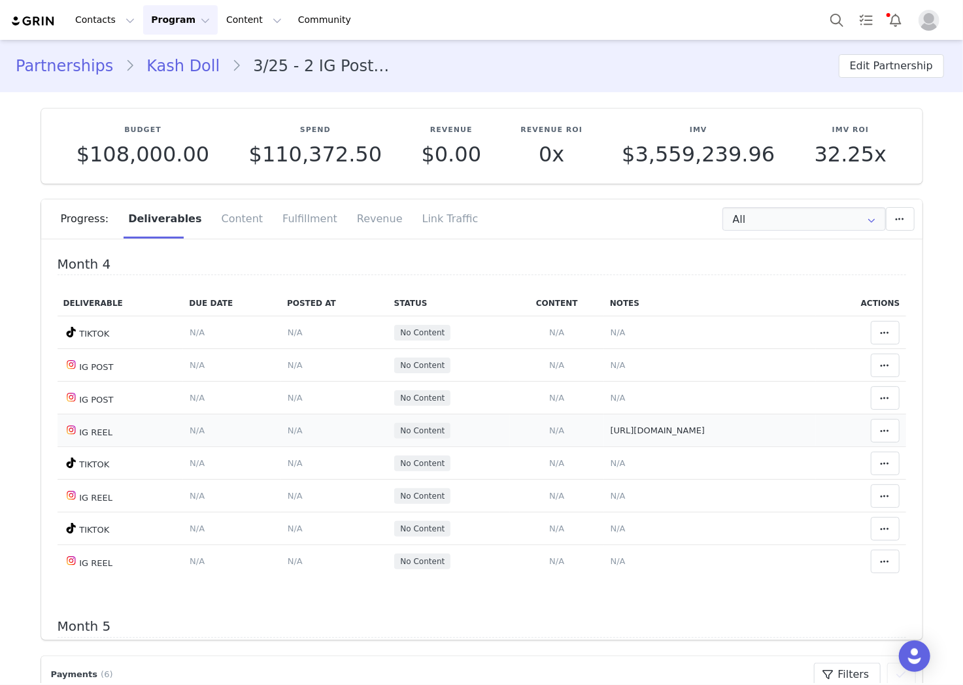
click at [549, 435] on span "N/A" at bounding box center [556, 431] width 15 height 10
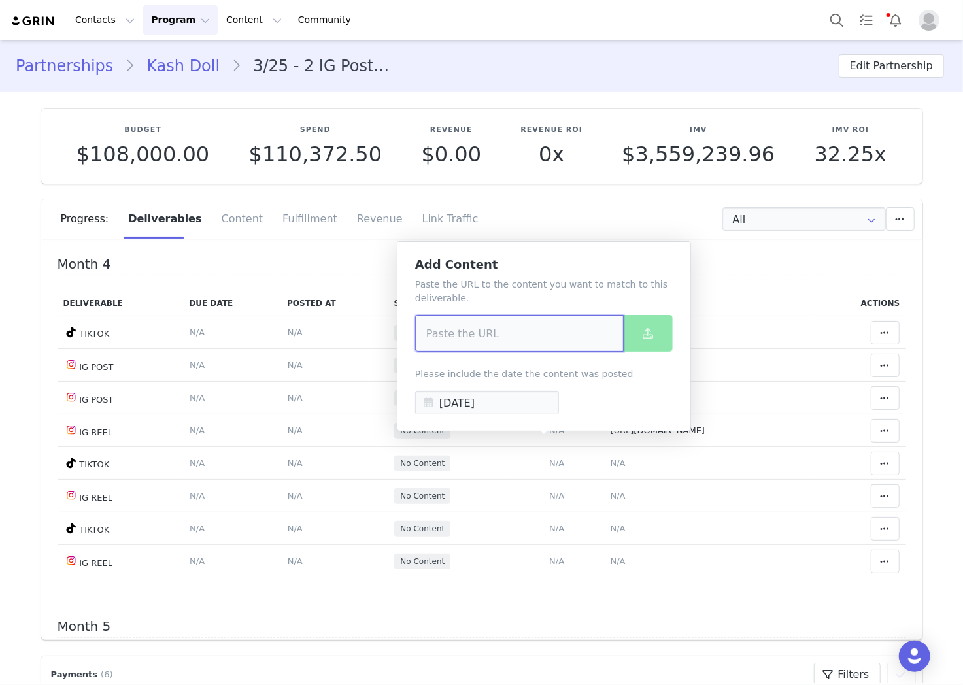
click at [570, 350] on input at bounding box center [519, 333] width 209 height 37
paste input "[URL][DOMAIN_NAME]"
type input "[URL][DOMAIN_NAME]"
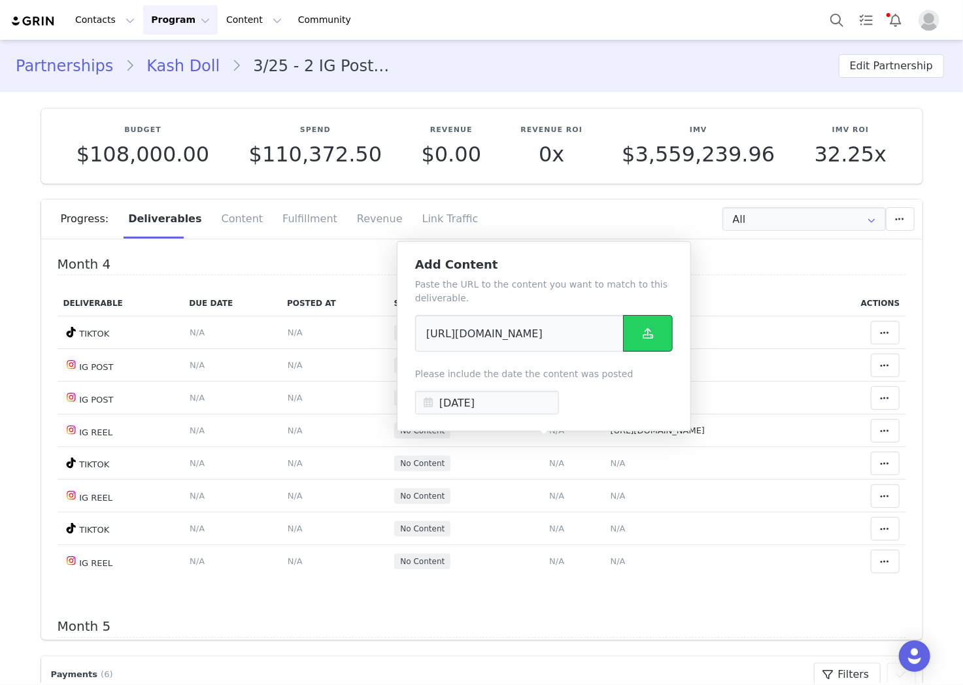
click at [656, 324] on button at bounding box center [648, 333] width 50 height 37
click at [775, 373] on td "Notes Save Cancel N/A" at bounding box center [710, 365] width 212 height 33
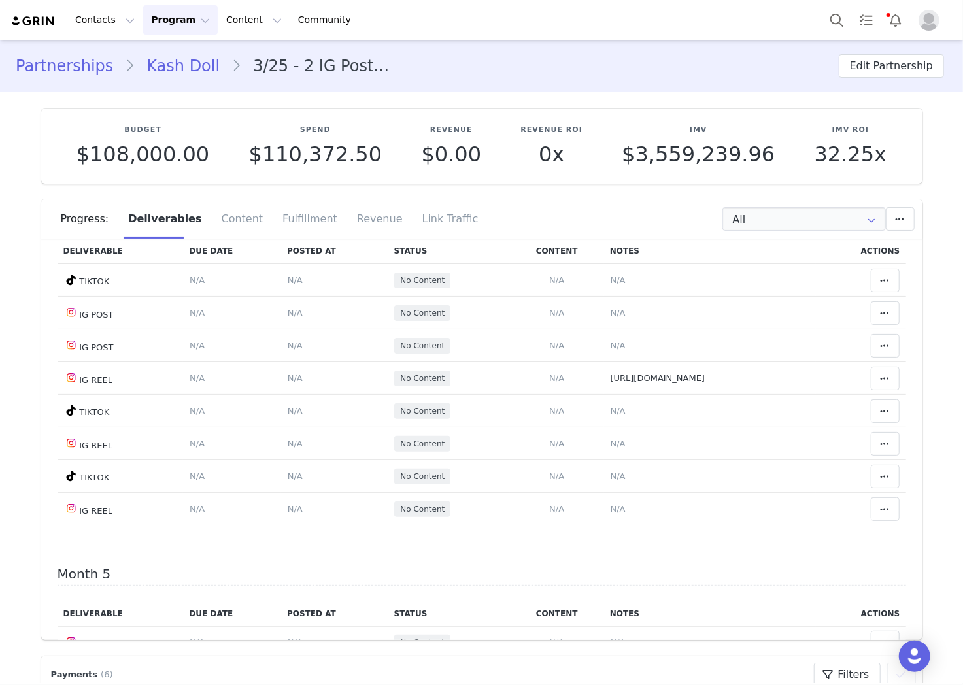
scroll to position [1017, 0]
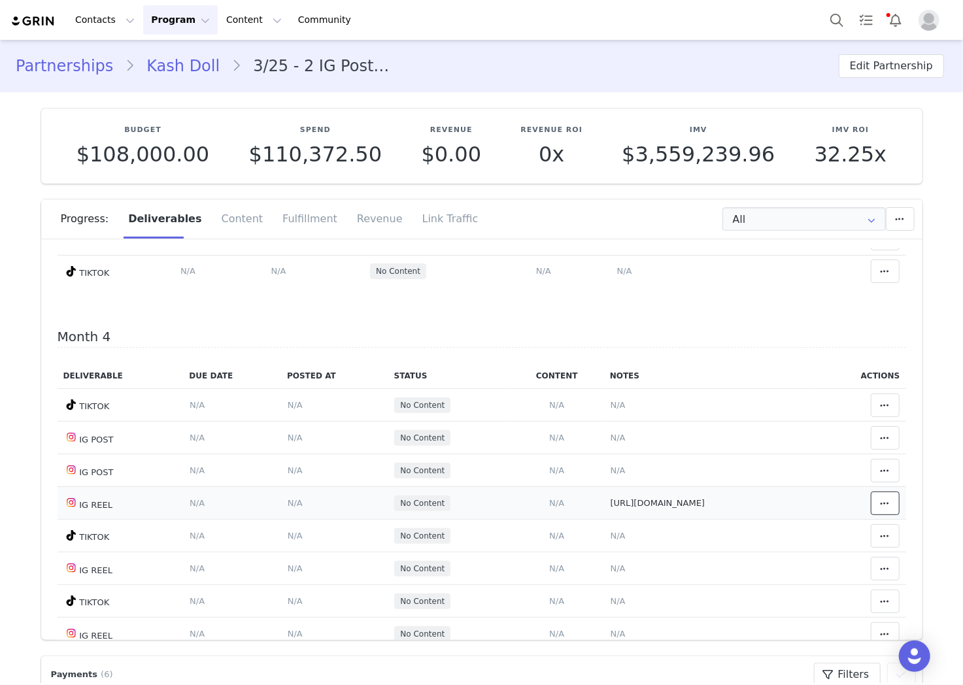
click at [881, 509] on icon at bounding box center [885, 503] width 9 height 10
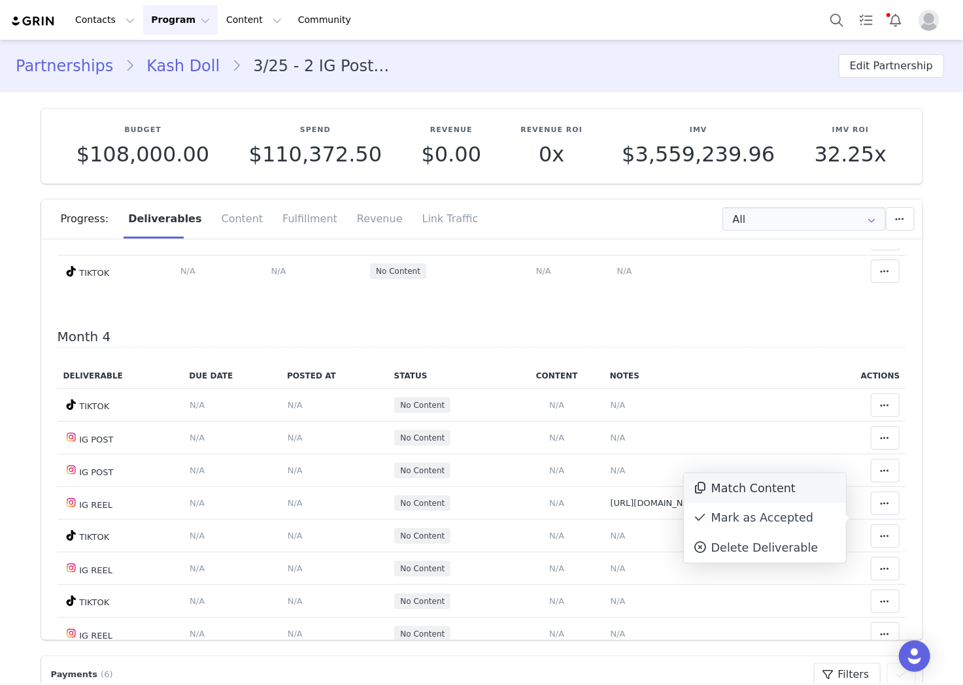
click at [690, 481] on div "Match Content" at bounding box center [765, 488] width 162 height 30
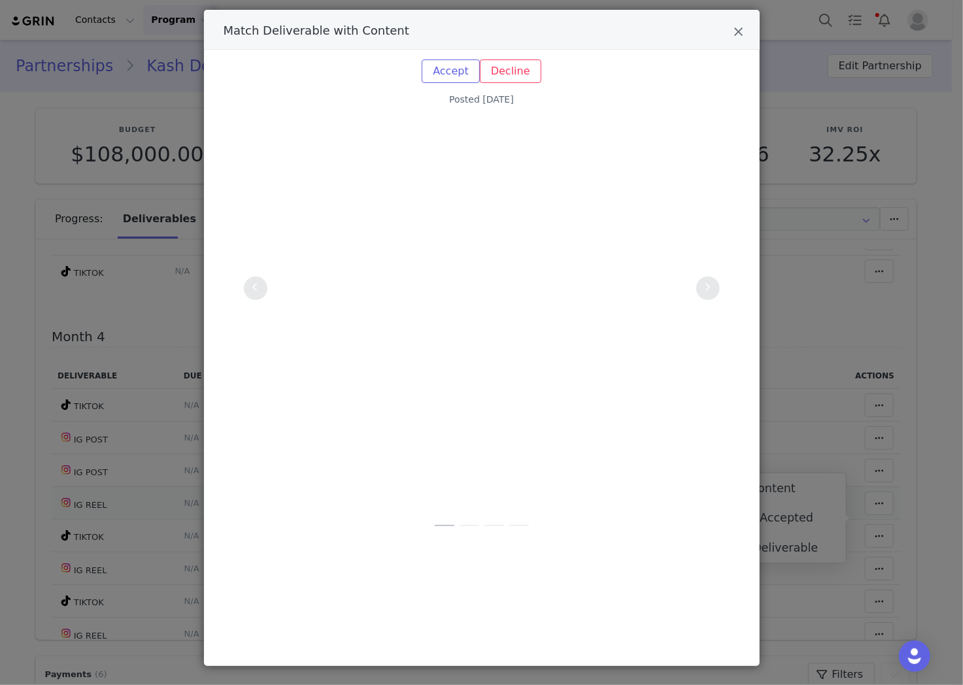
click at [849, 253] on div "Match Deliverable with Content Accept Reason for declining this content Decline…" at bounding box center [481, 342] width 963 height 685
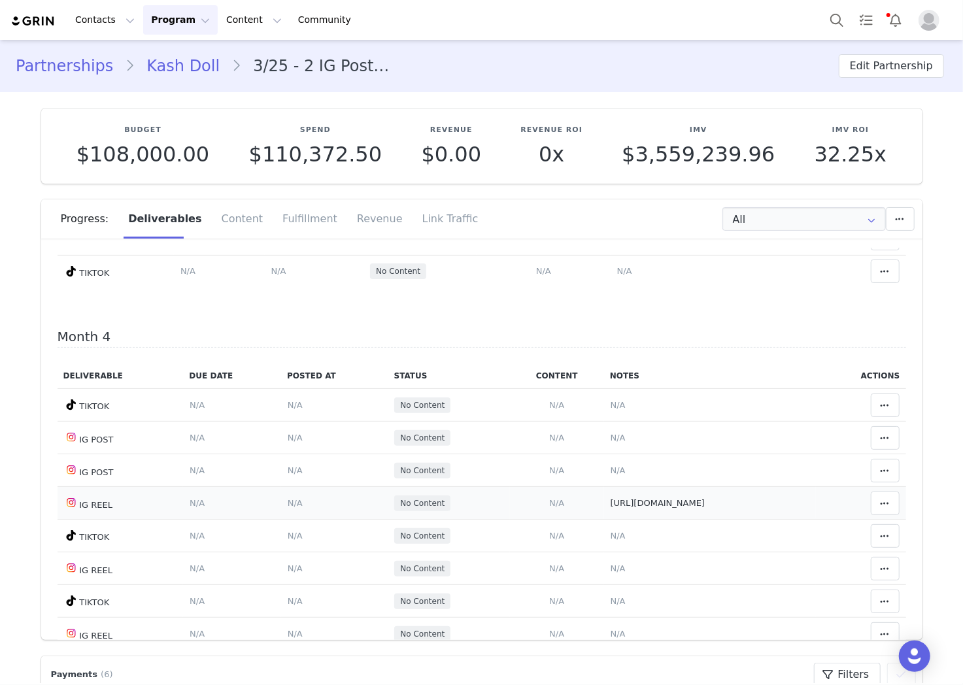
click at [676, 508] on span "[URL][DOMAIN_NAME]" at bounding box center [658, 503] width 95 height 10
type textarea "[URL][DOMAIN_NAME]"
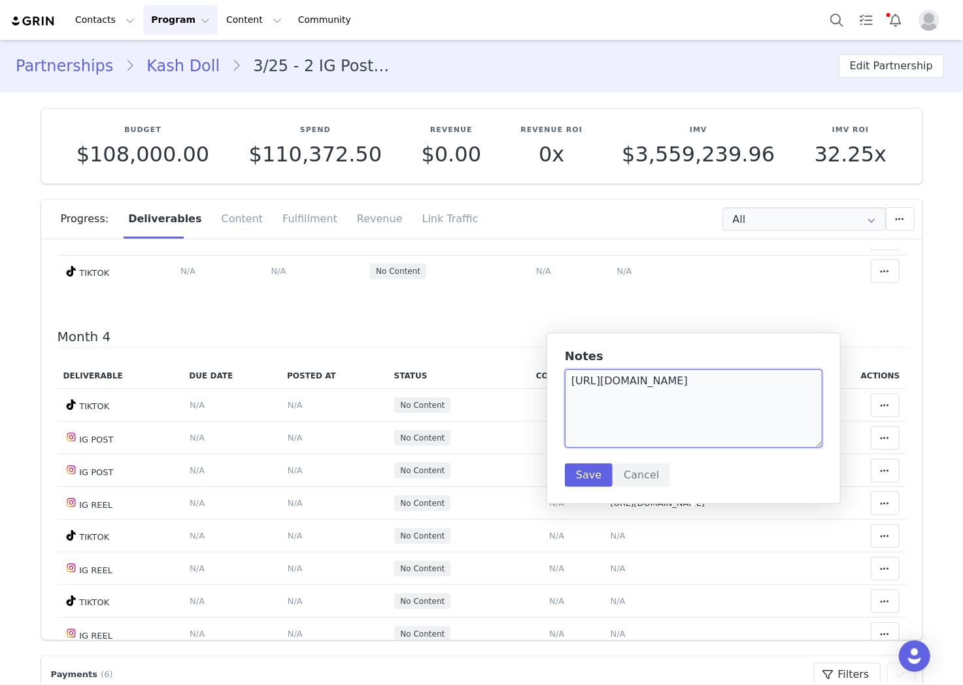
click at [624, 405] on textarea "[URL][DOMAIN_NAME]" at bounding box center [694, 408] width 258 height 78
click at [624, 403] on textarea "[URL][DOMAIN_NAME]" at bounding box center [694, 408] width 258 height 78
click at [621, 398] on textarea "[URL][DOMAIN_NAME]" at bounding box center [694, 408] width 258 height 78
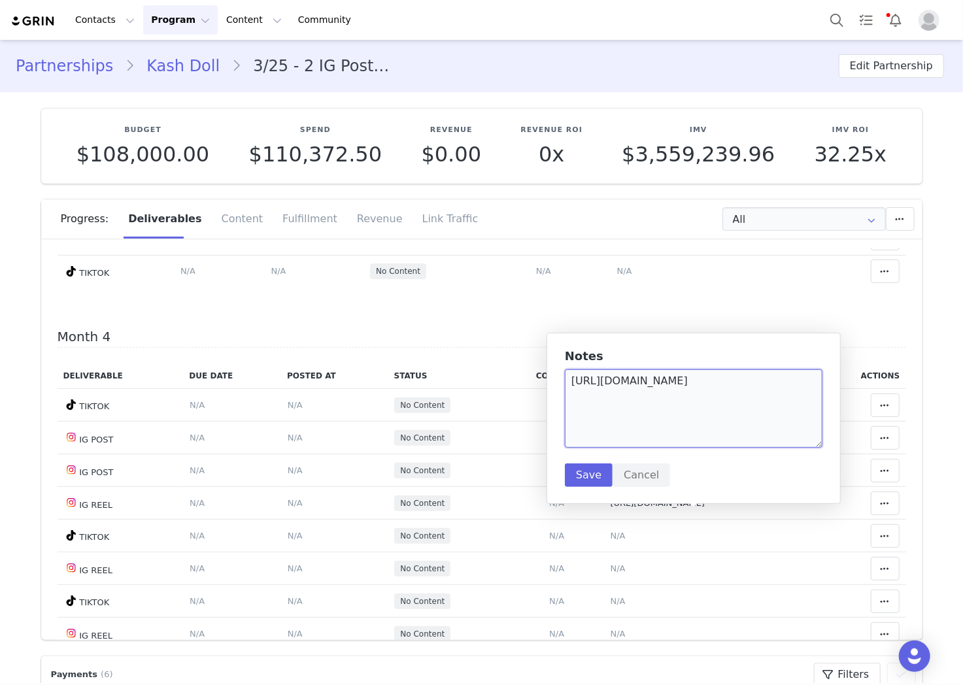
click at [621, 398] on textarea "[URL][DOMAIN_NAME]" at bounding box center [694, 408] width 258 height 78
click at [578, 473] on button "Save" at bounding box center [589, 476] width 48 height 24
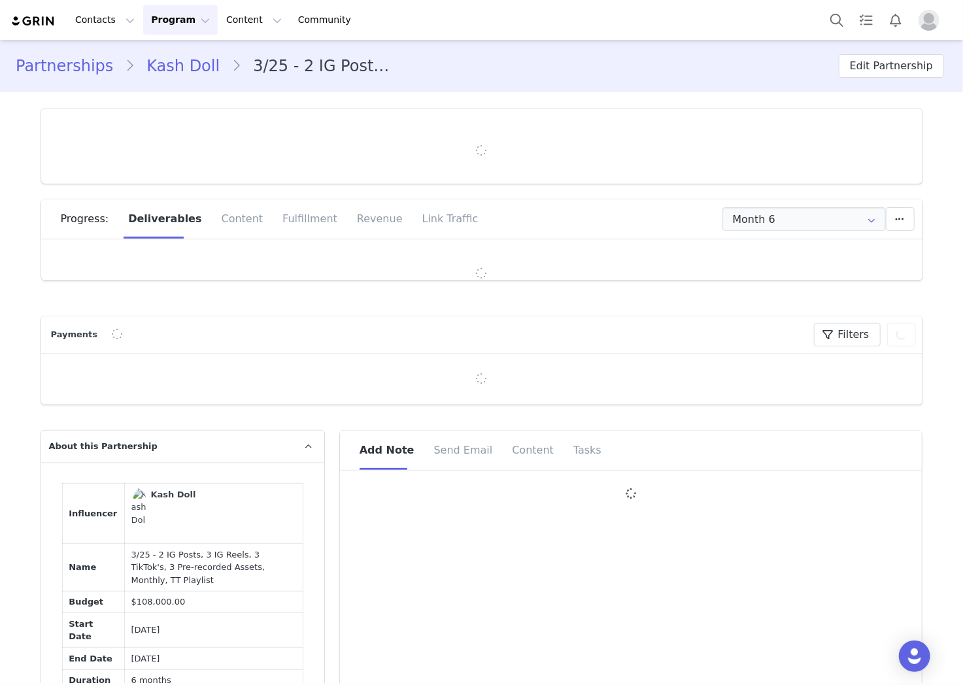
type input "+1 ([GEOGRAPHIC_DATA])"
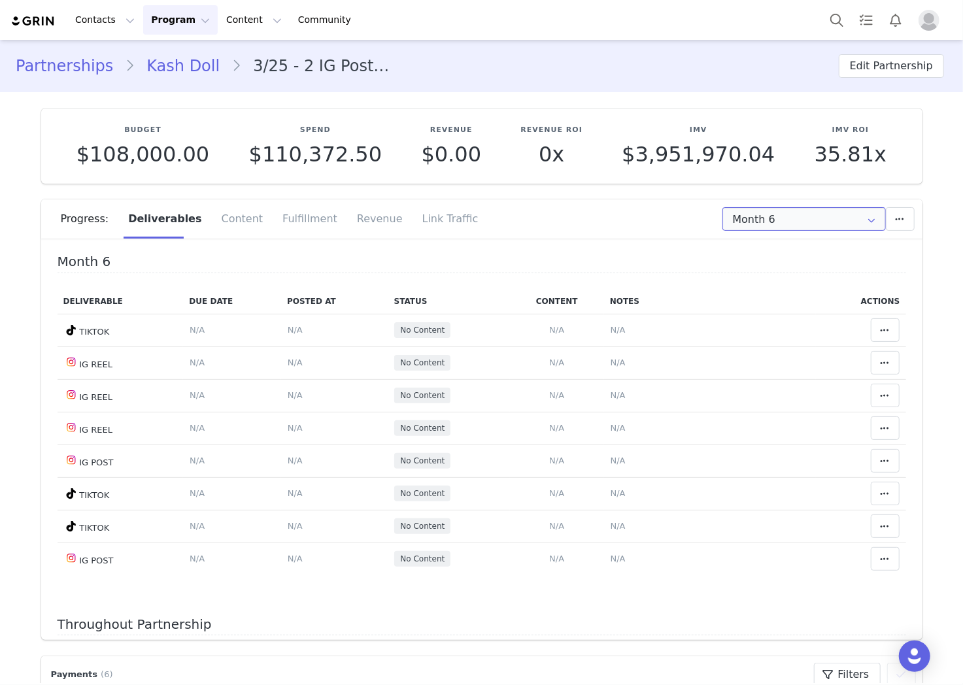
click at [798, 227] on input "Month 6" at bounding box center [803, 219] width 163 height 24
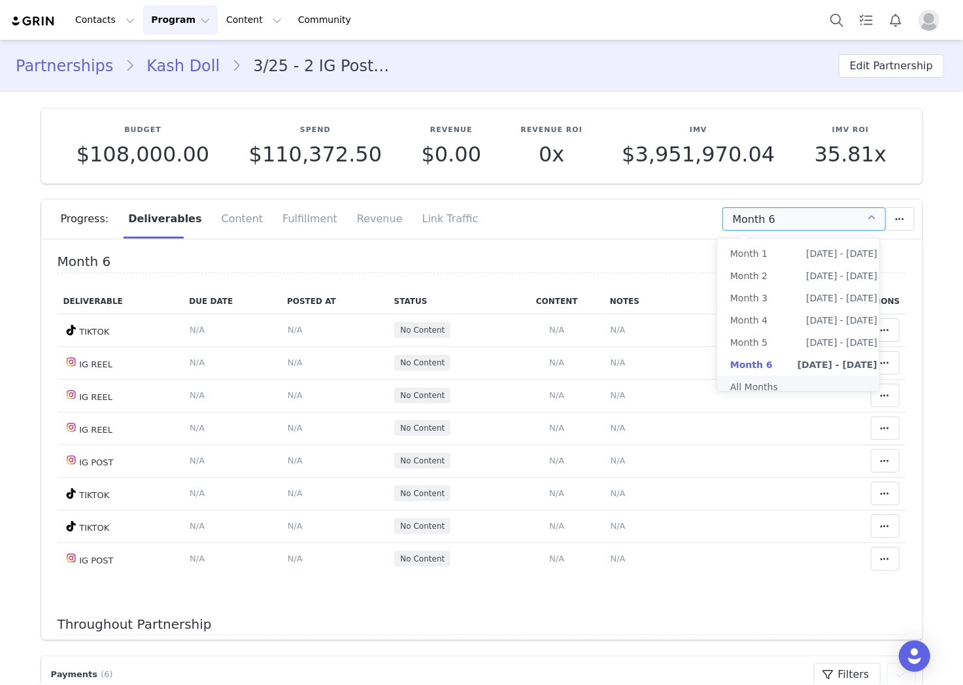
click at [737, 393] on li "All Months" at bounding box center [803, 387] width 173 height 22
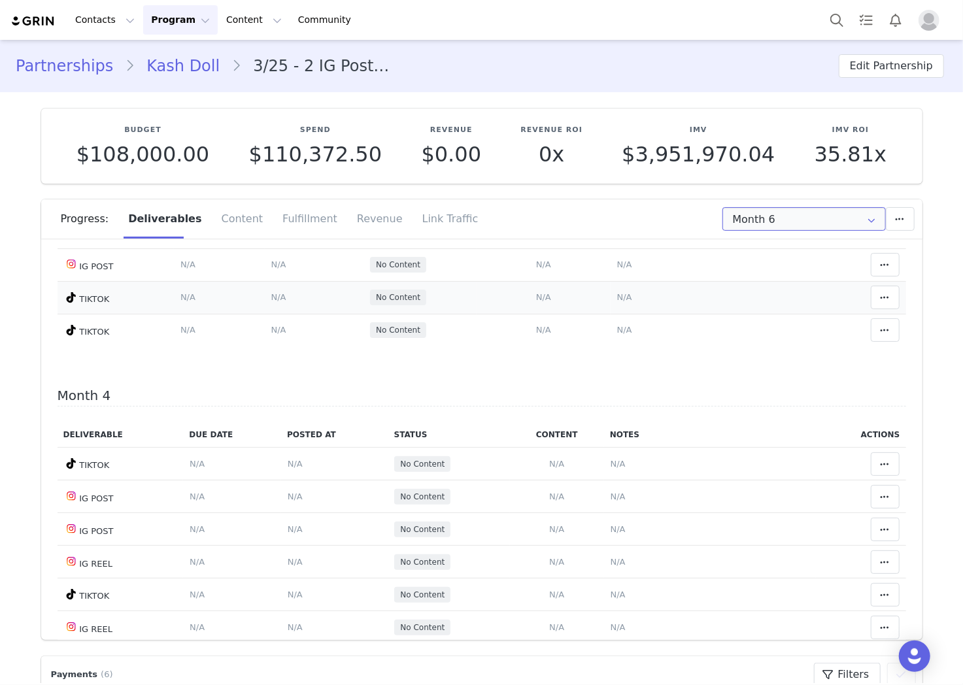
scroll to position [1017, 0]
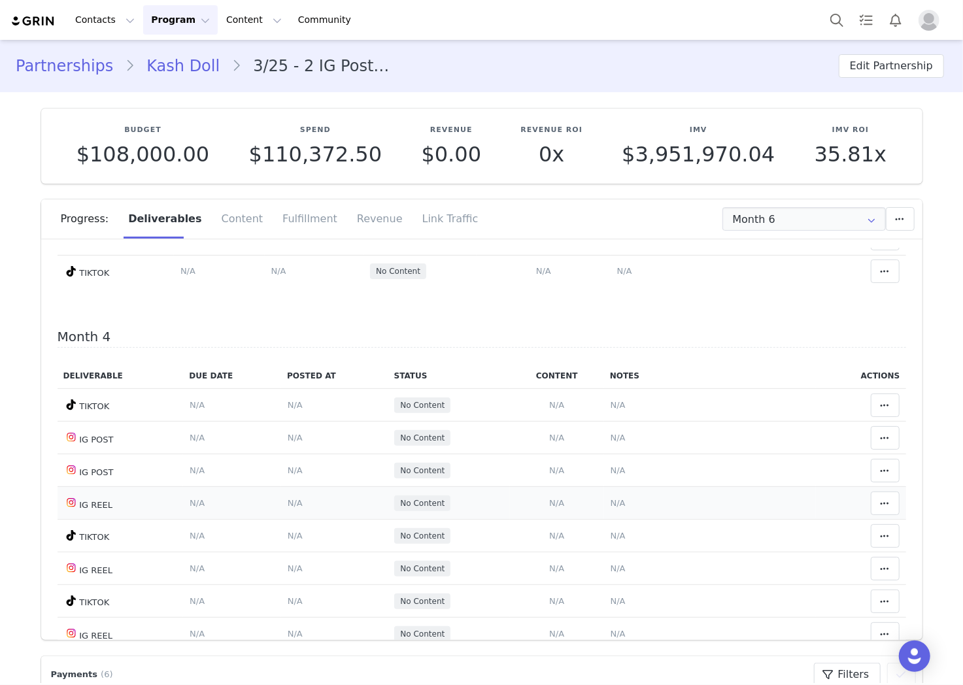
click at [549, 508] on span "N/A" at bounding box center [556, 503] width 15 height 10
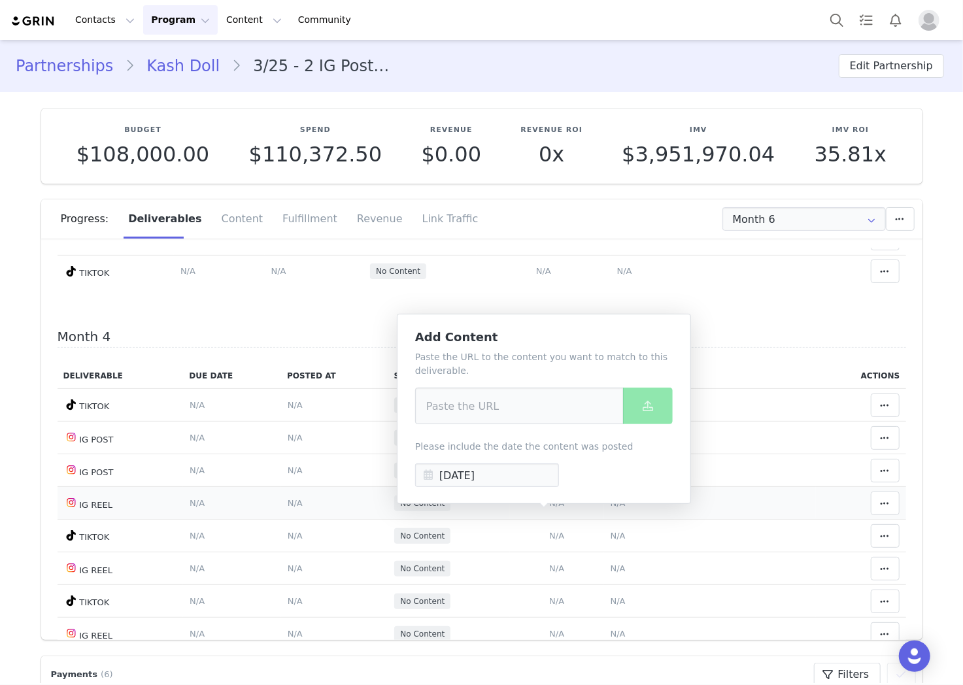
click at [589, 515] on td "N/A" at bounding box center [557, 503] width 94 height 33
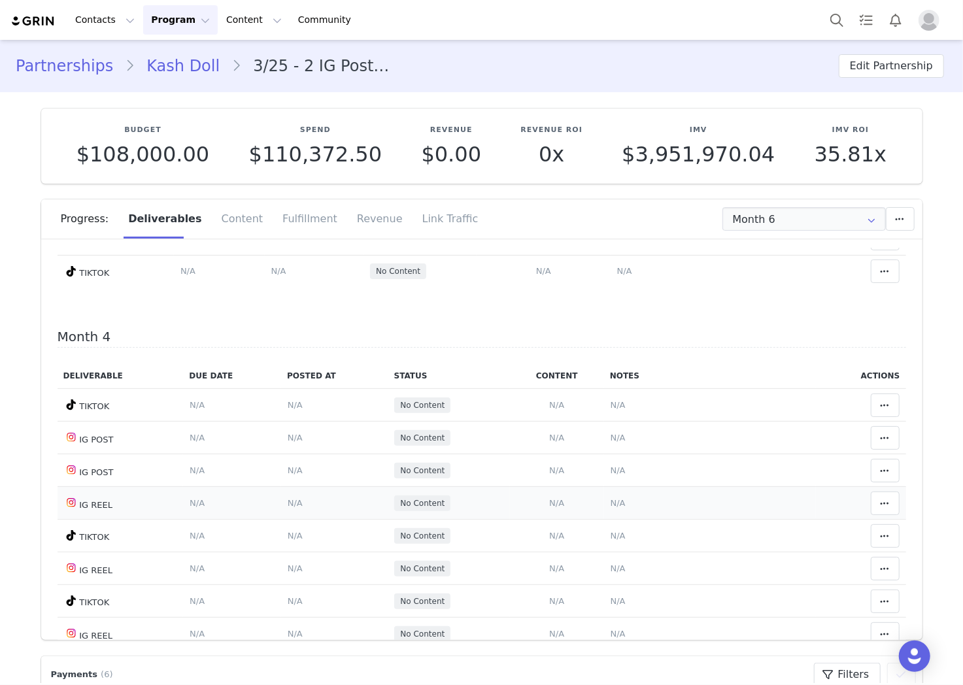
click at [611, 508] on span "N/A" at bounding box center [618, 503] width 15 height 10
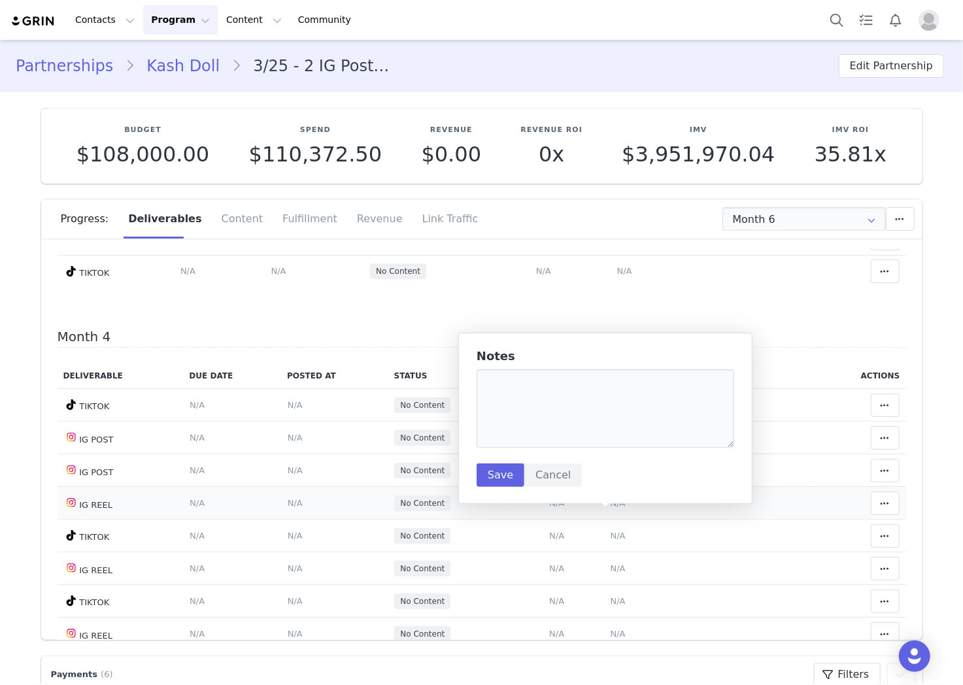
click at [549, 508] on span "N/A" at bounding box center [556, 503] width 15 height 10
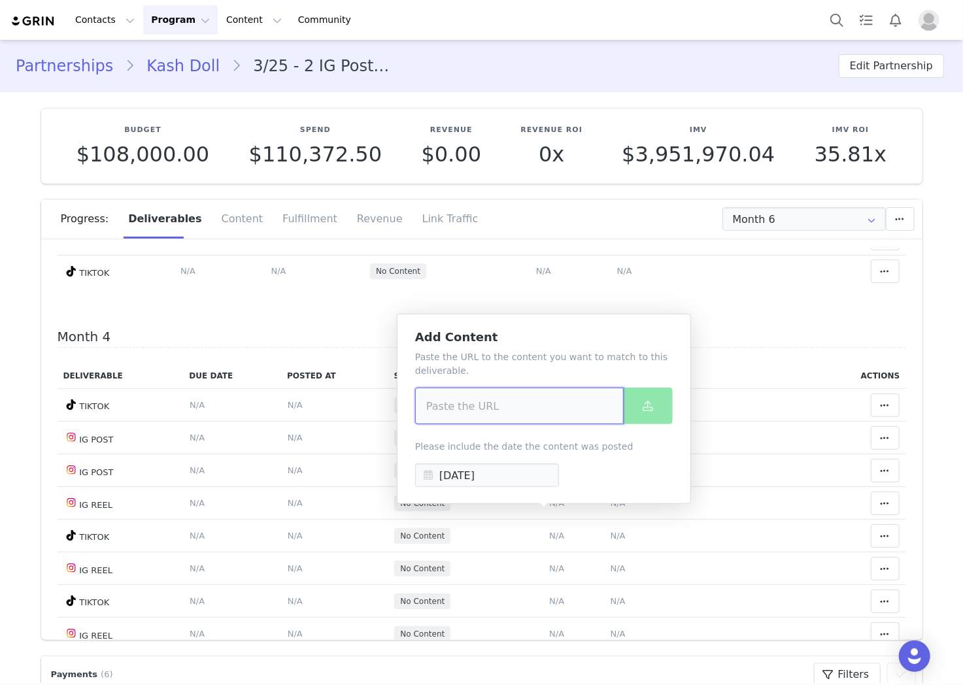
click at [551, 423] on input at bounding box center [519, 406] width 209 height 37
paste input "[URL][DOMAIN_NAME]"
type input "[URL][DOMAIN_NAME]"
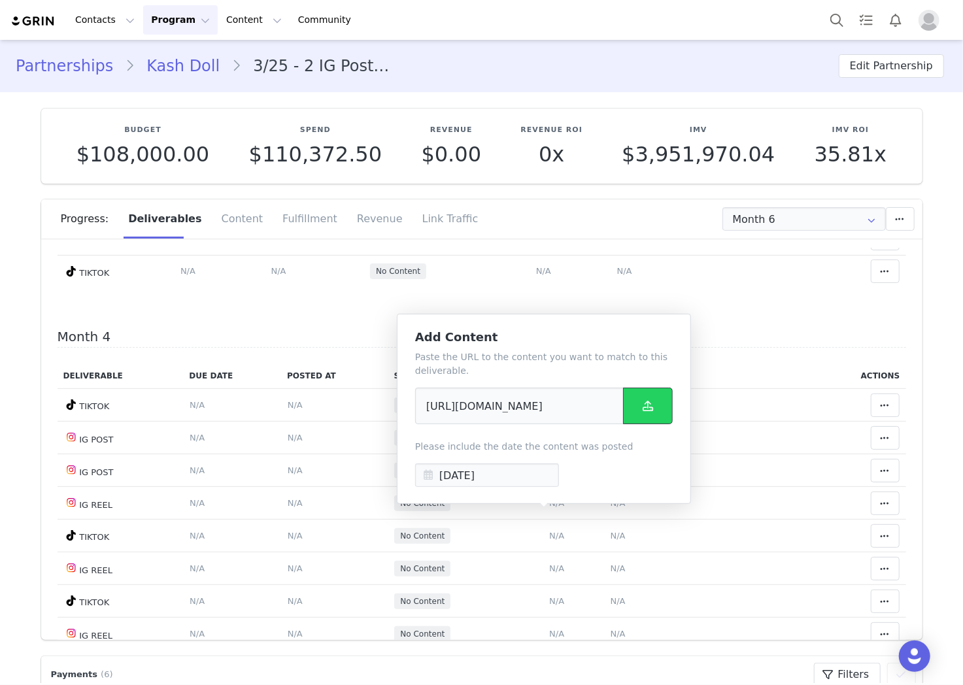
click at [649, 407] on icon at bounding box center [648, 406] width 10 height 10
click at [743, 454] on td "Notes Save Cancel N/A" at bounding box center [710, 438] width 212 height 33
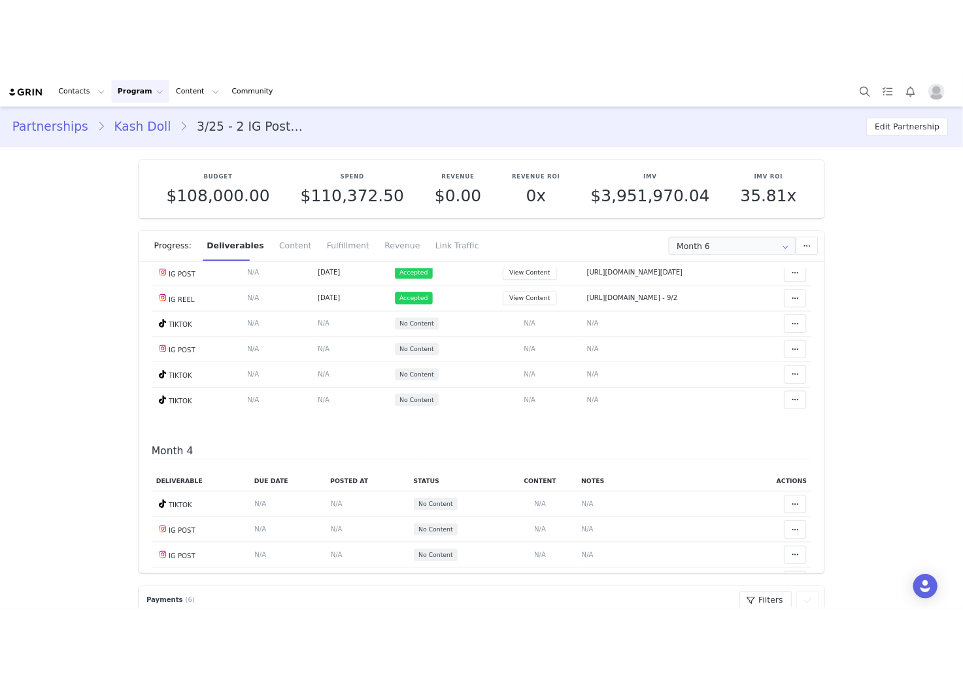
scroll to position [872, 0]
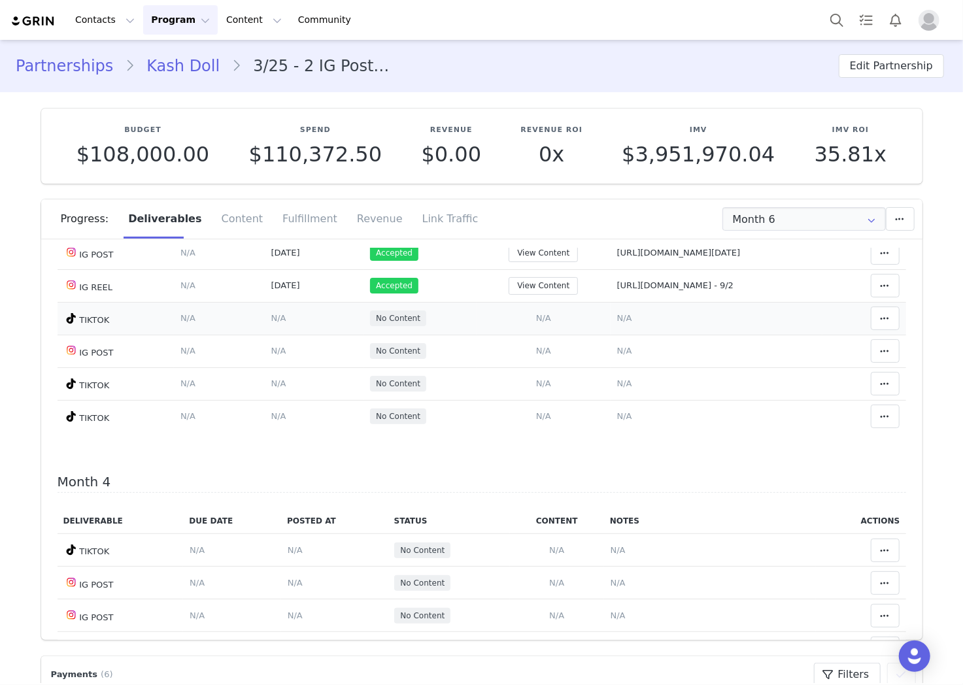
drag, startPoint x: 652, startPoint y: 268, endPoint x: 848, endPoint y: 345, distance: 210.5
click at [653, 258] on span "[URL][DOMAIN_NAME][DATE]" at bounding box center [679, 253] width 124 height 10
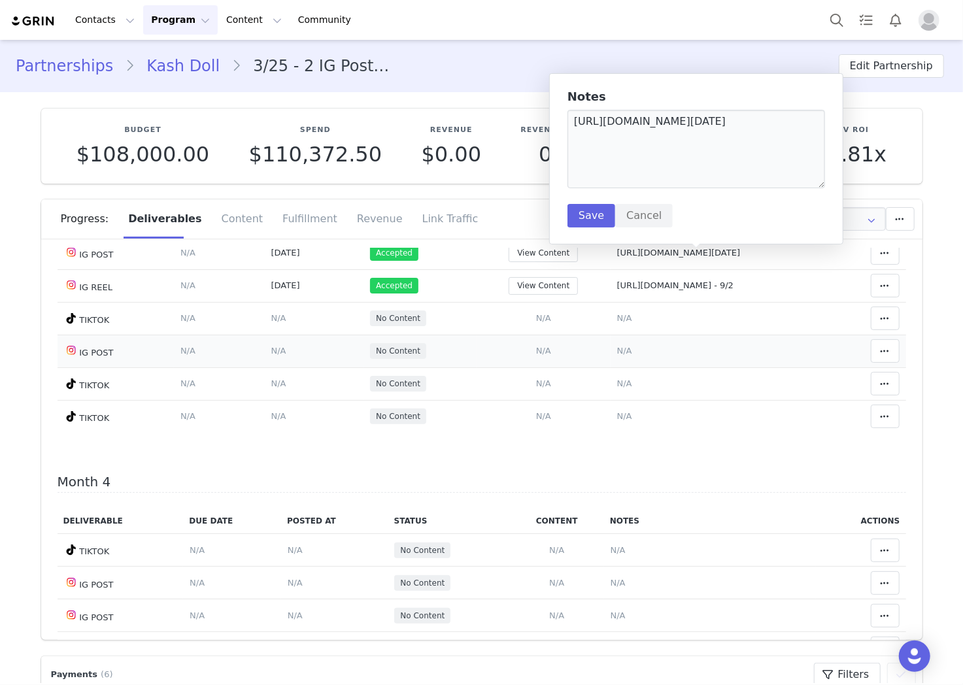
click at [558, 367] on td "Add Content Paste the URL to the content you want to match to this deliverable.…" at bounding box center [544, 351] width 134 height 33
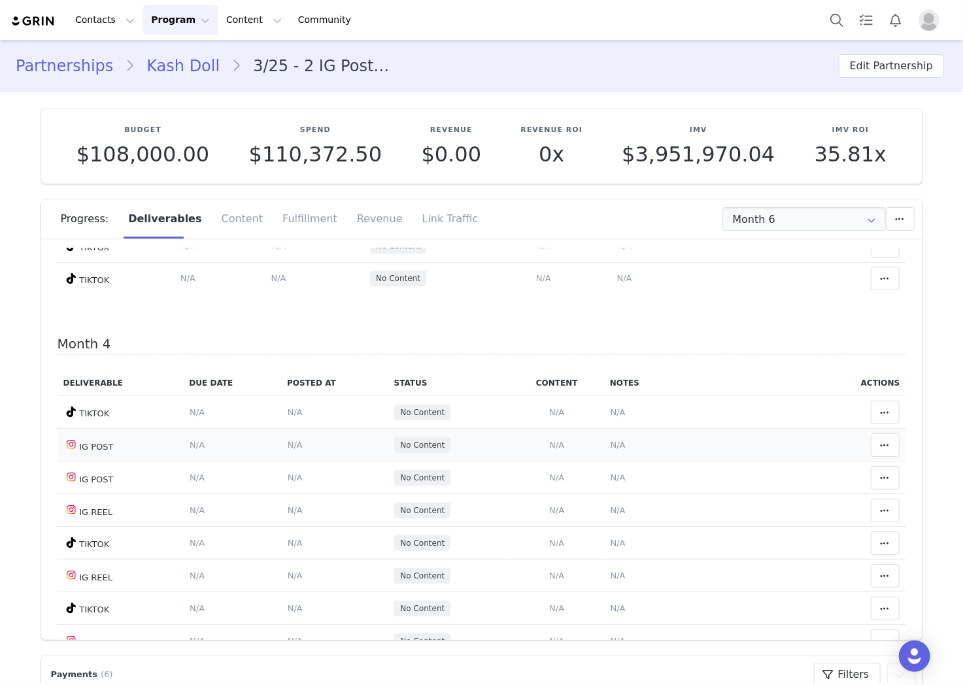
scroll to position [1017, 0]
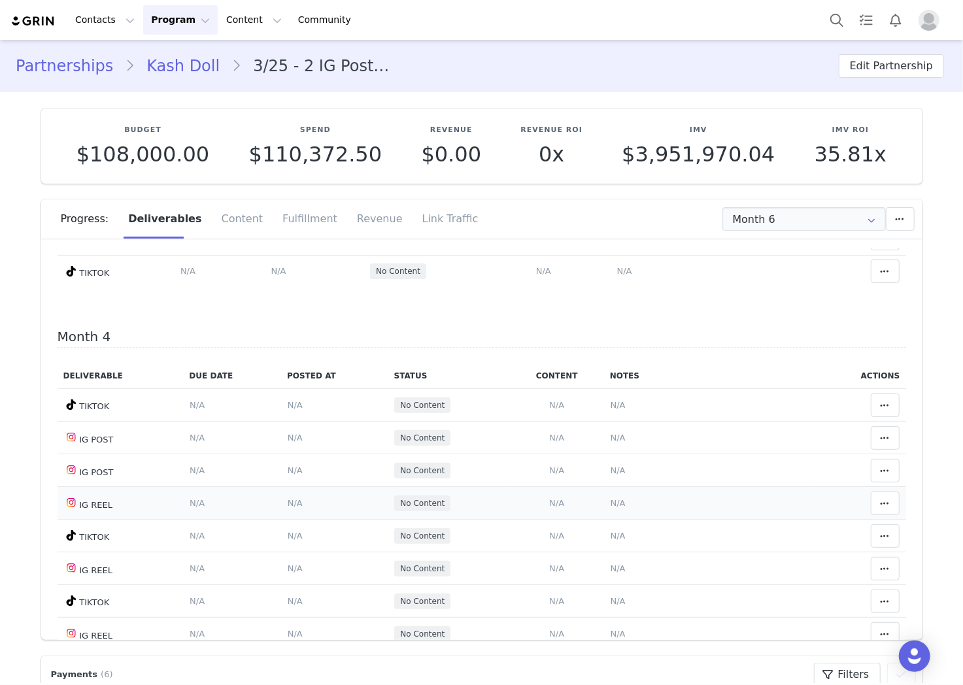
click at [611, 508] on span "N/A" at bounding box center [618, 503] width 15 height 10
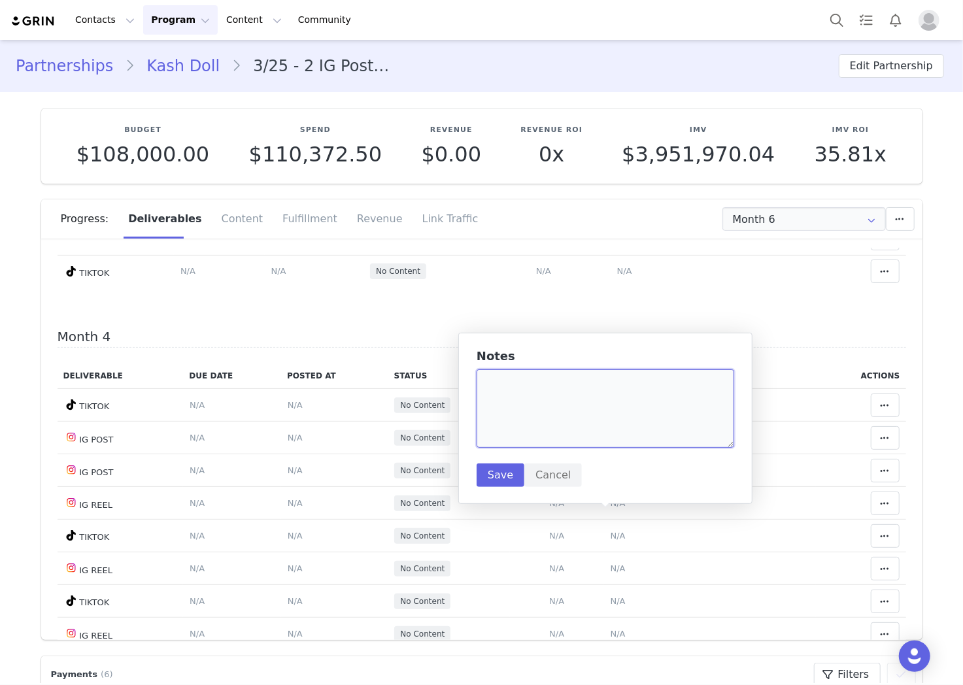
click at [609, 428] on textarea at bounding box center [606, 408] width 258 height 78
paste textarea "[URL][DOMAIN_NAME]"
type textarea "[URL][DOMAIN_NAME]"
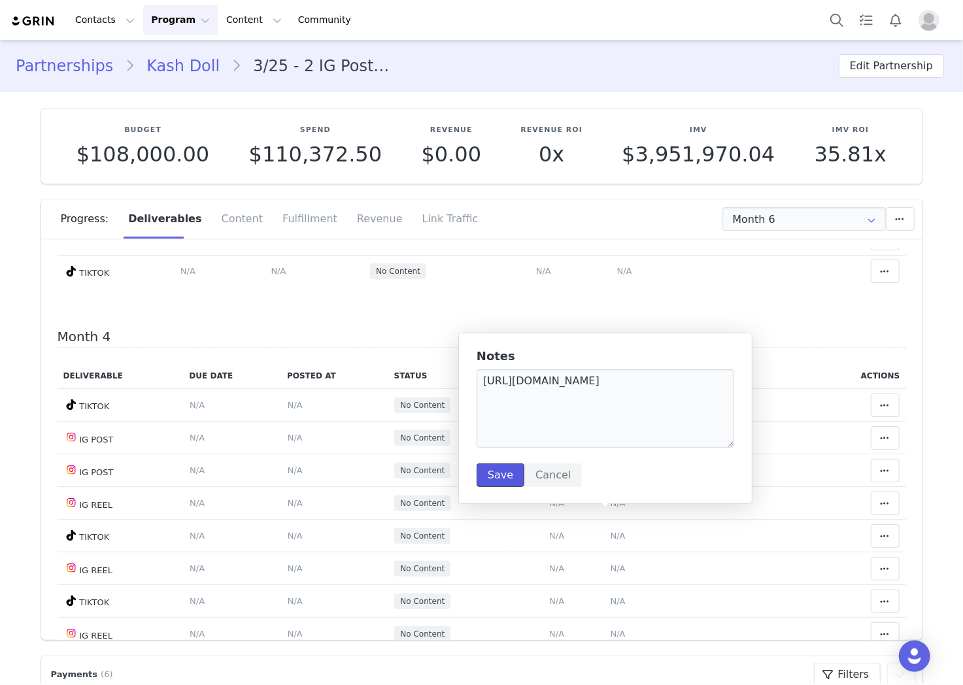
click at [505, 471] on button "Save" at bounding box center [501, 476] width 48 height 24
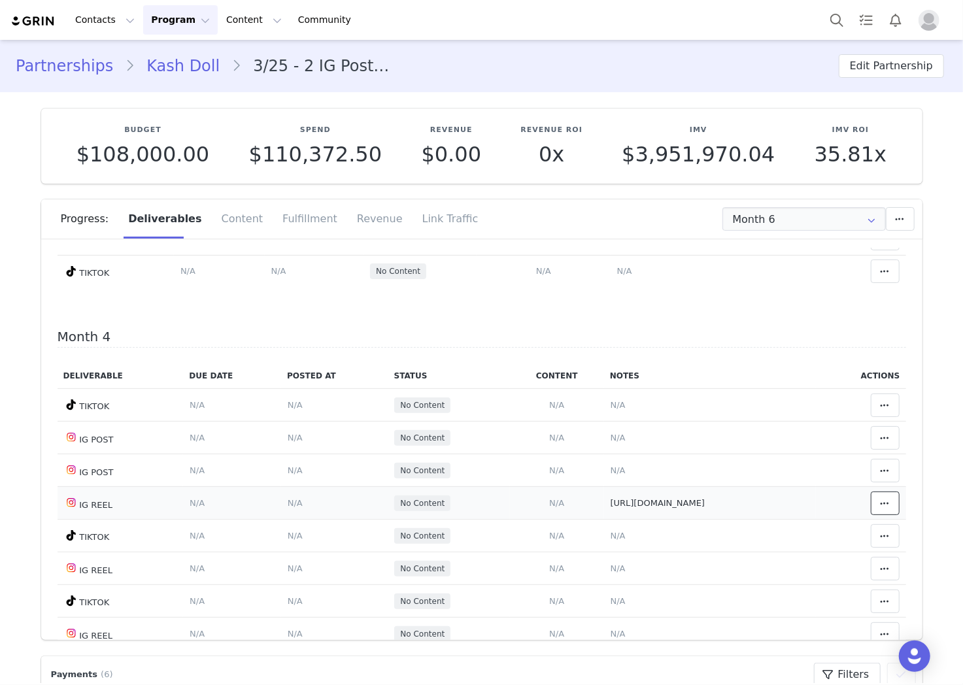
click at [871, 515] on button at bounding box center [885, 504] width 29 height 24
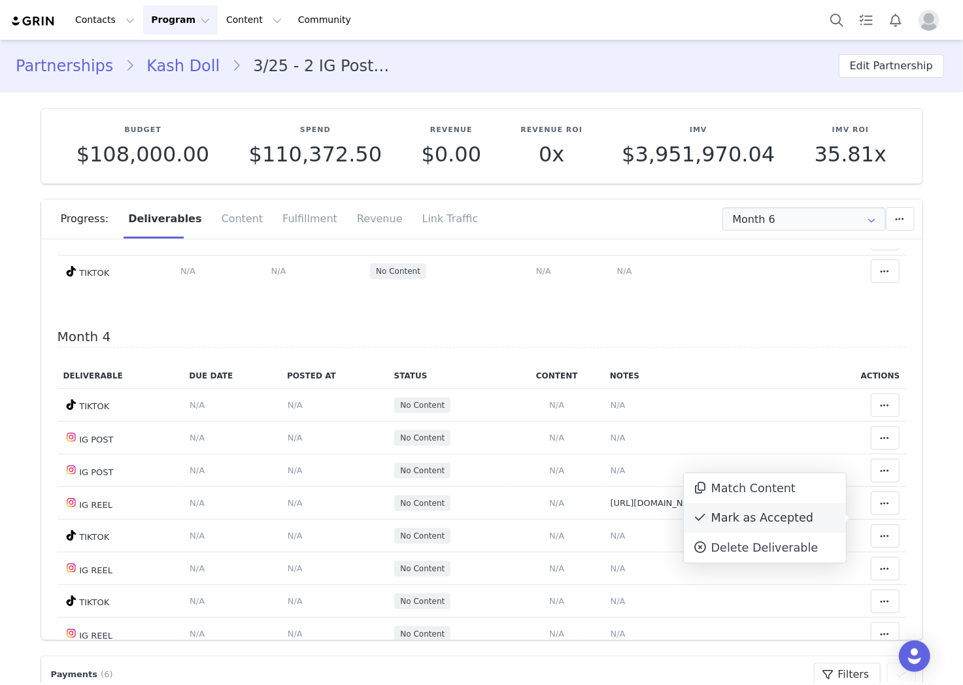
click at [821, 509] on div "Mark as Accepted" at bounding box center [765, 518] width 162 height 30
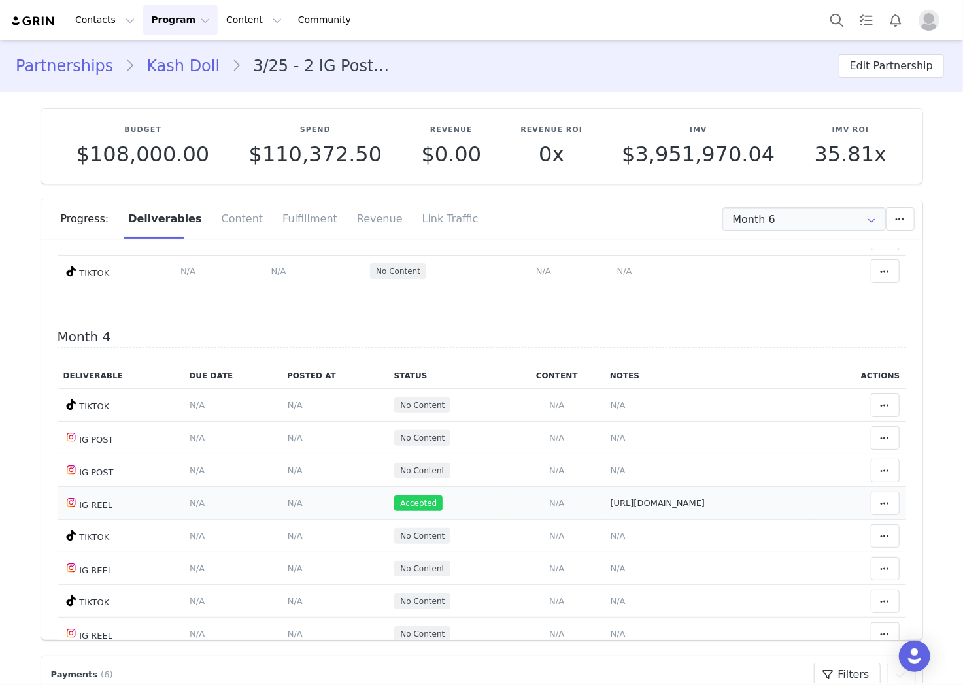
click at [816, 519] on td "Match Deliverable with Content" at bounding box center [861, 503] width 90 height 33
click at [705, 508] on span "[URL][DOMAIN_NAME]" at bounding box center [658, 503] width 95 height 10
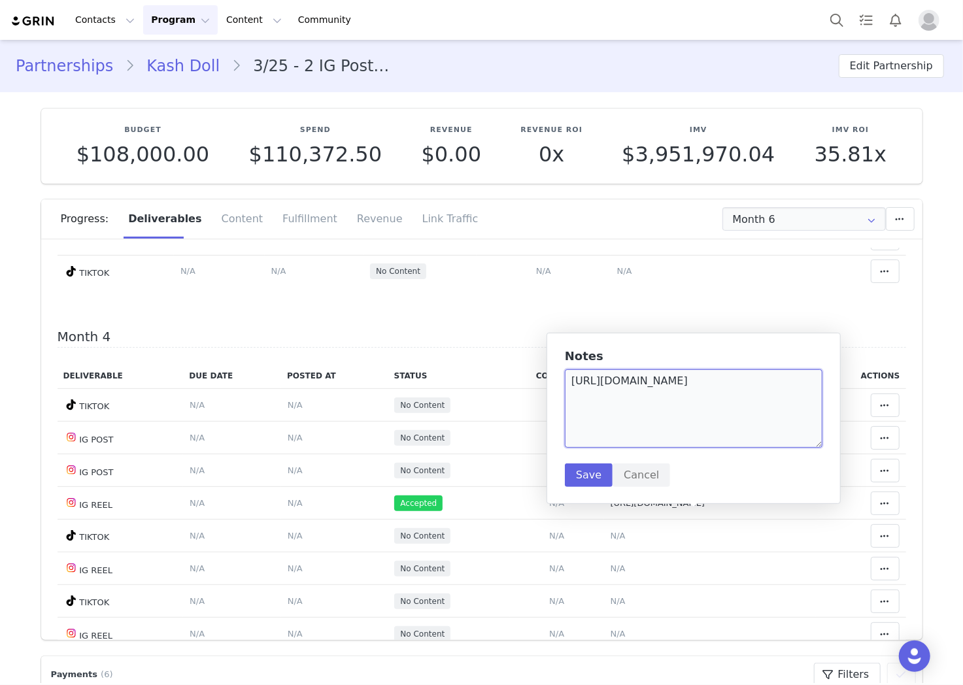
drag, startPoint x: 761, startPoint y: 427, endPoint x: 785, endPoint y: 412, distance: 28.5
click at [765, 425] on textarea "[URL][DOMAIN_NAME]" at bounding box center [694, 408] width 258 height 78
click at [813, 386] on textarea "[URL][DOMAIN_NAME]" at bounding box center [694, 408] width 258 height 78
type textarea "[URL][DOMAIN_NAME] - 9/30"
click at [581, 479] on button "Save" at bounding box center [589, 476] width 48 height 24
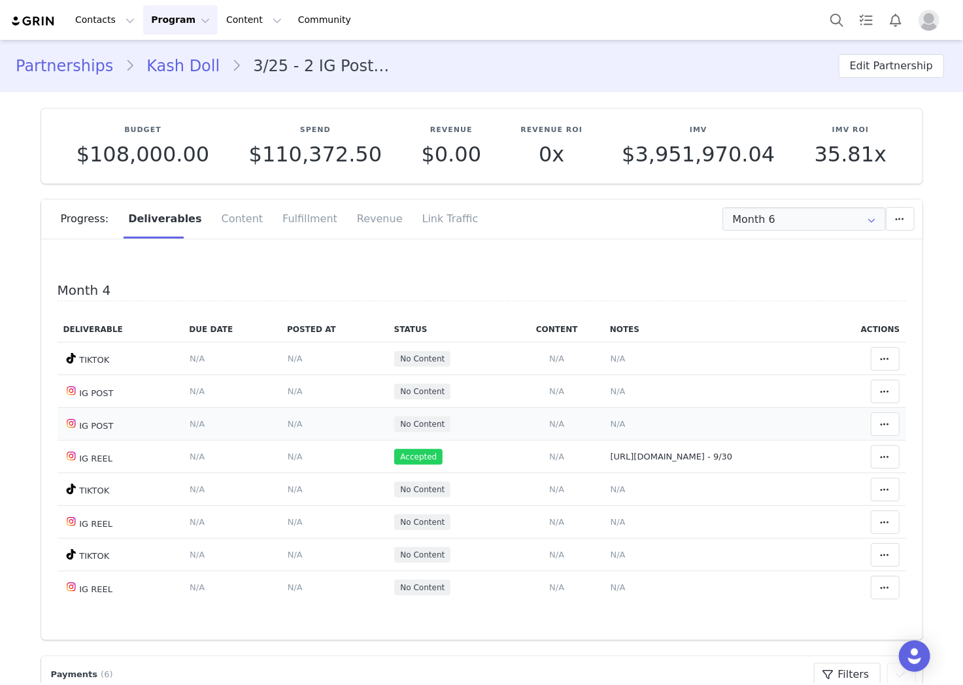
scroll to position [1162, 0]
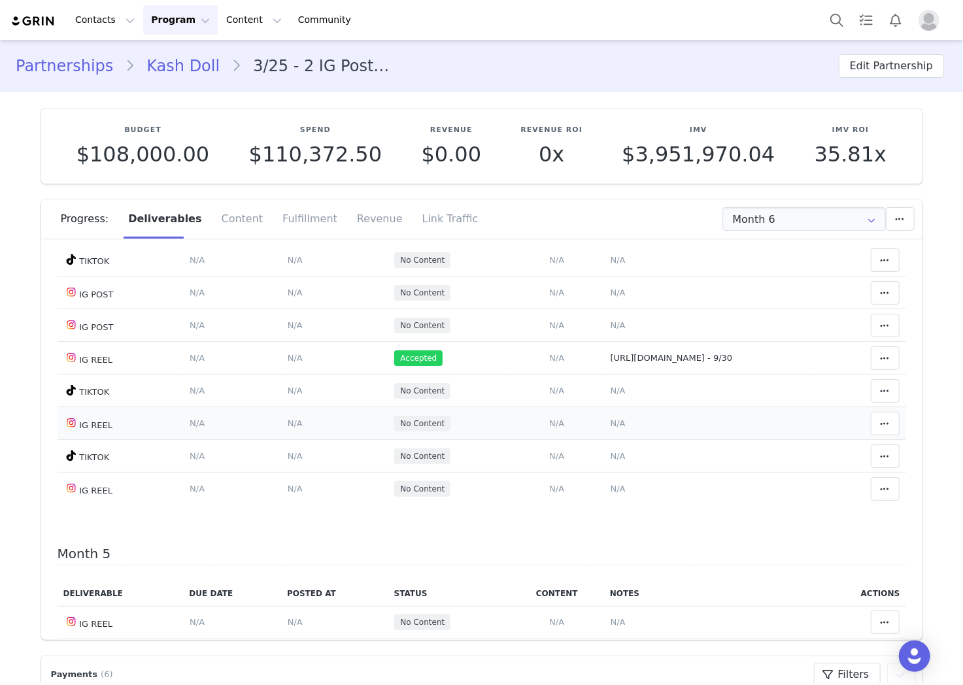
click at [613, 438] on td "Notes Save Cancel N/A" at bounding box center [710, 423] width 212 height 33
click at [611, 428] on span "N/A" at bounding box center [618, 423] width 15 height 10
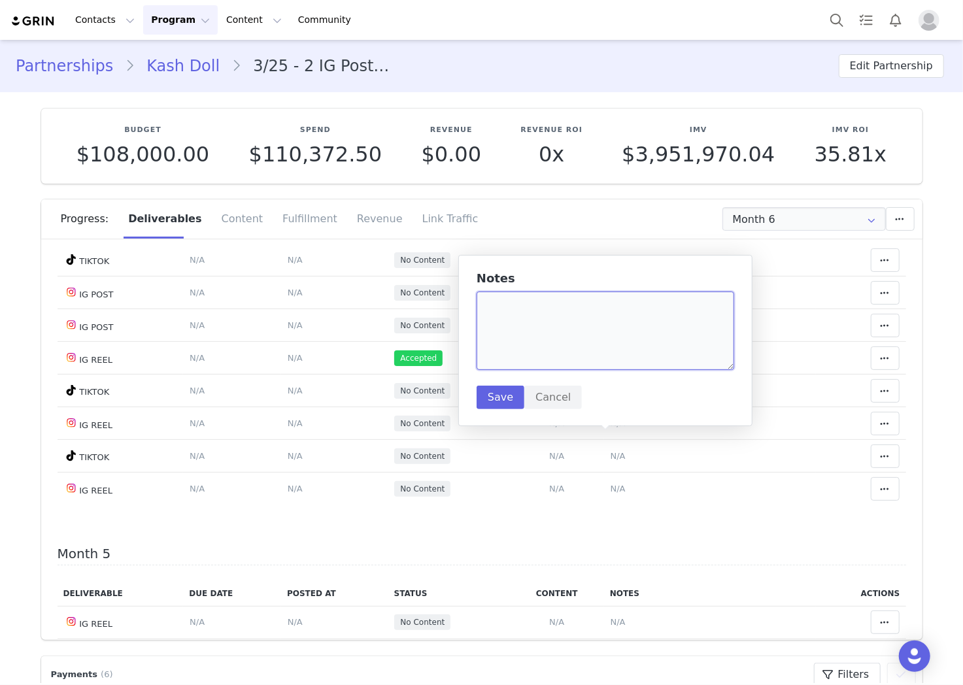
click at [587, 345] on textarea at bounding box center [606, 331] width 258 height 78
paste textarea "[URL][DOMAIN_NAME]"
type textarea "[URL][DOMAIN_NAME]"
click at [507, 393] on button "Save" at bounding box center [501, 398] width 48 height 24
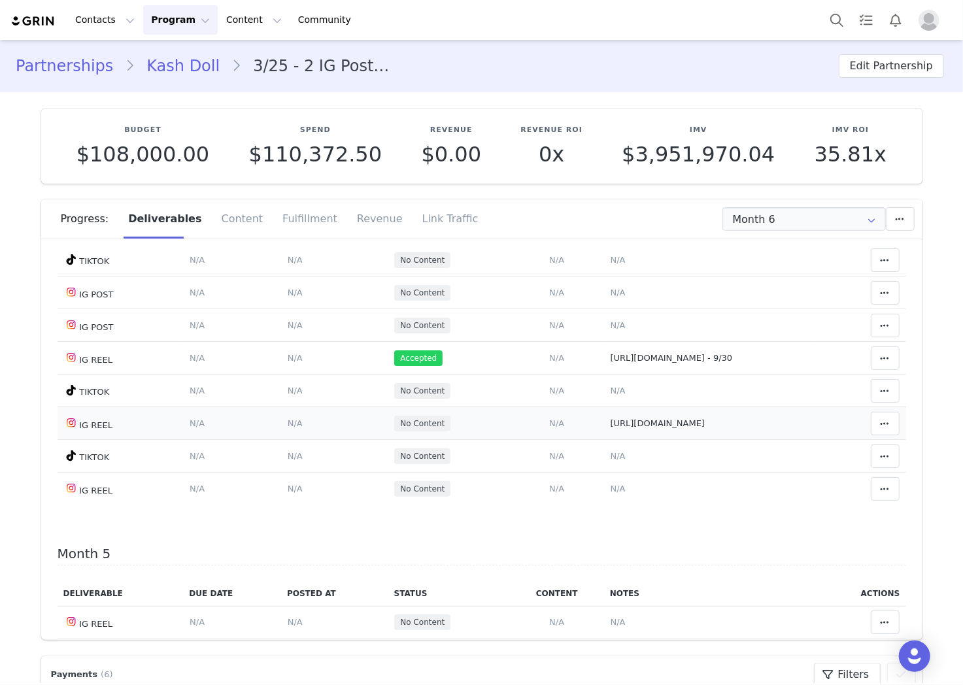
click at [549, 428] on span "N/A" at bounding box center [556, 423] width 15 height 10
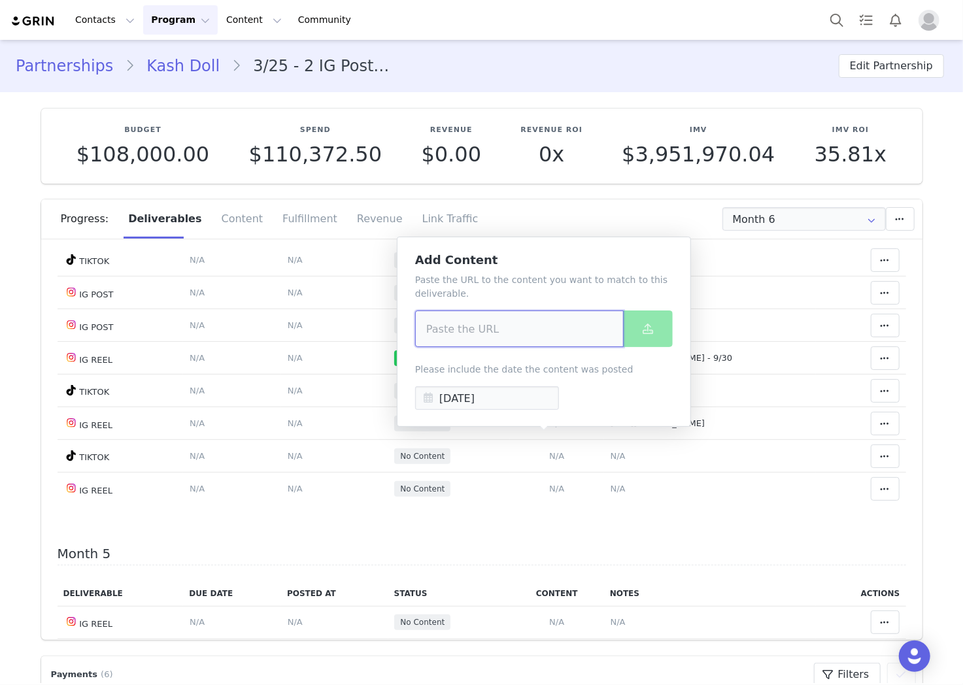
click at [547, 331] on input at bounding box center [519, 329] width 209 height 37
paste input "[URL][DOMAIN_NAME]"
type input "[URL][DOMAIN_NAME]"
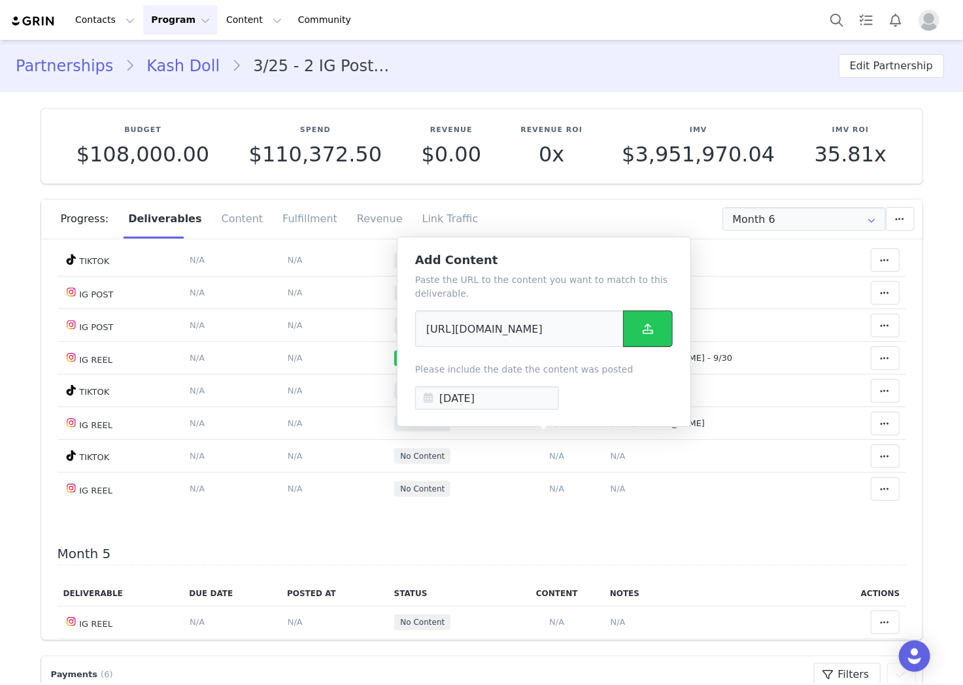
click at [633, 331] on button at bounding box center [648, 329] width 50 height 37
click at [657, 224] on div "Month 6 Add a new deliverable What type of deliverable? PRE-RECORDED ASSETS IG …" at bounding box center [751, 219] width 327 height 24
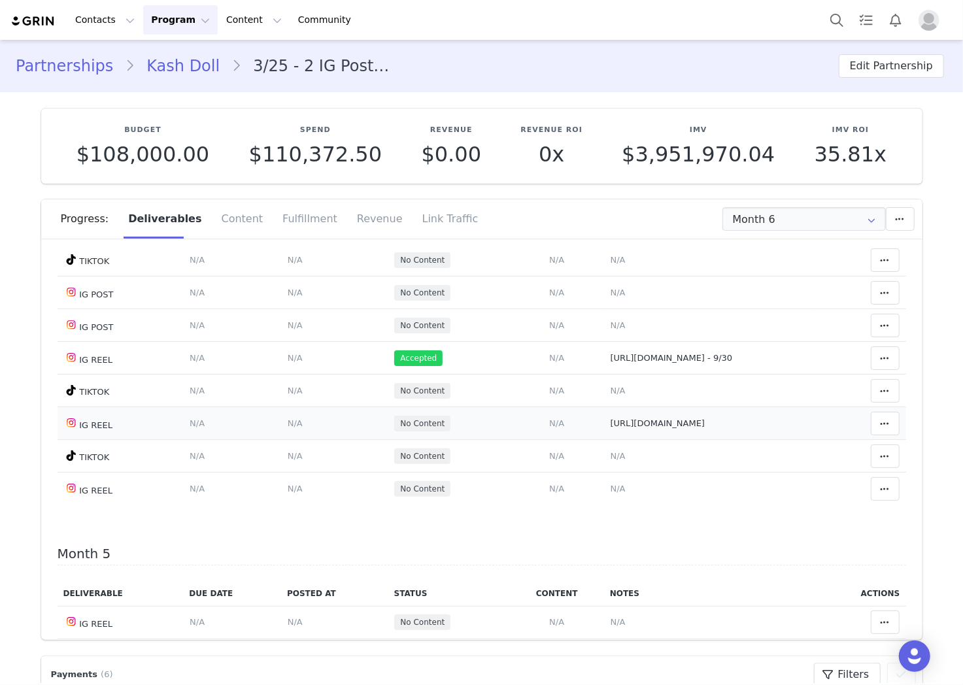
click at [724, 440] on td "[URL][DOMAIN_NAME]" at bounding box center [710, 423] width 212 height 33
click at [638, 394] on td "Notes Save Cancel N/A" at bounding box center [710, 391] width 212 height 33
click at [624, 375] on td "[URL][DOMAIN_NAME] - 9/30" at bounding box center [710, 358] width 212 height 33
click at [622, 375] on td "[URL][DOMAIN_NAME] - 9/30" at bounding box center [710, 358] width 212 height 33
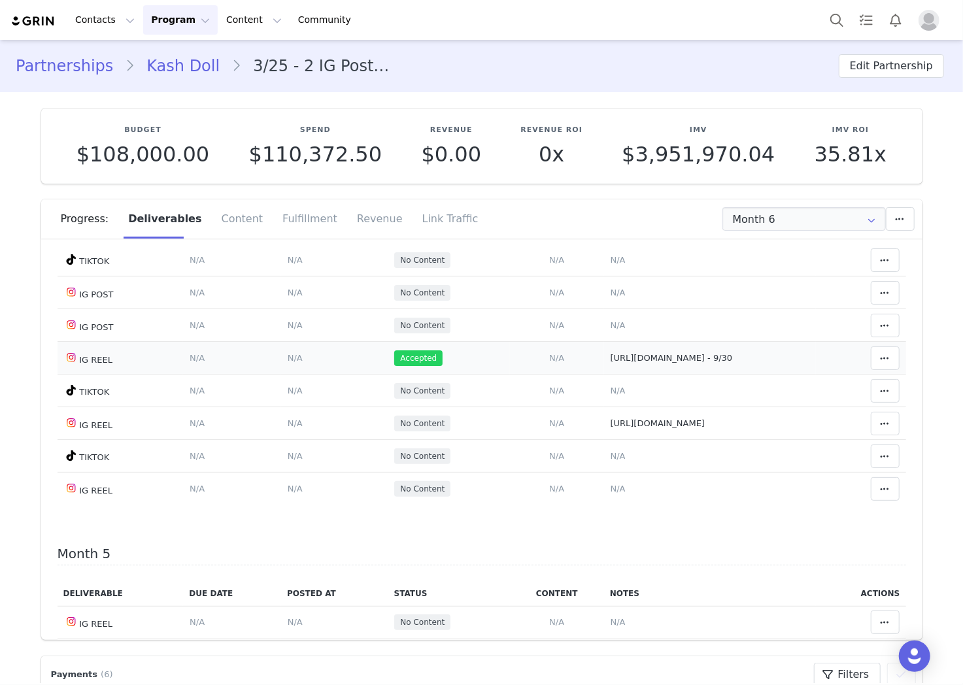
click at [622, 375] on td "[URL][DOMAIN_NAME] - 9/30" at bounding box center [710, 358] width 212 height 33
click at [634, 362] on span "[URL][DOMAIN_NAME] - 9/30" at bounding box center [672, 358] width 122 height 10
click at [683, 363] on span "[URL][DOMAIN_NAME] - 9/30" at bounding box center [672, 358] width 122 height 10
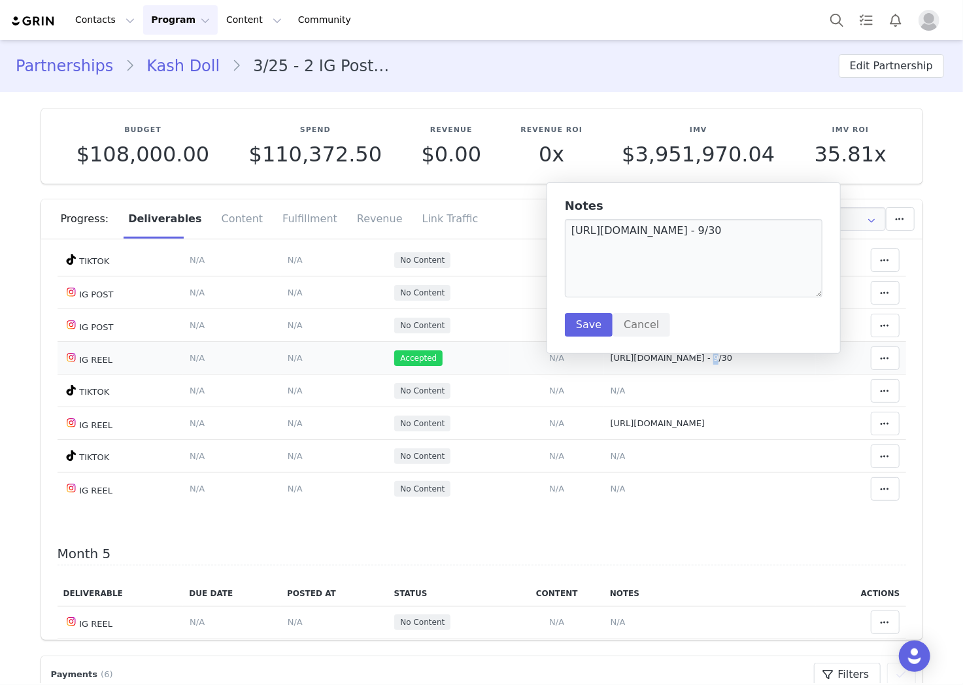
click at [683, 363] on span "[URL][DOMAIN_NAME] - 9/30" at bounding box center [672, 358] width 122 height 10
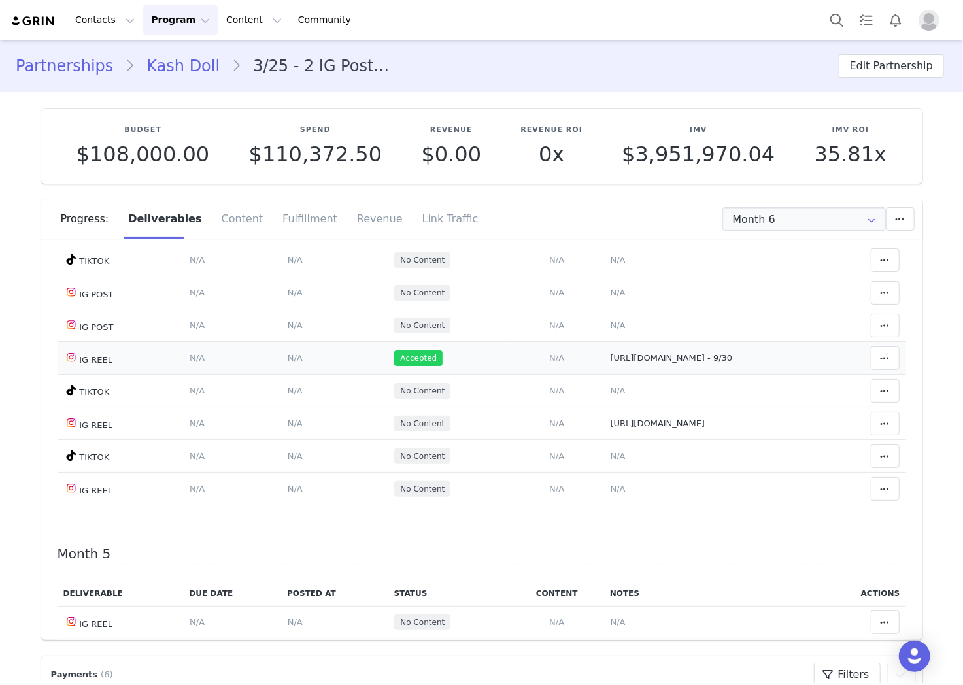
click at [633, 363] on span "[URL][DOMAIN_NAME] - 9/30" at bounding box center [672, 358] width 122 height 10
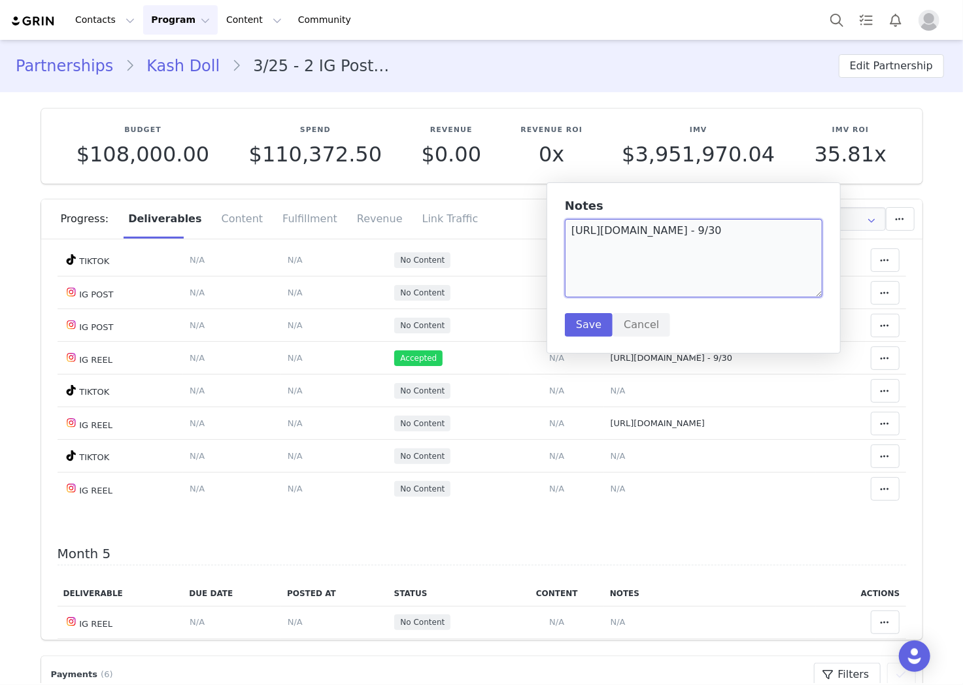
click at [637, 251] on textarea "[URL][DOMAIN_NAME] - 9/30" at bounding box center [694, 258] width 258 height 78
type textarea "[URL][DOMAIN_NAME] - 9/29"
click at [573, 335] on button "Save" at bounding box center [589, 325] width 48 height 24
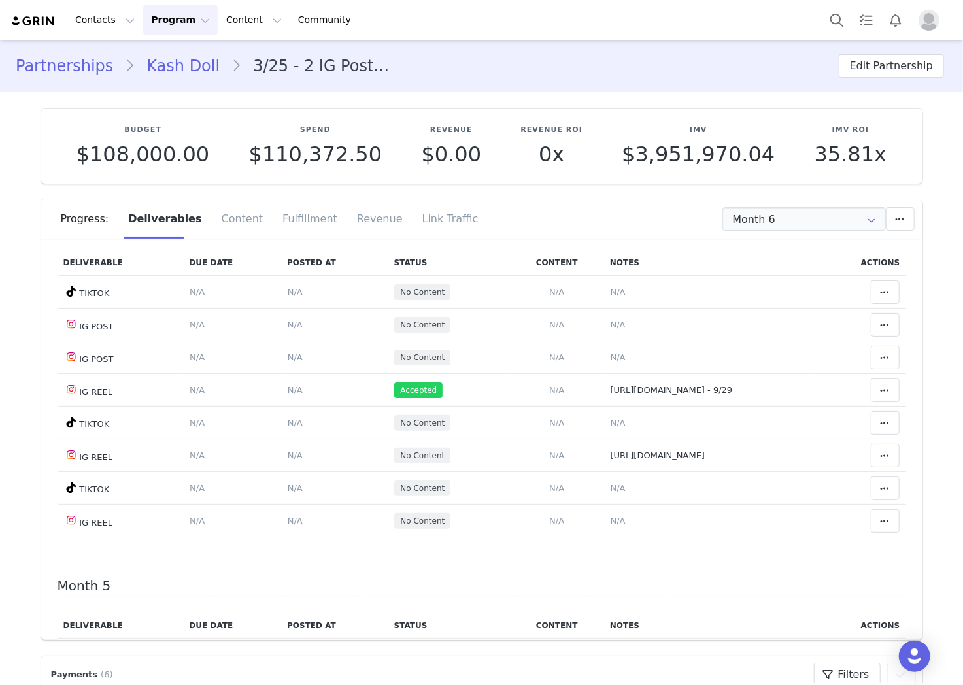
scroll to position [1162, 0]
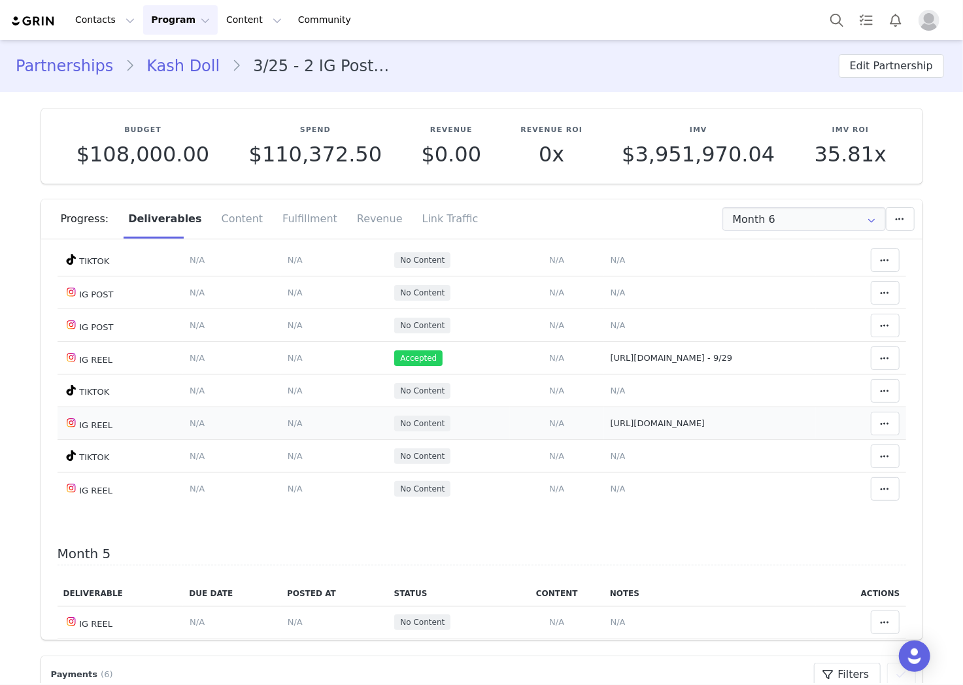
click at [612, 428] on span "[URL][DOMAIN_NAME]" at bounding box center [658, 423] width 95 height 10
click at [617, 428] on span "[URL][DOMAIN_NAME]" at bounding box center [658, 423] width 95 height 10
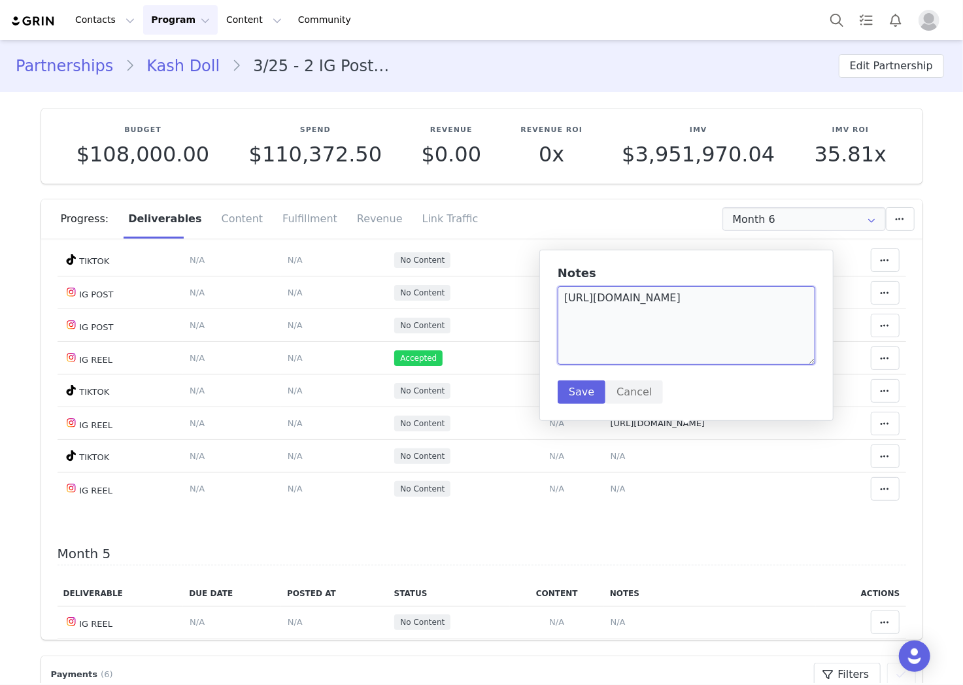
click at [651, 348] on textarea "[URL][DOMAIN_NAME]" at bounding box center [687, 325] width 258 height 78
type textarea "[URL][DOMAIN_NAME] - 9/30"
click at [586, 390] on button "Save" at bounding box center [582, 393] width 48 height 24
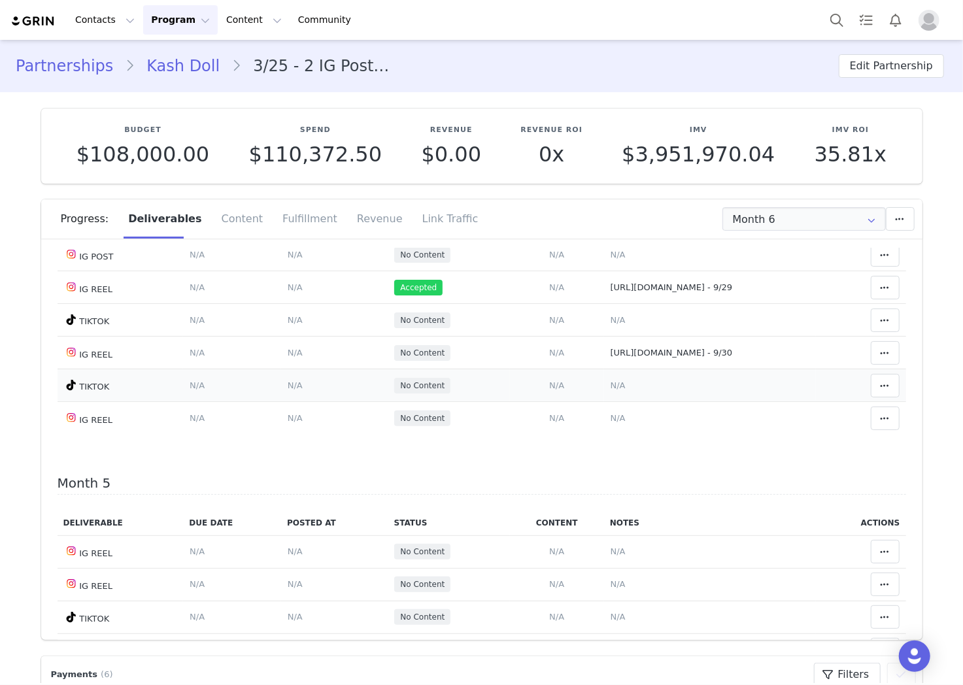
scroll to position [1234, 0]
click at [881, 356] on icon at bounding box center [885, 351] width 9 height 10
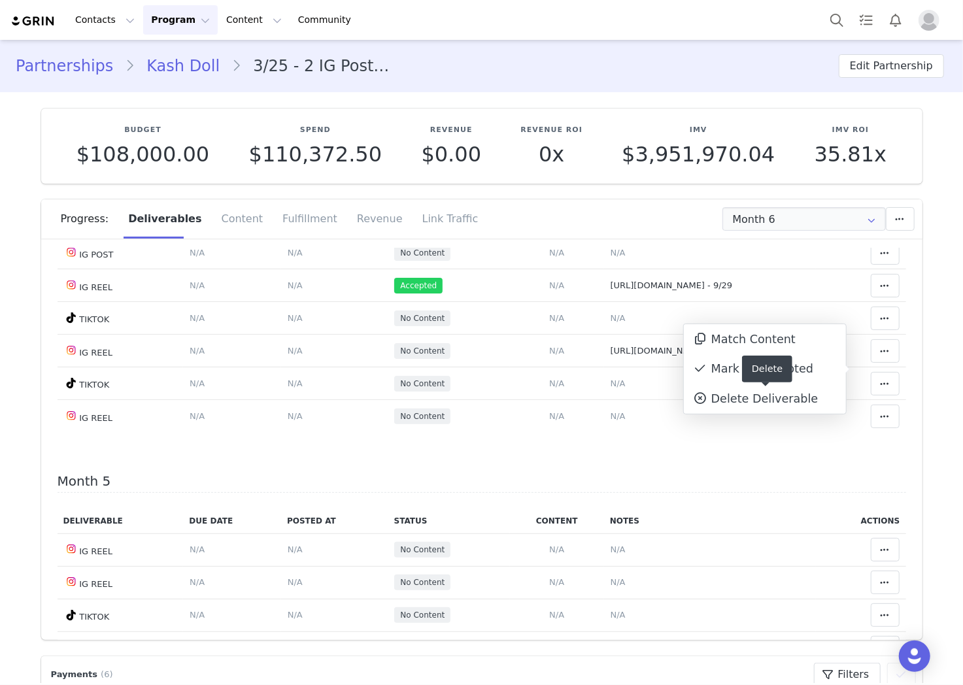
click at [766, 362] on div "Delete" at bounding box center [767, 369] width 50 height 27
click at [773, 371] on div "Mark as Accepted" at bounding box center [765, 369] width 162 height 30
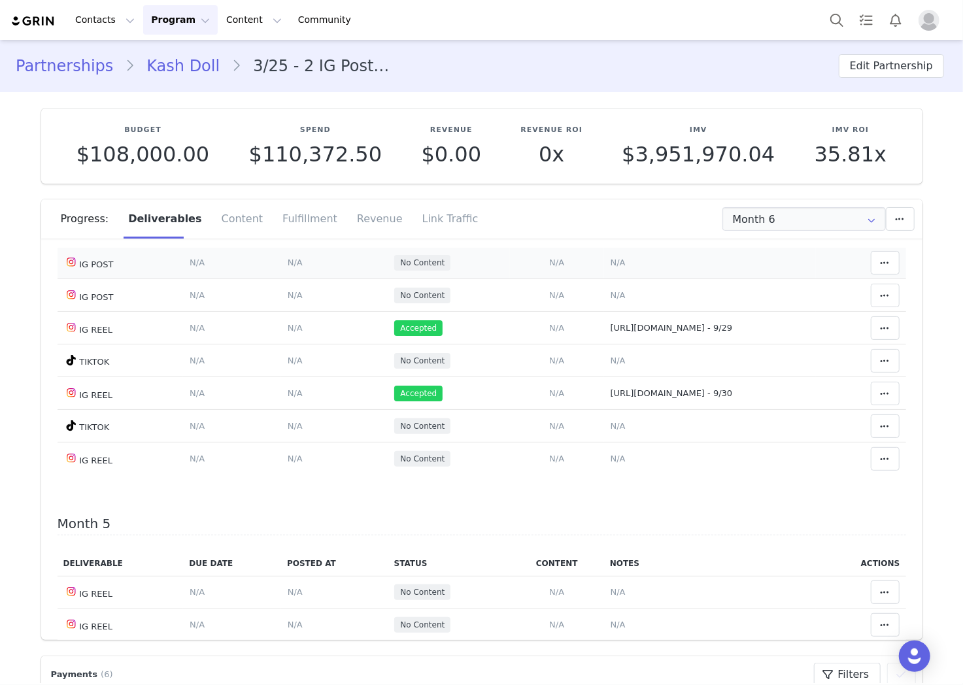
scroll to position [1162, 0]
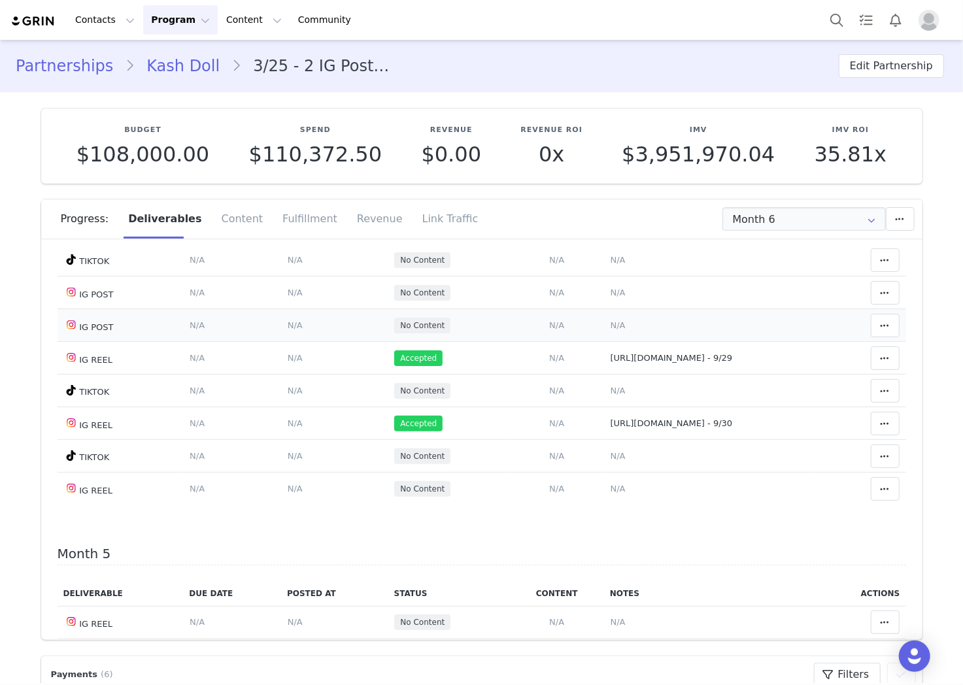
click at [549, 330] on span "N/A" at bounding box center [556, 325] width 15 height 10
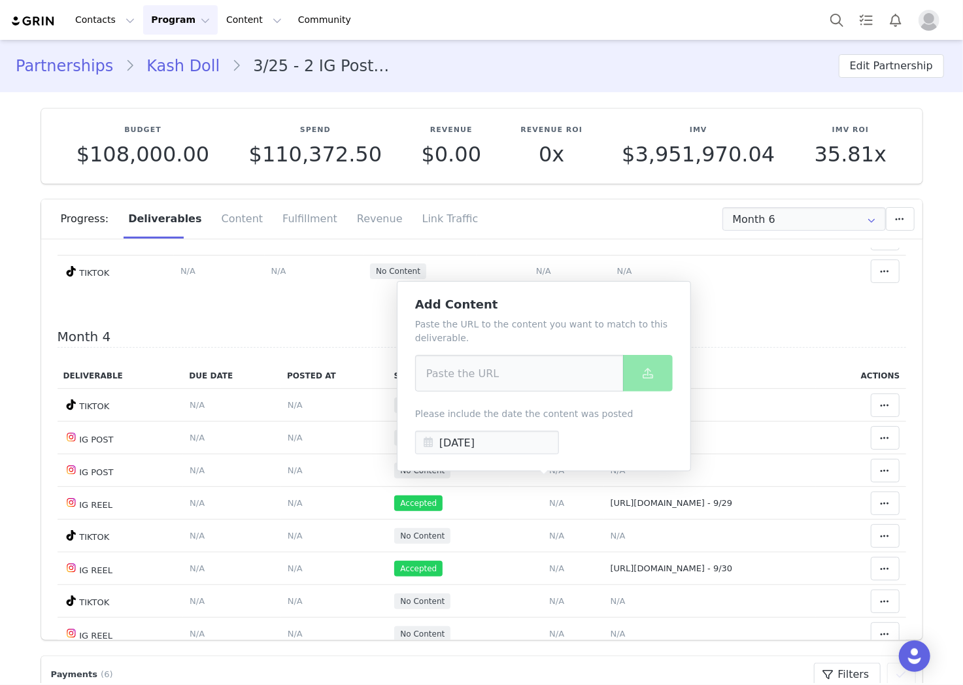
click at [793, 331] on div "Month 1 Deliverable Due Date Posted At Status Content Notes Actions IG POST Del…" at bounding box center [482, 430] width 849 height 2385
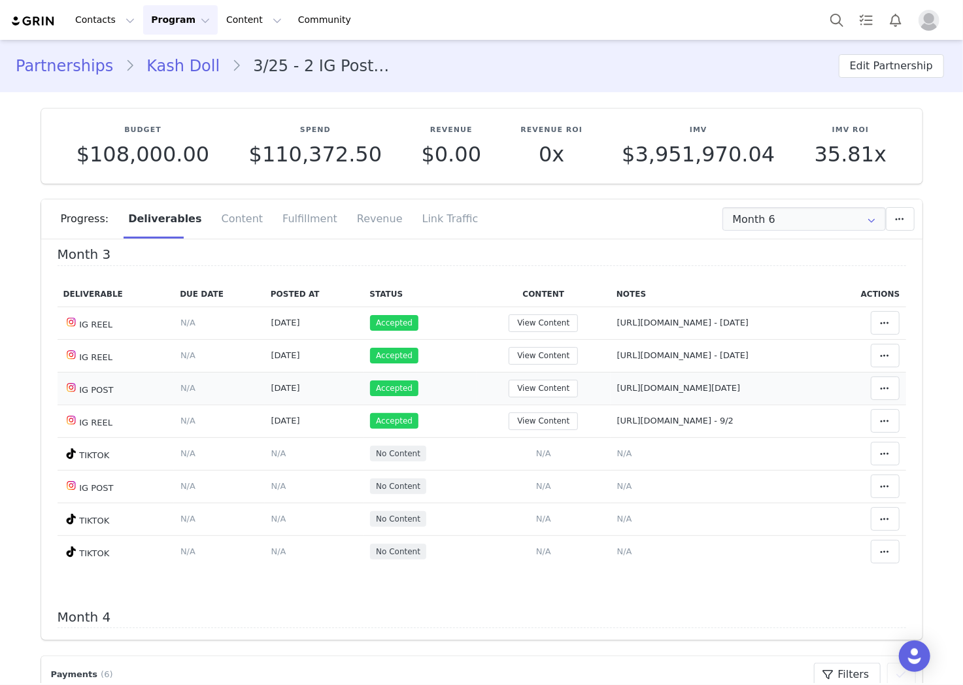
scroll to position [726, 0]
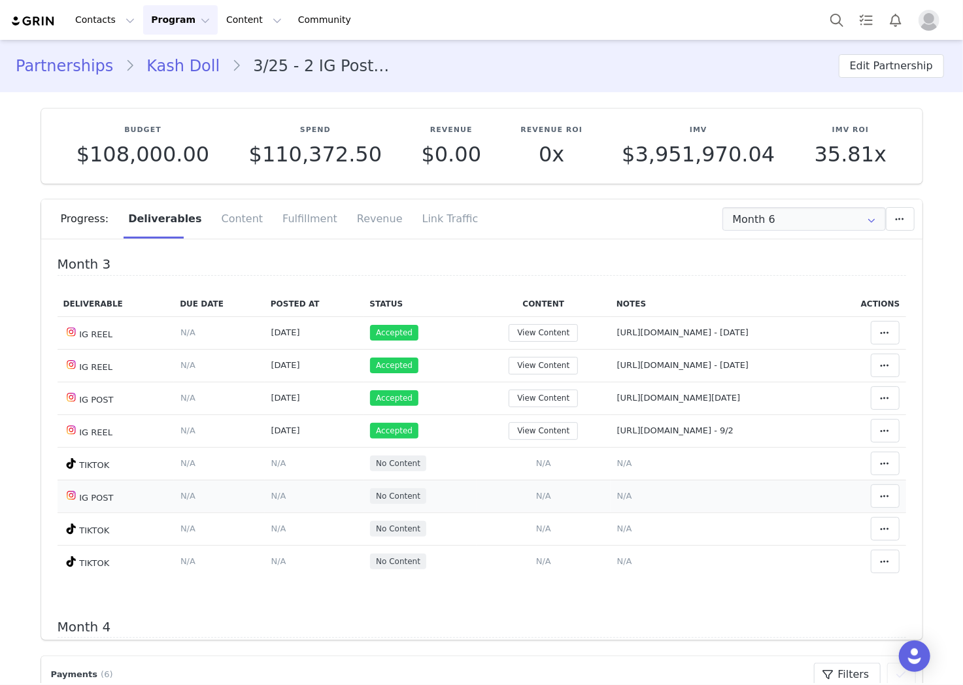
click at [536, 501] on span "N/A" at bounding box center [543, 496] width 15 height 10
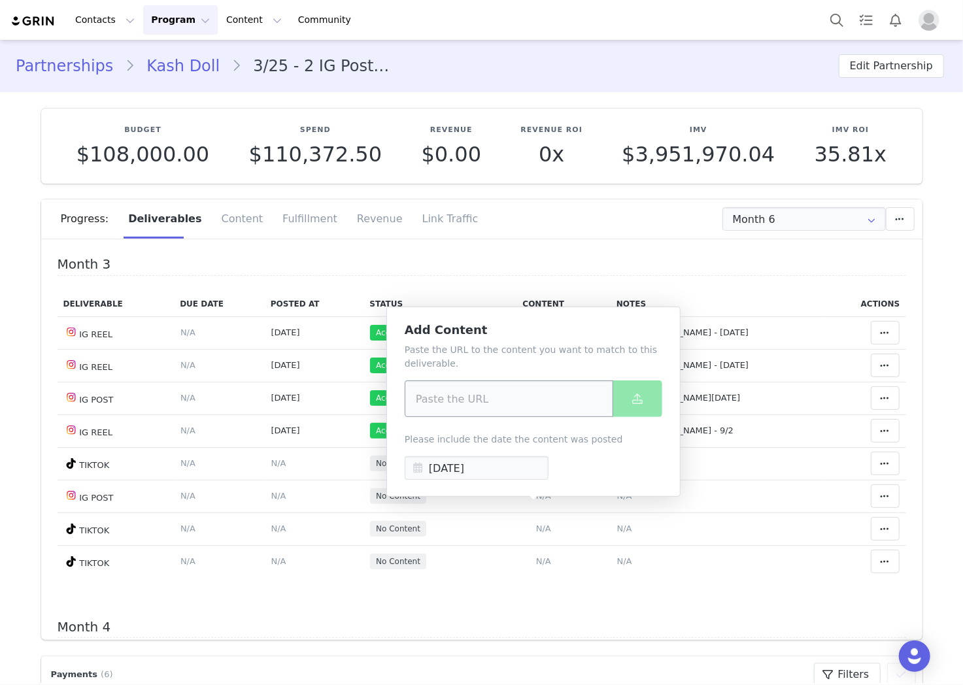
drag, startPoint x: 538, startPoint y: 378, endPoint x: 535, endPoint y: 394, distance: 16.0
click at [538, 380] on div "Paste the URL to the content you want to match to this deliverable. Please incl…" at bounding box center [534, 411] width 258 height 137
click at [535, 399] on input at bounding box center [509, 399] width 209 height 37
paste input "[URL][DOMAIN_NAME]"
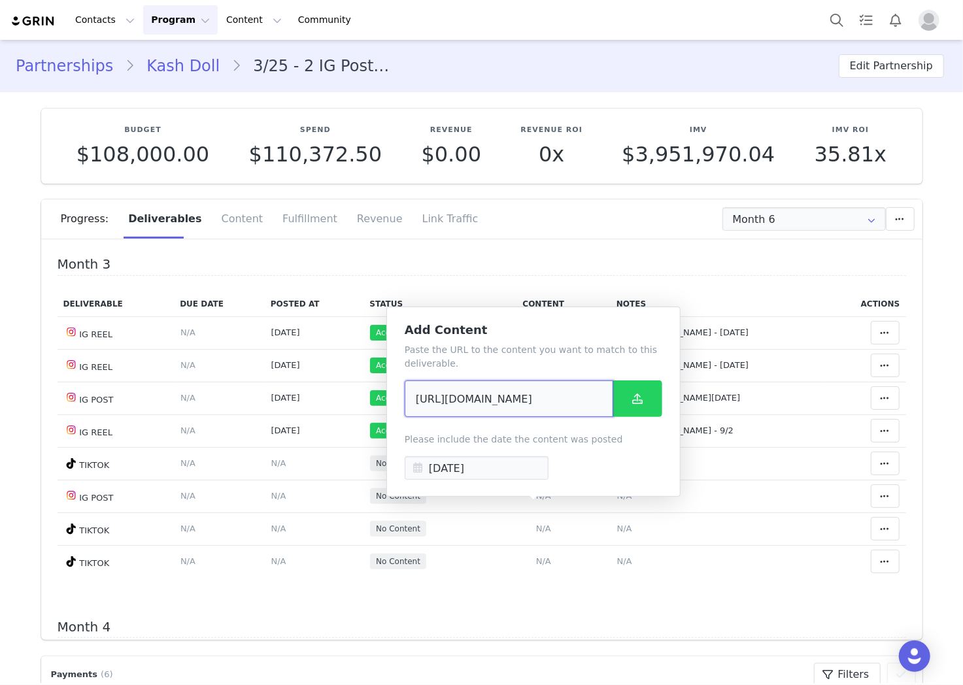
type input "[URL][DOMAIN_NAME]"
click at [642, 396] on icon at bounding box center [637, 399] width 10 height 10
click at [654, 276] on h4 "Month 3" at bounding box center [482, 266] width 849 height 19
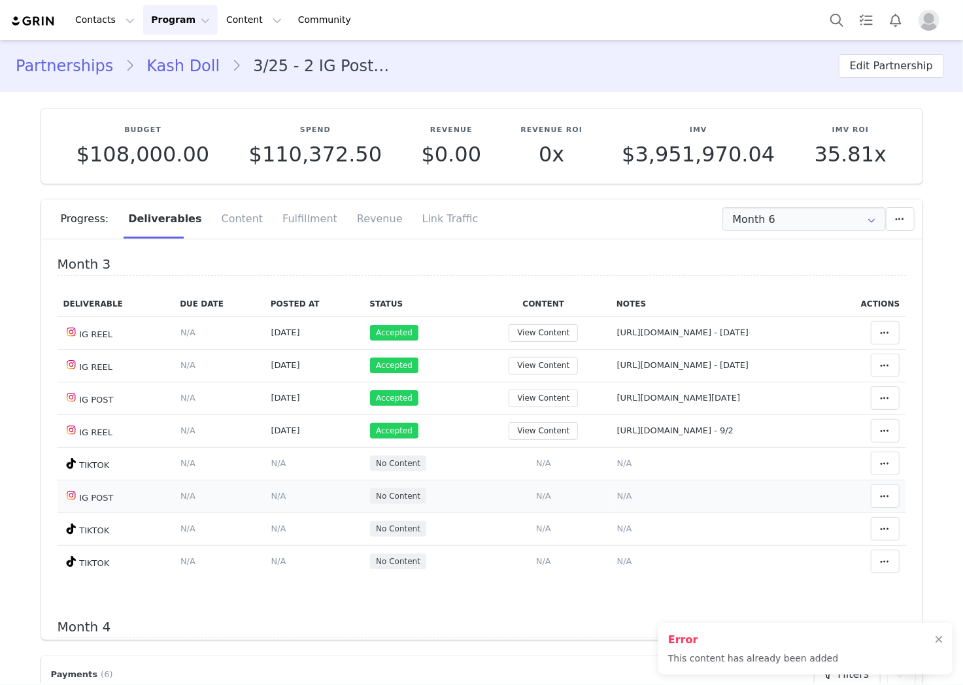
click at [617, 501] on span "N/A" at bounding box center [624, 496] width 15 height 10
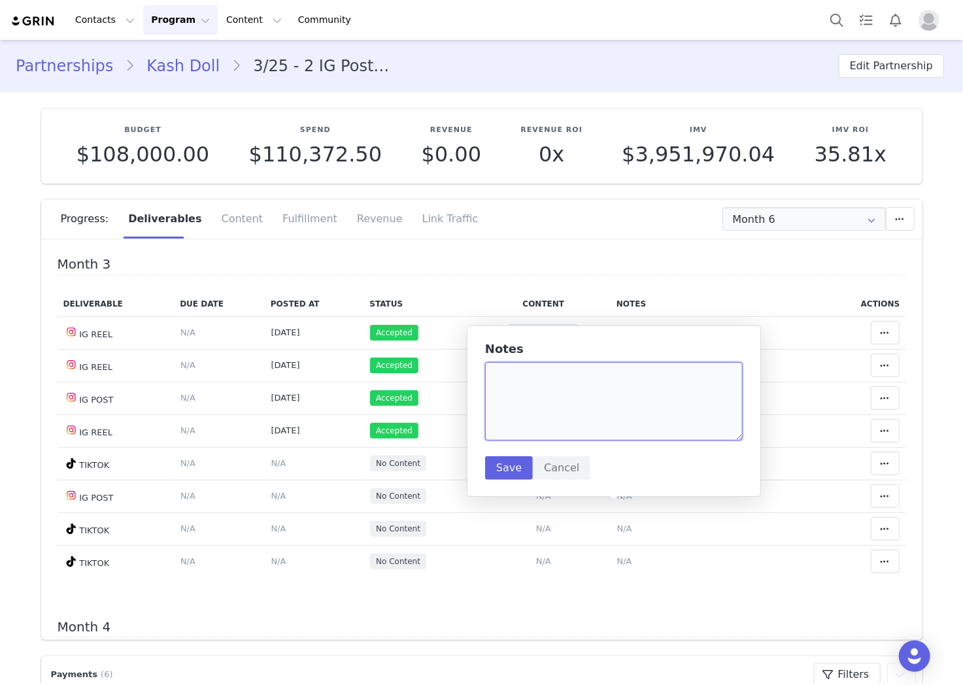
click at [623, 400] on textarea at bounding box center [614, 401] width 258 height 78
paste textarea "[URL][DOMAIN_NAME]"
type textarea "[URL][DOMAIN_NAME]"
click at [519, 469] on button "Save" at bounding box center [509, 468] width 48 height 24
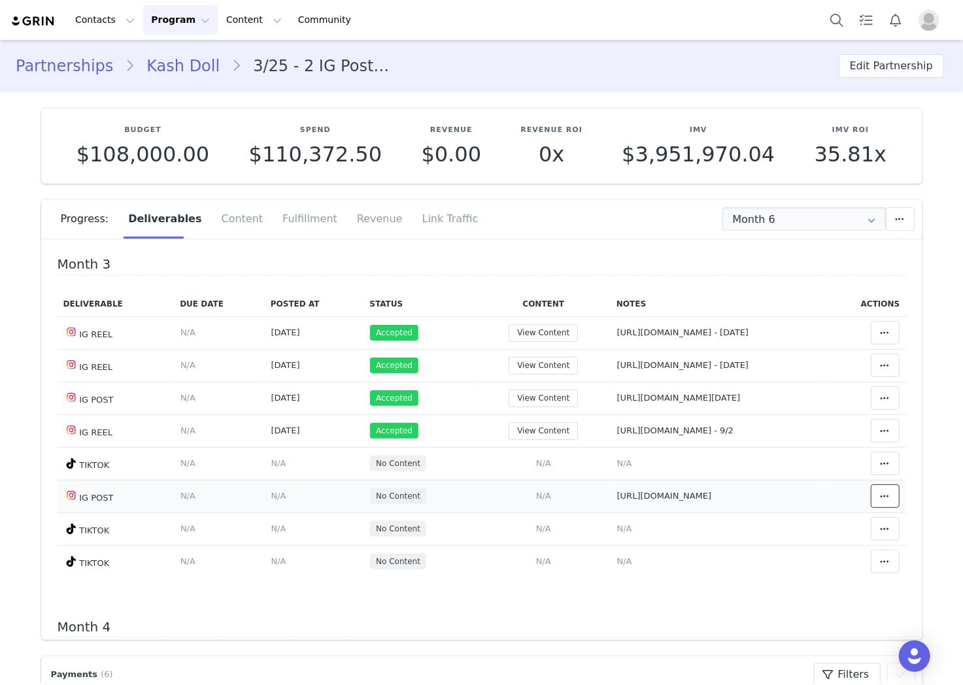
click at [877, 504] on span at bounding box center [885, 496] width 16 height 16
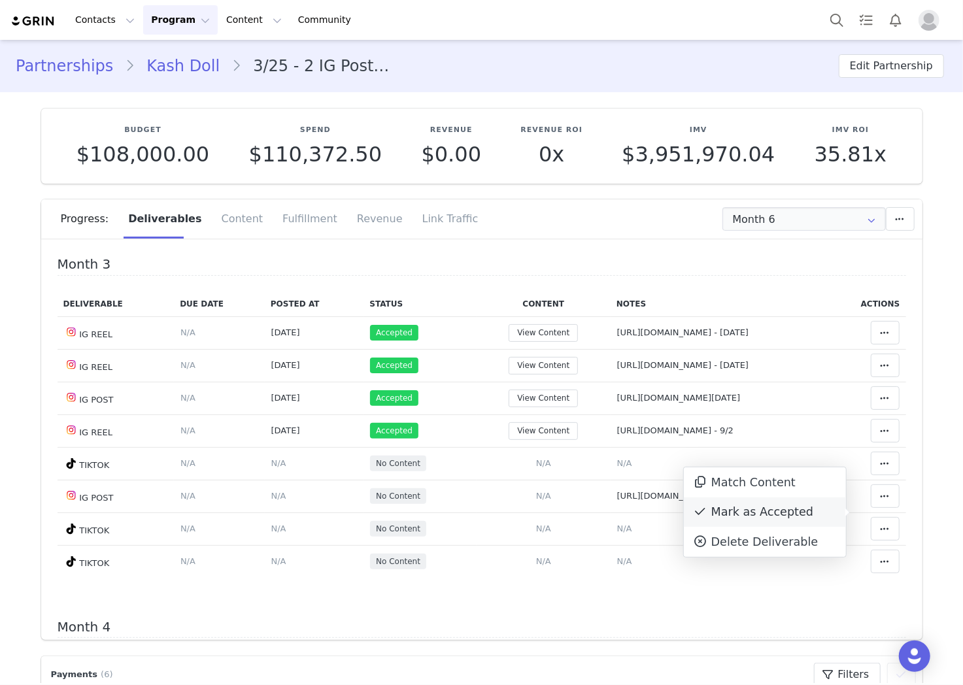
click at [792, 513] on div "Mark as Accepted" at bounding box center [765, 513] width 162 height 30
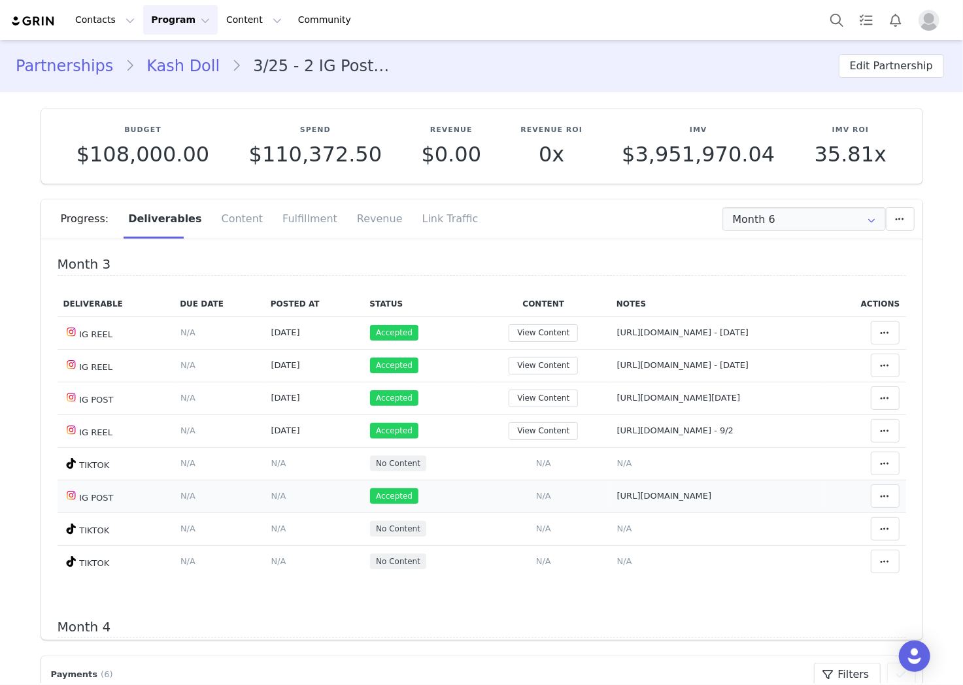
click at [697, 513] on td "[URL][DOMAIN_NAME]" at bounding box center [717, 496] width 212 height 33
click at [687, 513] on td "[URL][DOMAIN_NAME]" at bounding box center [717, 496] width 212 height 33
click at [680, 501] on span "[URL][DOMAIN_NAME]" at bounding box center [664, 496] width 95 height 10
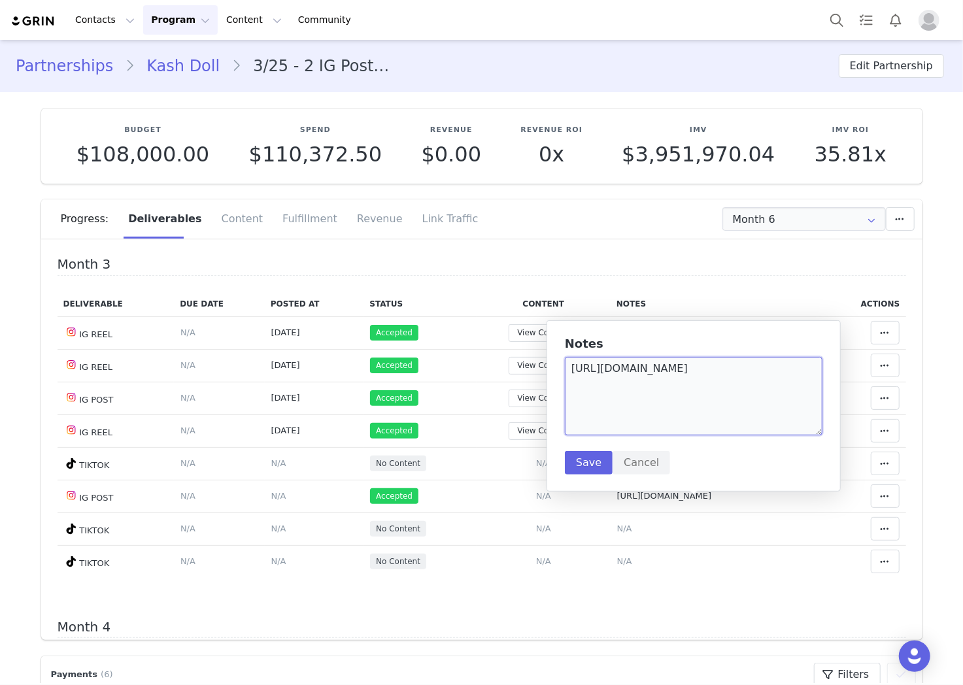
click at [720, 387] on textarea "[URL][DOMAIN_NAME]" at bounding box center [694, 396] width 258 height 78
type textarea "[URL][DOMAIN_NAME] - 10/1"
click at [580, 463] on button "Save" at bounding box center [589, 463] width 48 height 24
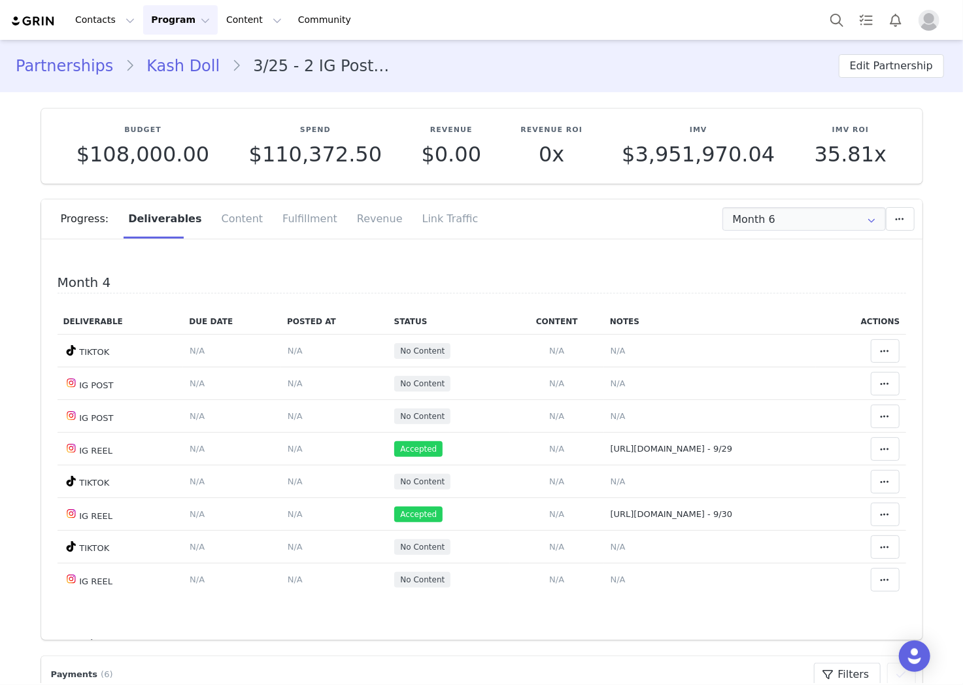
scroll to position [872, 0]
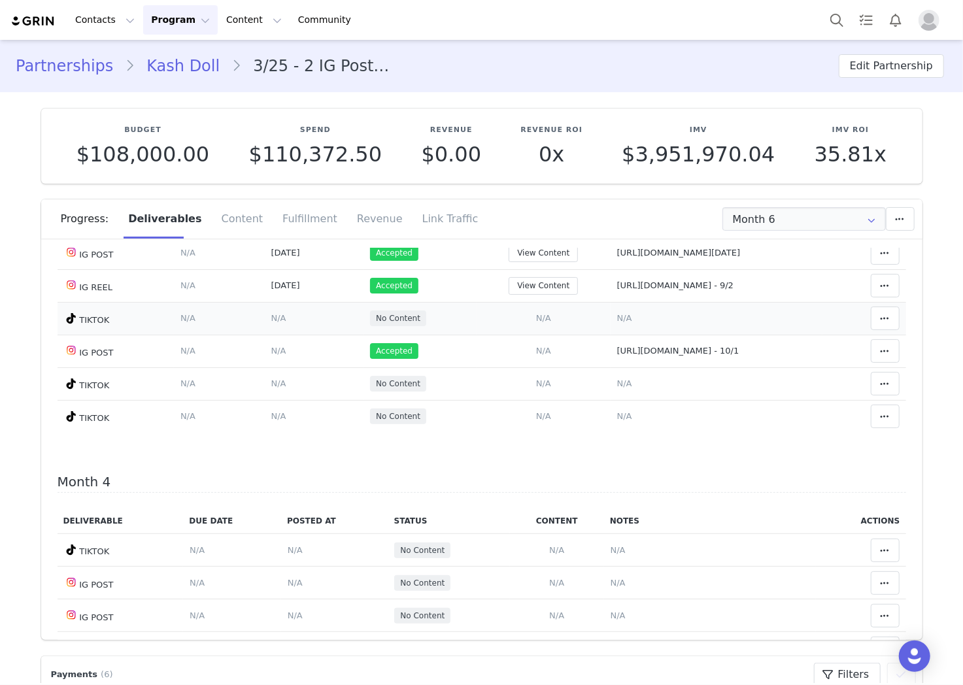
click at [532, 326] on td "Add Content Paste the URL to the content you want to match to this deliverable.…" at bounding box center [544, 318] width 134 height 33
click at [536, 323] on span "N/A" at bounding box center [543, 318] width 15 height 10
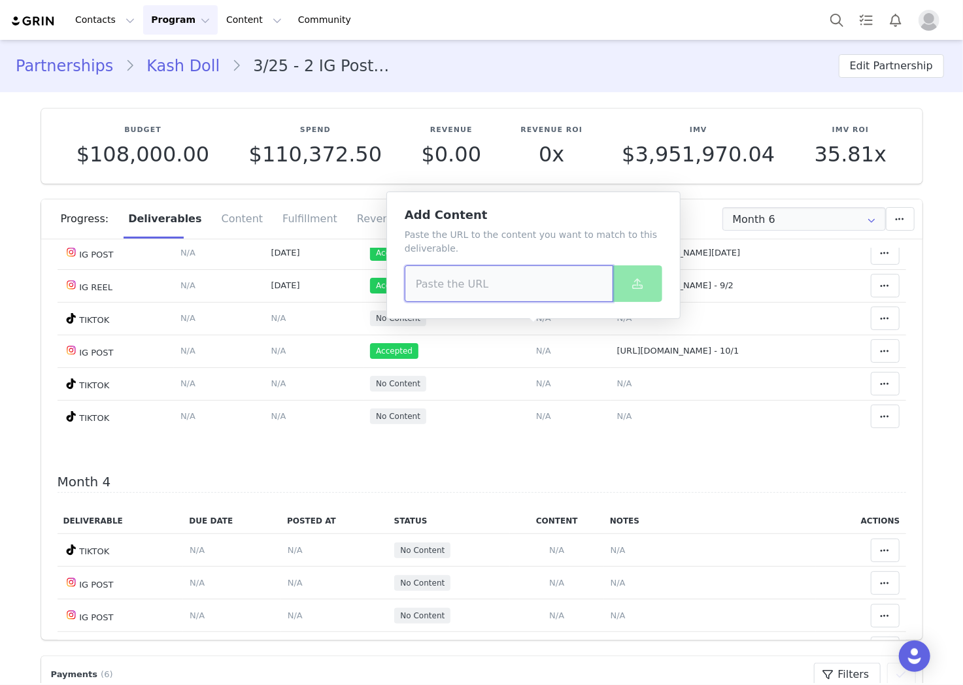
click at [534, 265] on input at bounding box center [509, 283] width 209 height 37
paste input "[URL][DOMAIN_NAME]"
type input "[URL][DOMAIN_NAME]"
click at [628, 288] on button at bounding box center [638, 283] width 50 height 37
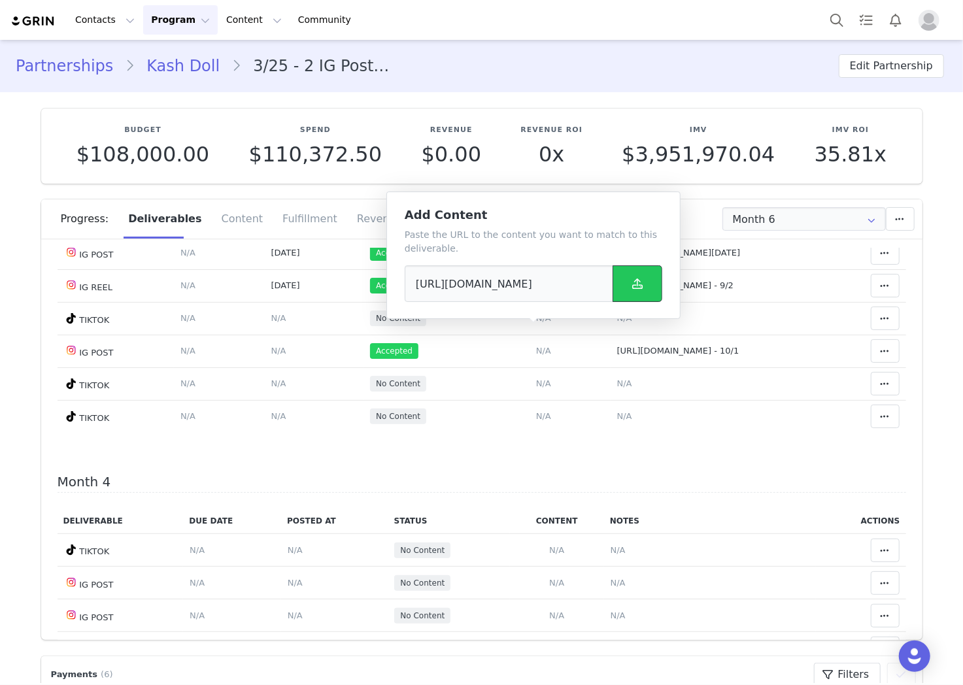
scroll to position [0, 0]
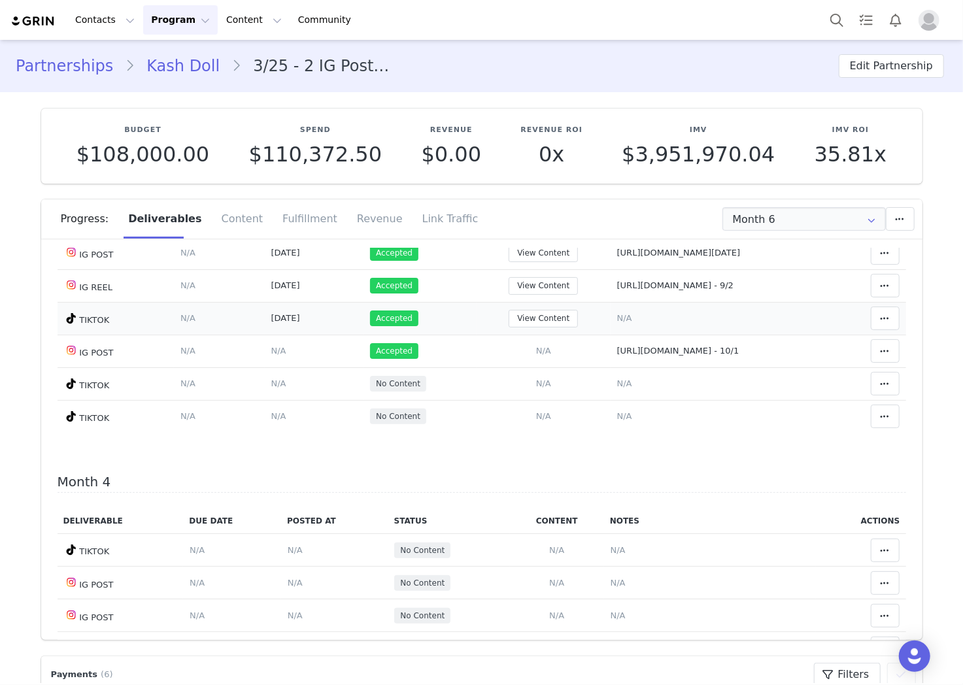
click at [617, 323] on span "N/A" at bounding box center [624, 318] width 15 height 10
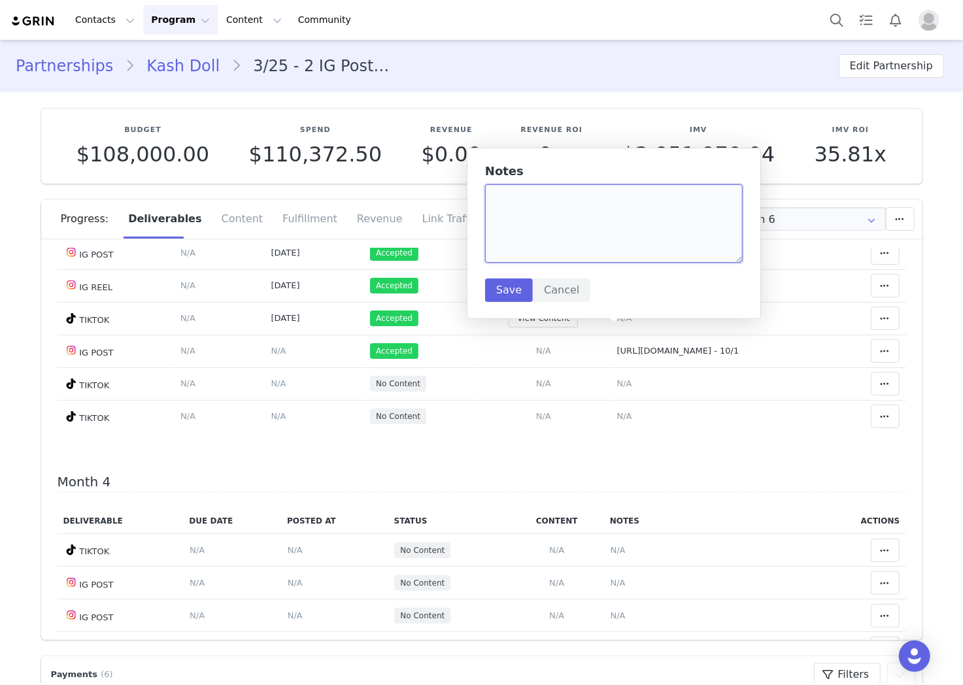
click at [642, 236] on textarea at bounding box center [614, 223] width 258 height 78
paste textarea "[URL][DOMAIN_NAME]"
type textarea "[URL][DOMAIN_NAME] - 9/30"
click at [518, 284] on button "Save" at bounding box center [509, 291] width 48 height 24
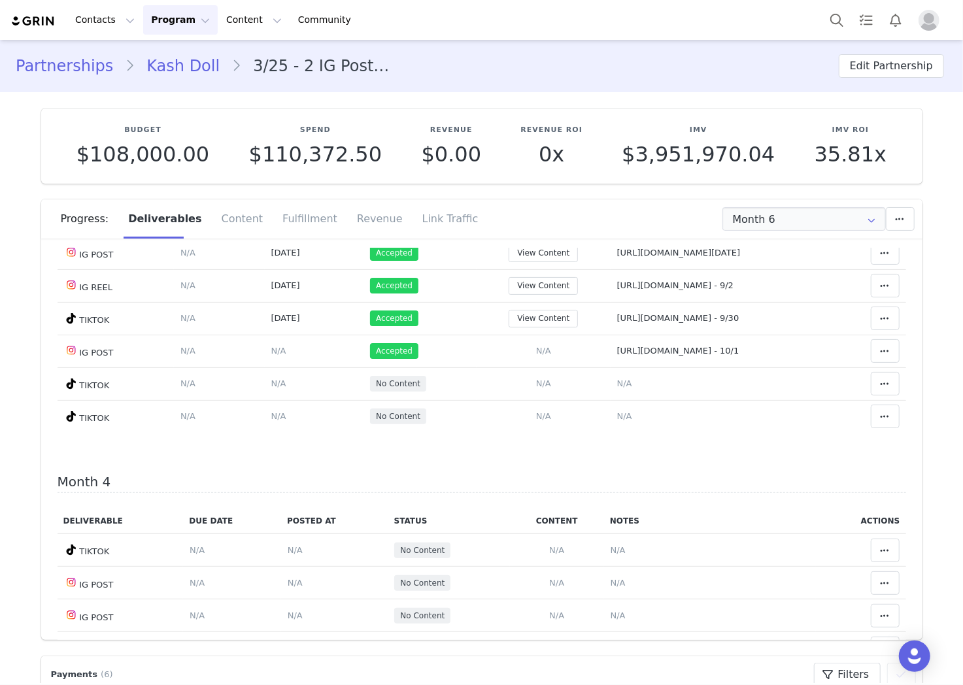
scroll to position [868, 0]
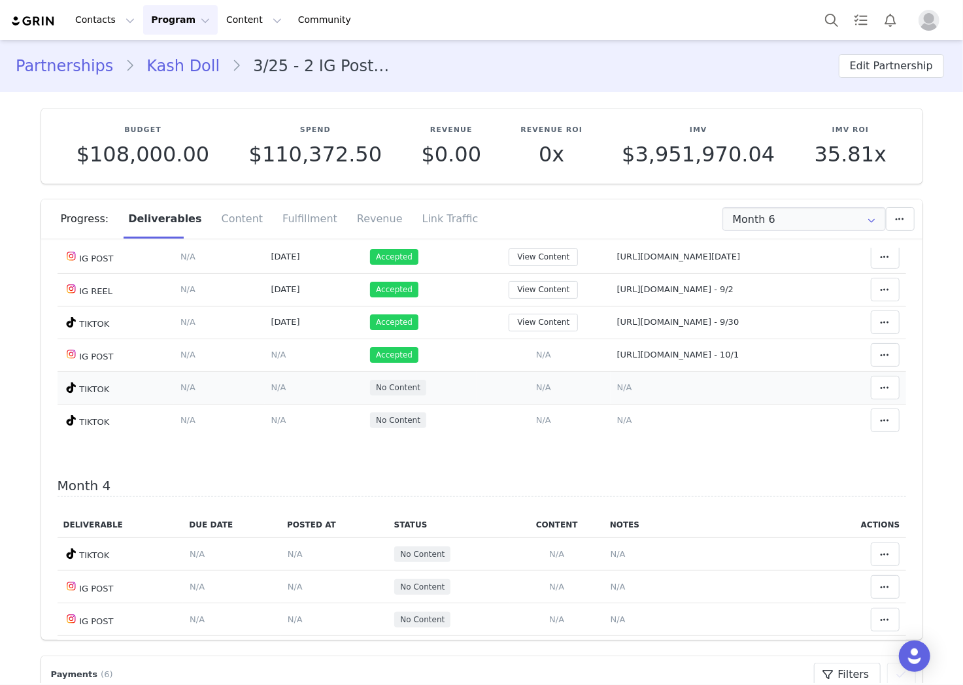
click at [536, 392] on span "N/A" at bounding box center [543, 387] width 15 height 10
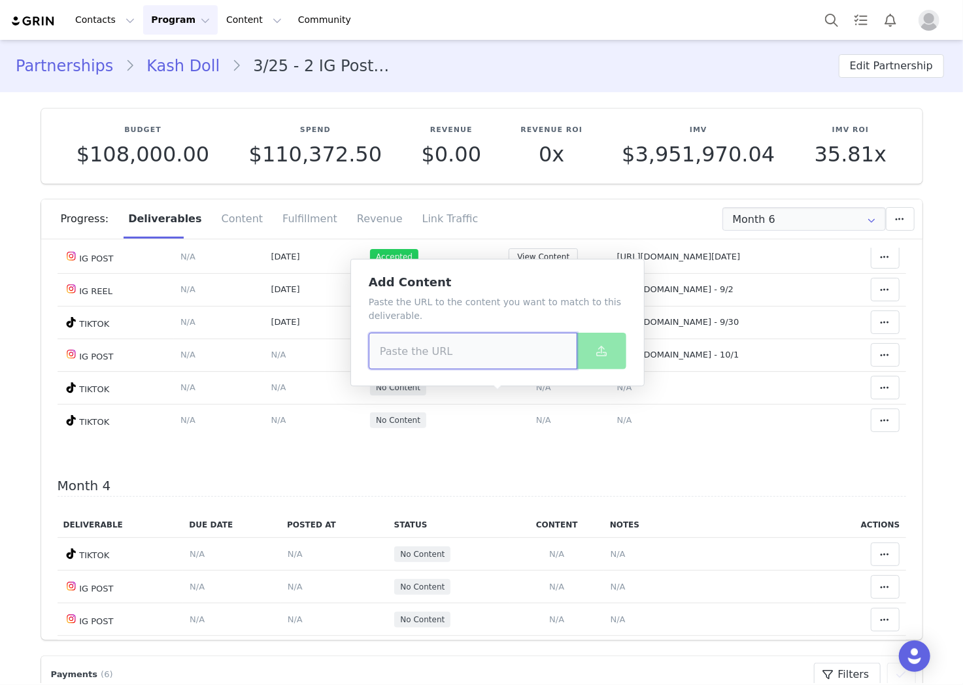
click at [491, 340] on input at bounding box center [473, 351] width 209 height 37
paste input "[URL][DOMAIN_NAME]"
type input "[URL][DOMAIN_NAME]"
click at [605, 347] on icon at bounding box center [601, 351] width 10 height 10
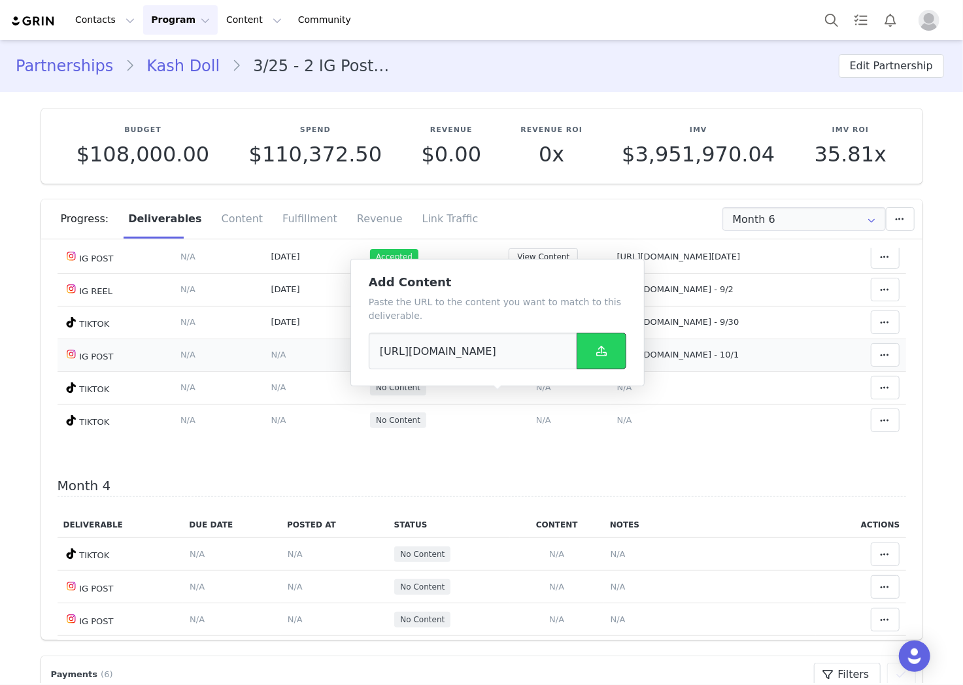
scroll to position [0, 0]
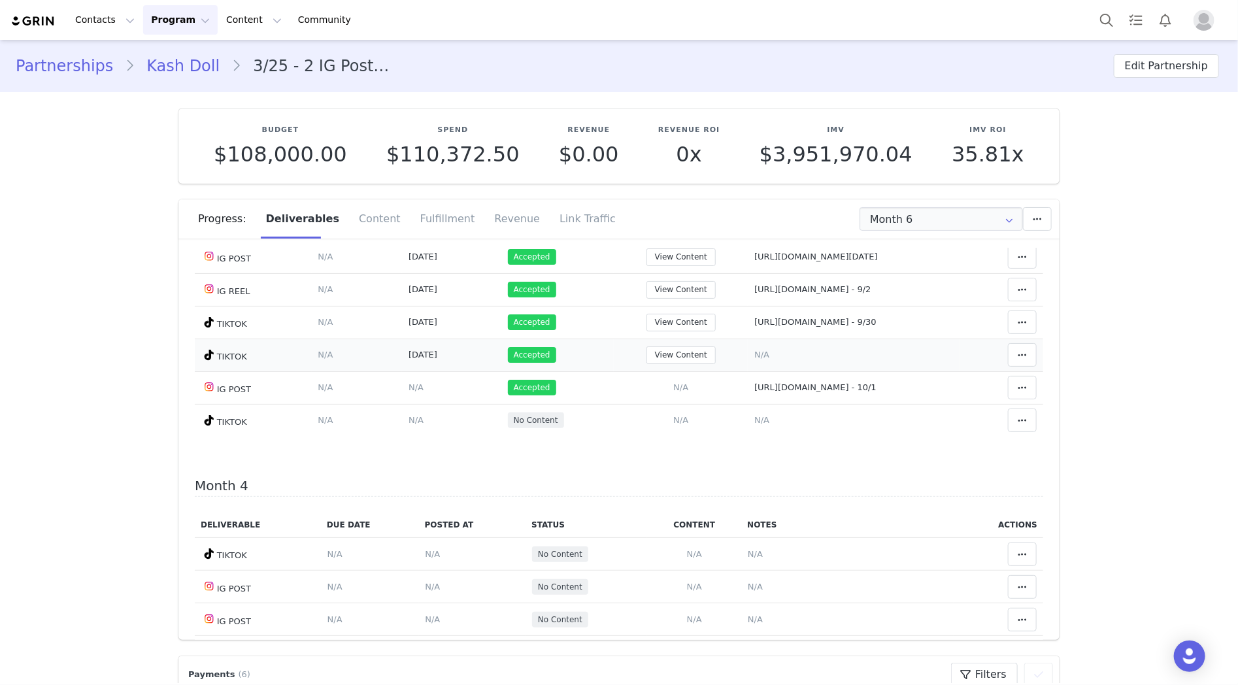
click at [755, 360] on span "N/A" at bounding box center [762, 355] width 15 height 10
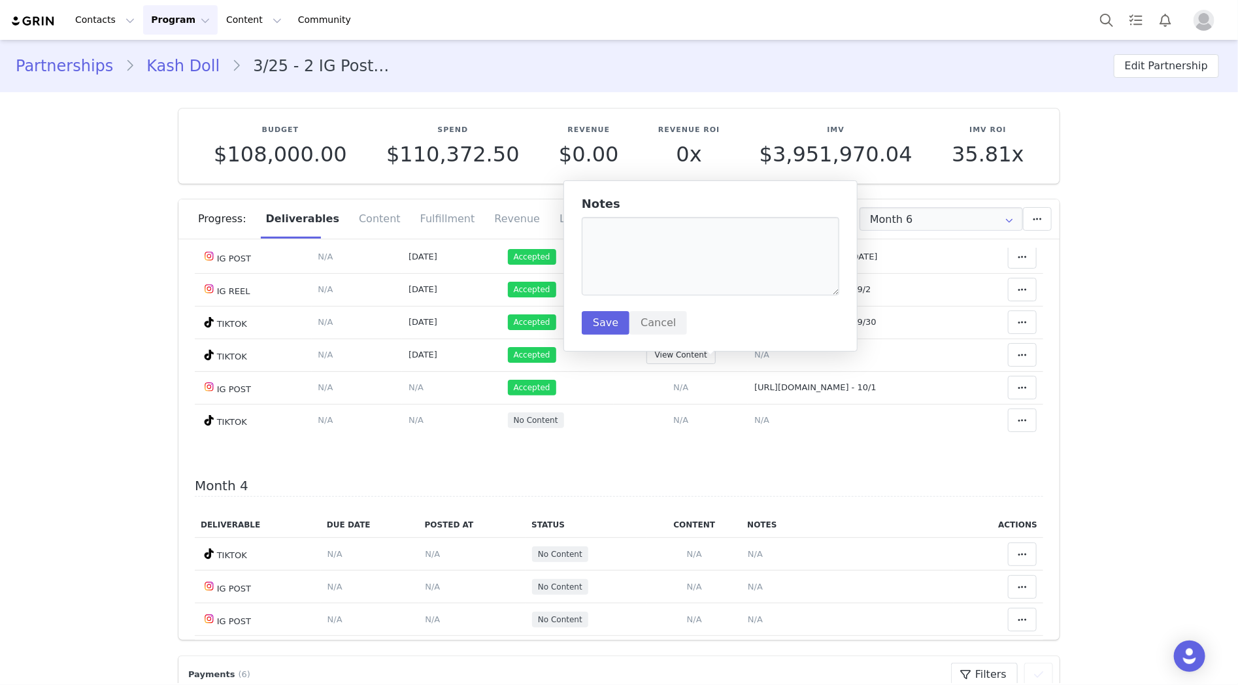
click at [705, 297] on div "Notes Save Cancel" at bounding box center [711, 265] width 258 height 137
click at [685, 278] on textarea at bounding box center [711, 256] width 258 height 78
paste textarea "[URL][DOMAIN_NAME]"
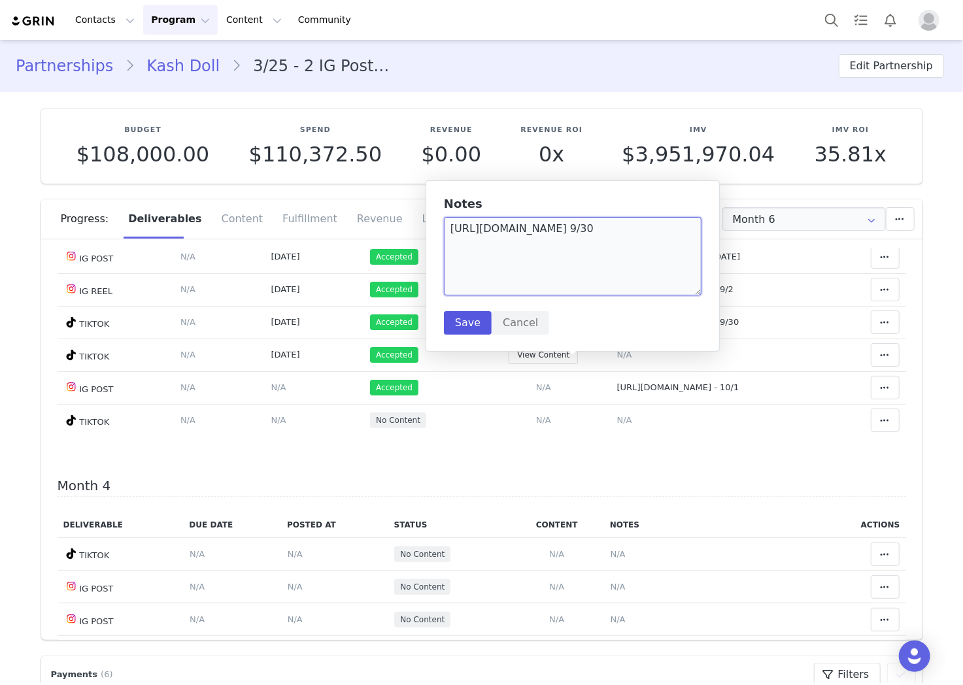
type textarea "[URL][DOMAIN_NAME] 9/30"
click at [475, 321] on button "Save" at bounding box center [468, 323] width 48 height 24
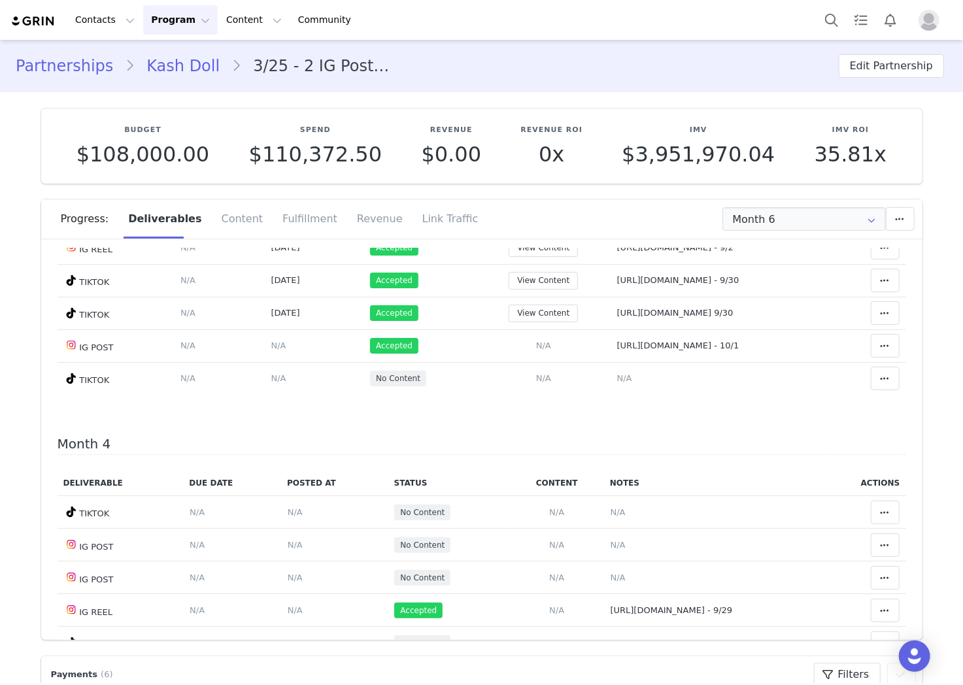
scroll to position [940, 0]
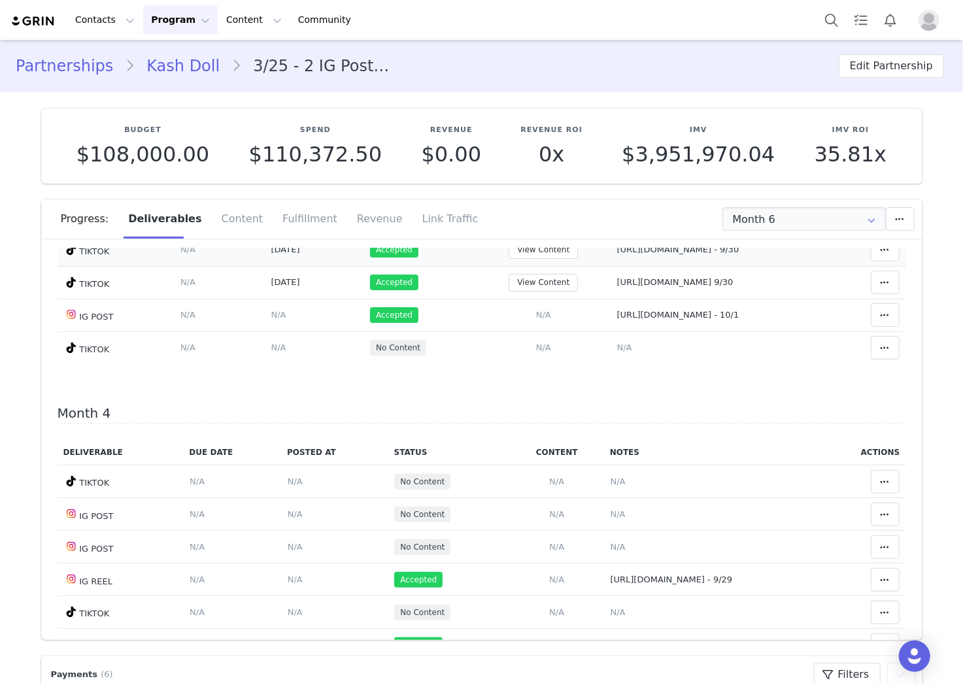
click at [611, 262] on td "[URL][DOMAIN_NAME] - 9/30" at bounding box center [717, 249] width 212 height 33
drag, startPoint x: 577, startPoint y: 248, endPoint x: 585, endPoint y: 257, distance: 11.6
click at [617, 249] on span "[URL][DOMAIN_NAME] - 9/30" at bounding box center [678, 250] width 122 height 10
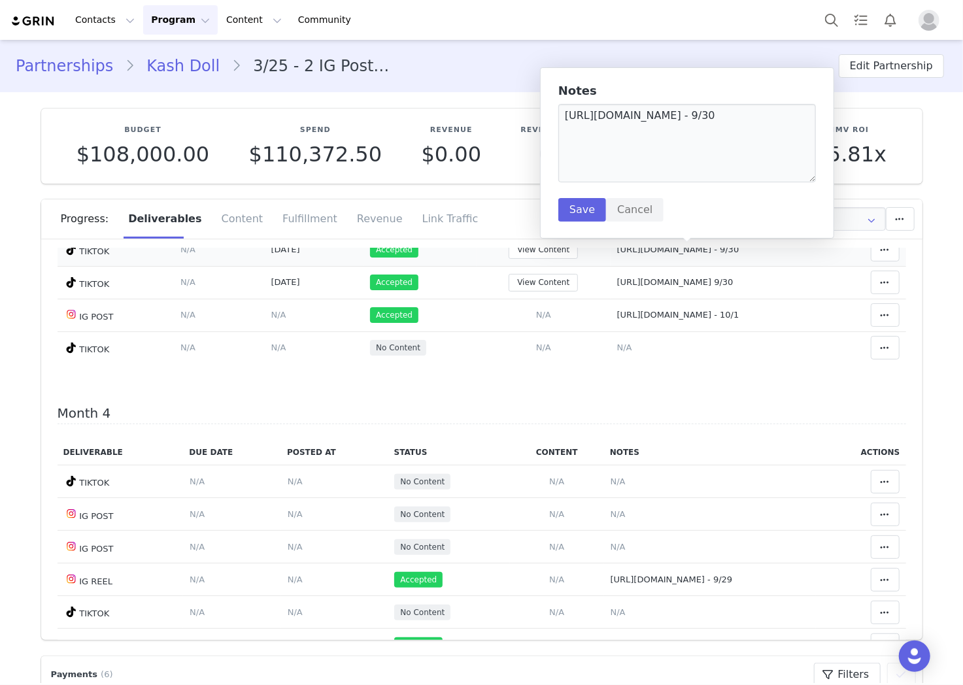
click at [617, 254] on span "[URL][DOMAIN_NAME] - 9/30" at bounding box center [678, 250] width 122 height 10
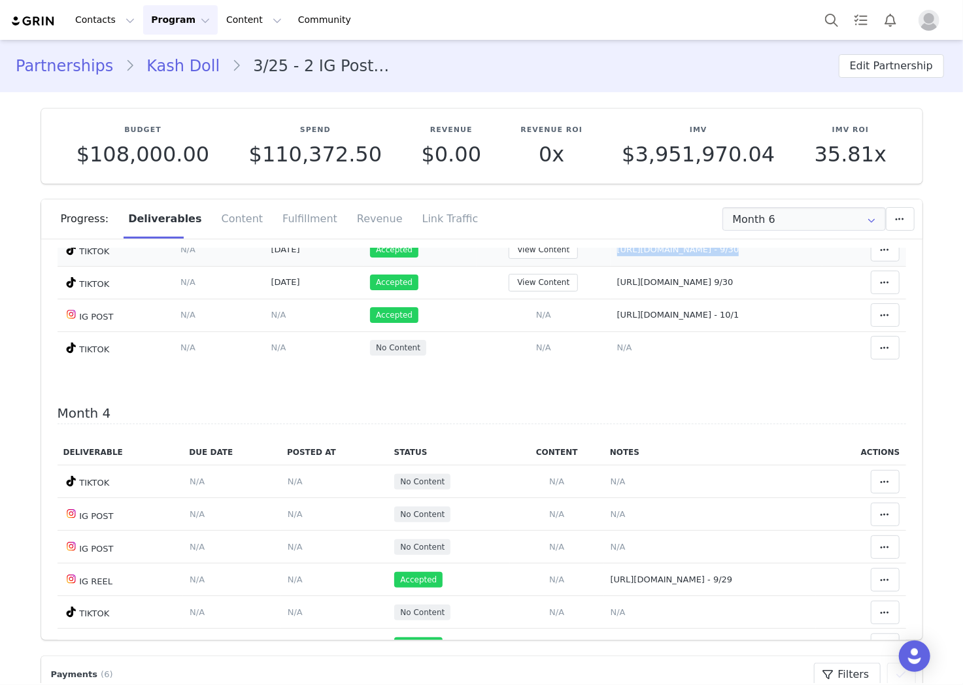
click at [619, 253] on span "[URL][DOMAIN_NAME] - 9/30" at bounding box center [678, 250] width 122 height 10
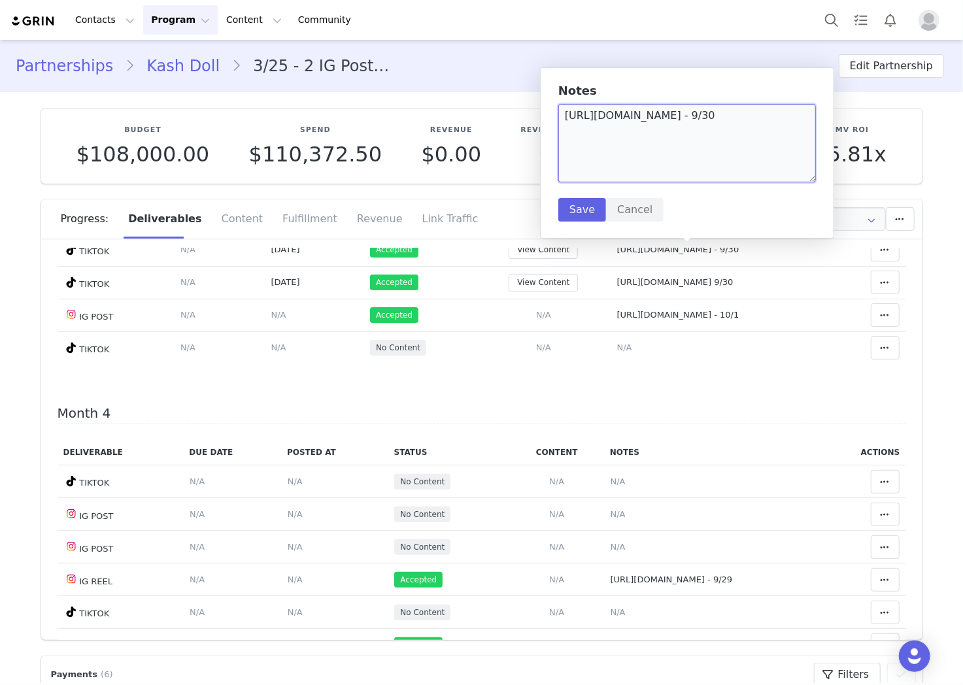
click at [671, 144] on textarea "[URL][DOMAIN_NAME] - 9/30" at bounding box center [687, 143] width 258 height 78
click at [509, 259] on button "View Content" at bounding box center [543, 250] width 69 height 18
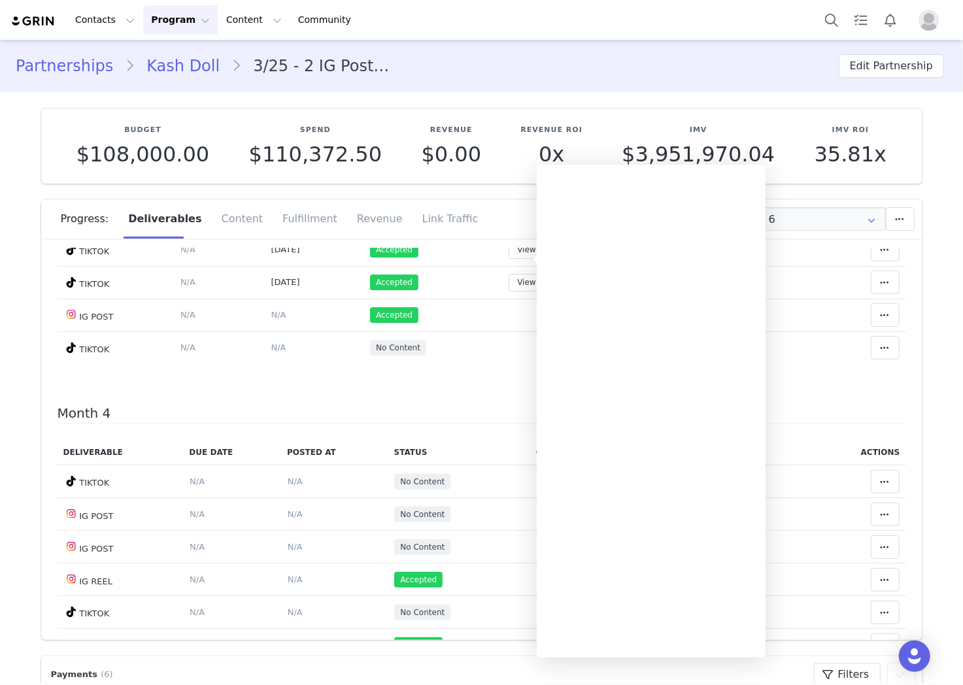
click at [507, 218] on div "Progress: Deliverables Content Fulfillment Revenue Link Traffic" at bounding box center [492, 218] width 862 height 39
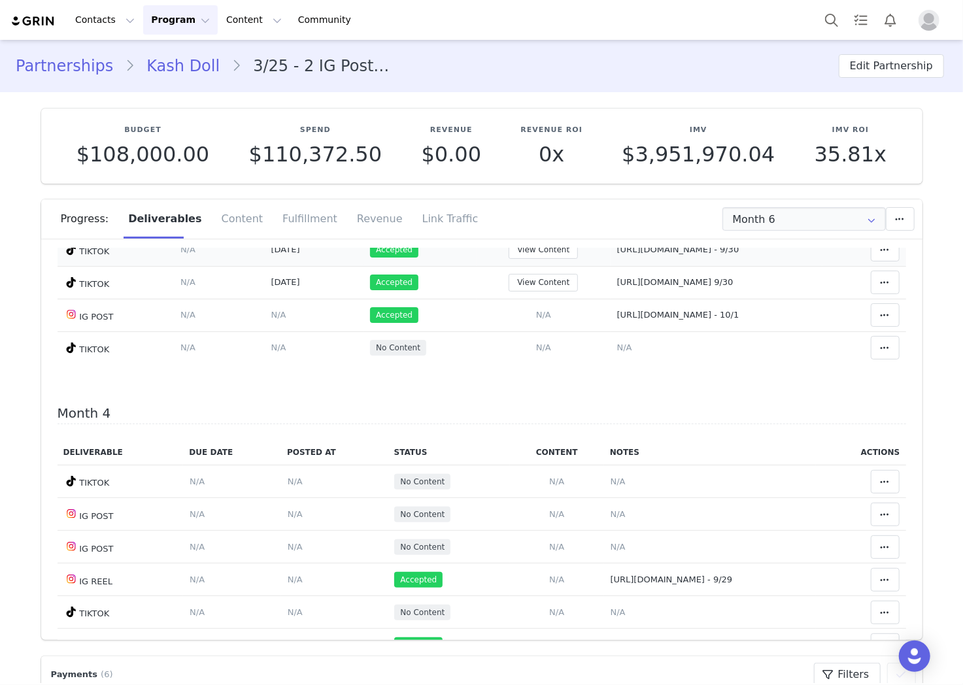
click at [617, 254] on span "[URL][DOMAIN_NAME] - 9/30" at bounding box center [678, 250] width 122 height 10
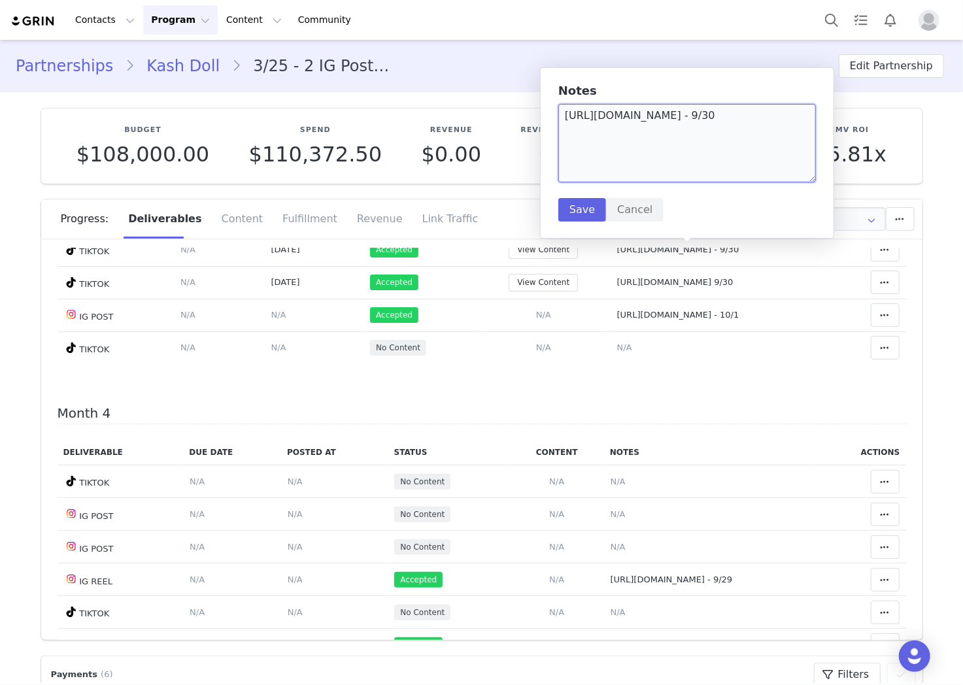
click at [661, 165] on textarea "[URL][DOMAIN_NAME] - 9/30" at bounding box center [687, 143] width 258 height 78
type textarea "[URL][DOMAIN_NAME] - 9/29"
click at [572, 201] on button "Save" at bounding box center [582, 210] width 48 height 24
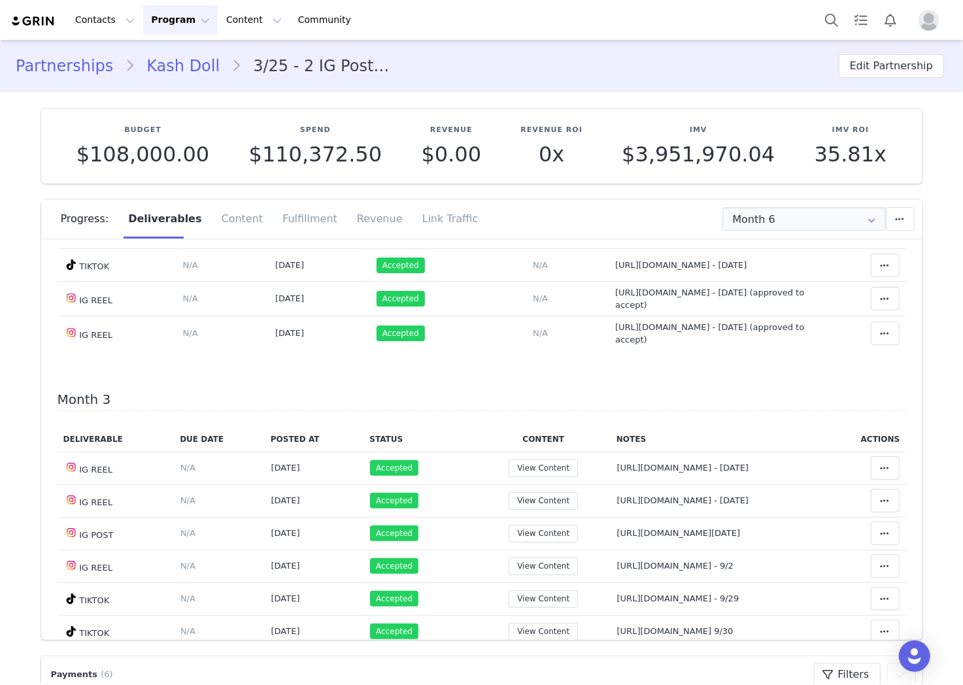
scroll to position [583, 0]
